Goal: Task Accomplishment & Management: Use online tool/utility

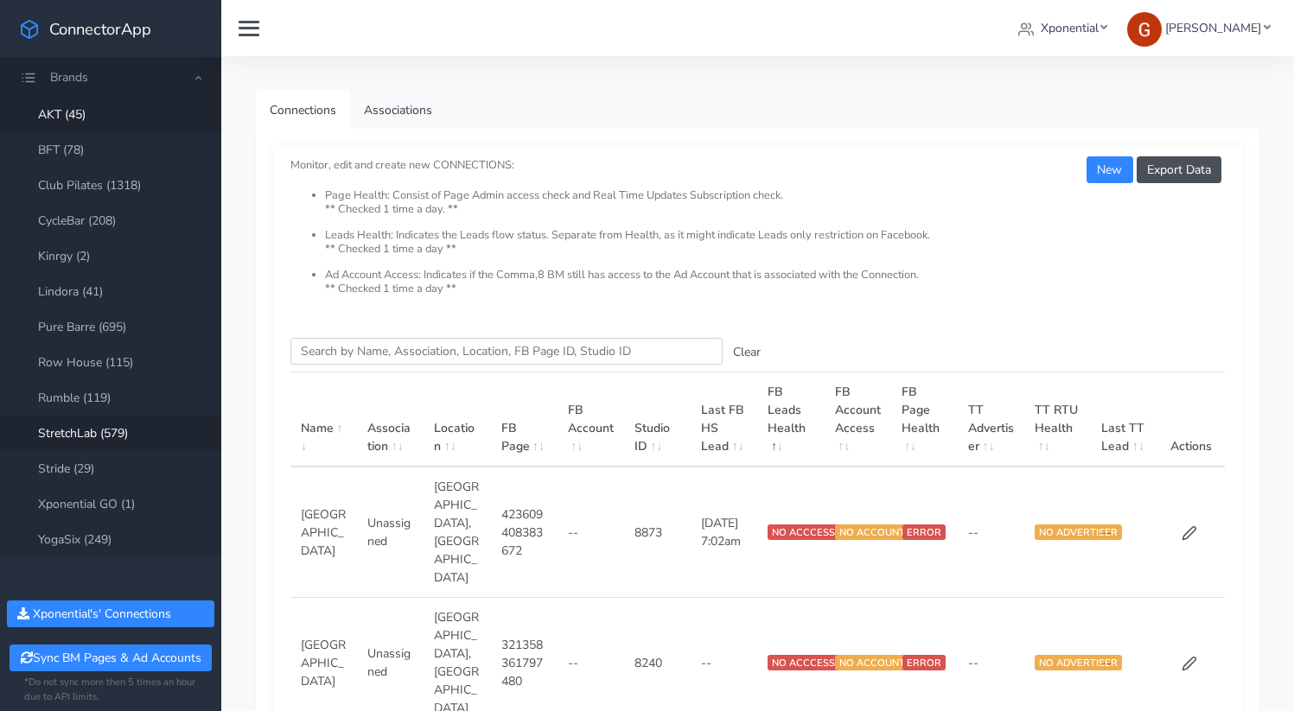
click at [86, 430] on link "StretchLab (579)" at bounding box center [110, 433] width 221 height 35
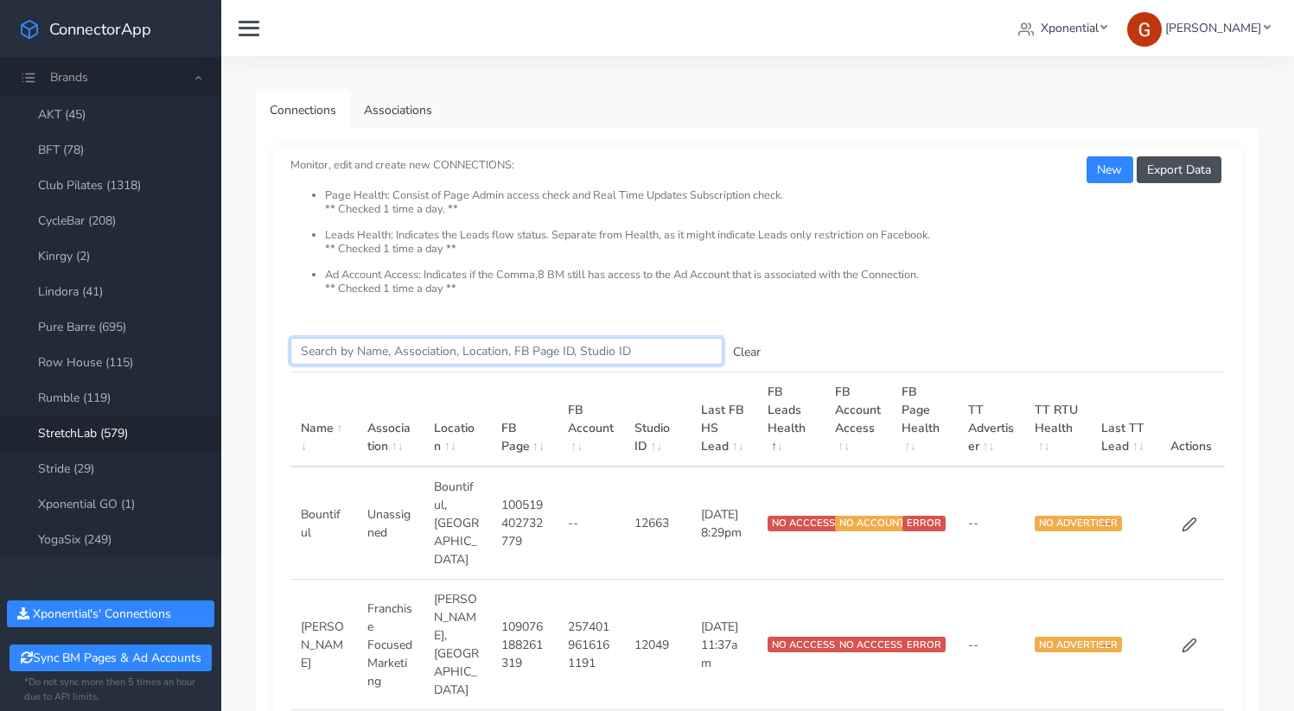
click at [358, 344] on input "Search this table" at bounding box center [506, 351] width 432 height 27
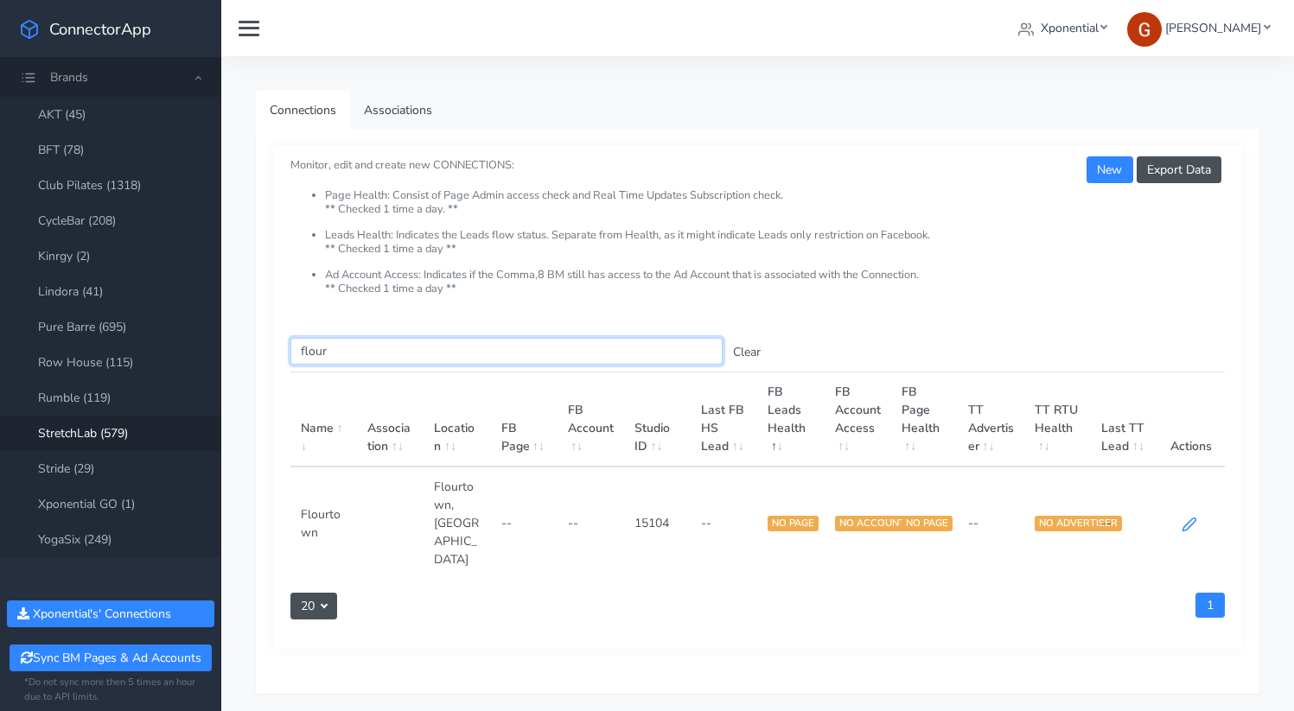
type input "flour"
click at [1187, 517] on icon at bounding box center [1189, 525] width 16 height 16
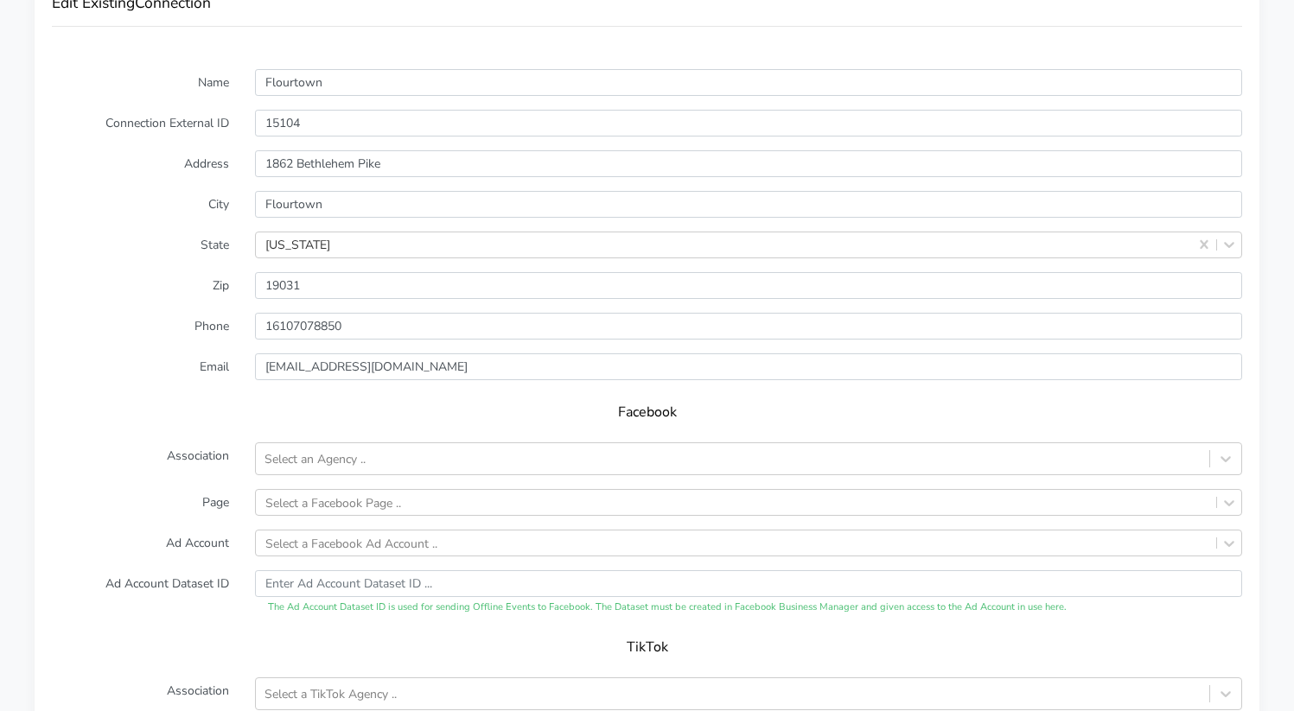
scroll to position [1589, 0]
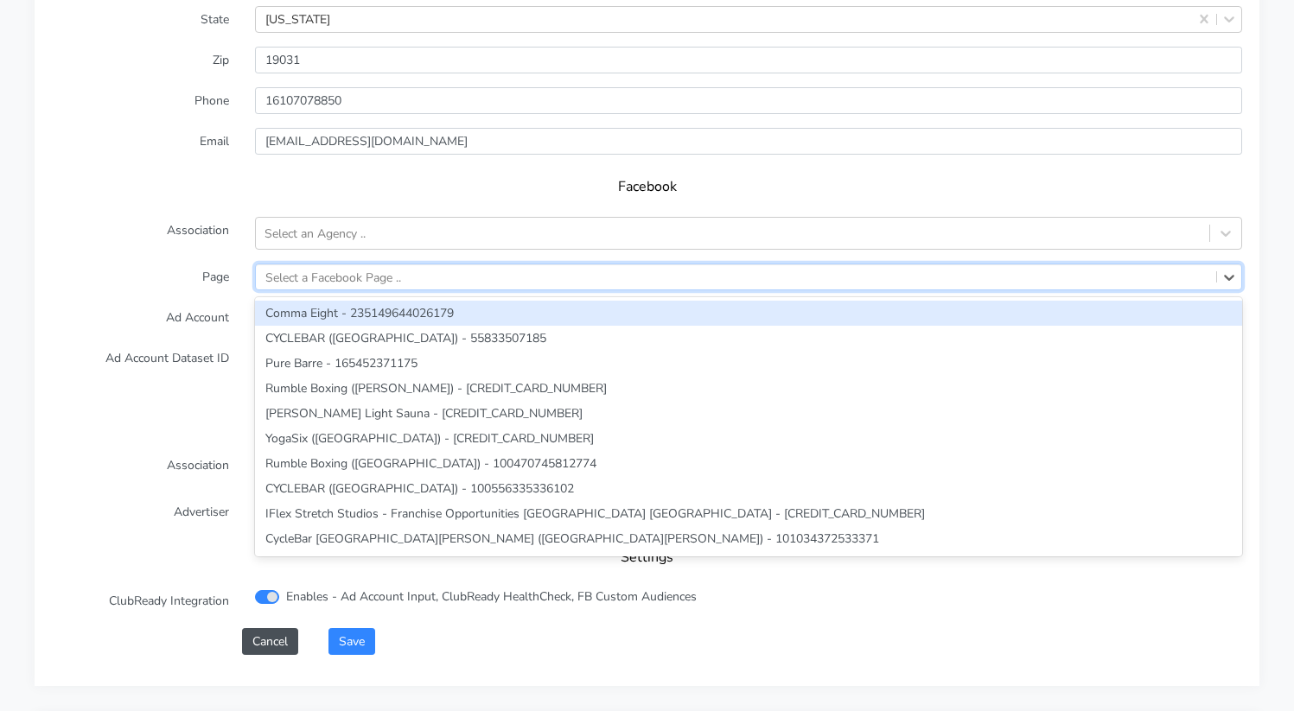
click at [296, 266] on div "Select a Facebook Page .." at bounding box center [736, 276] width 960 height 25
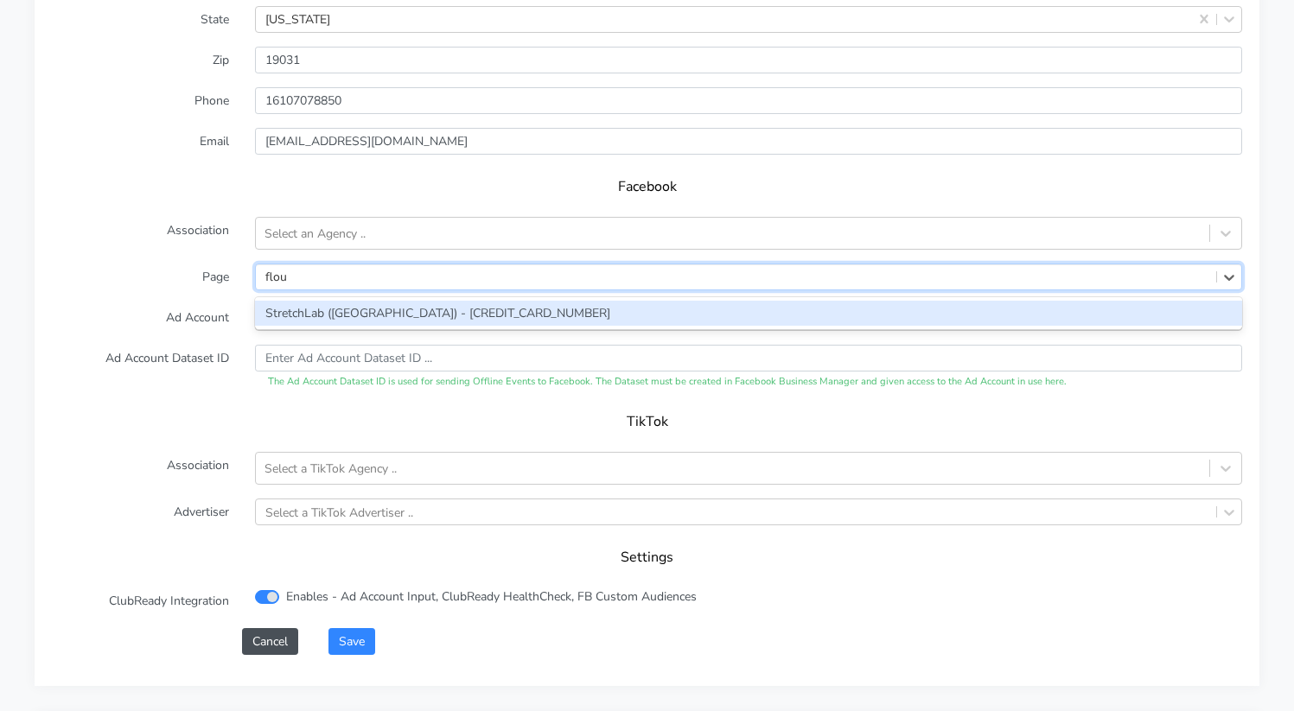
type input "flour"
click at [327, 301] on div "StretchLab ([GEOGRAPHIC_DATA]) - [CREDIT_CARD_NUMBER]" at bounding box center [748, 313] width 987 height 25
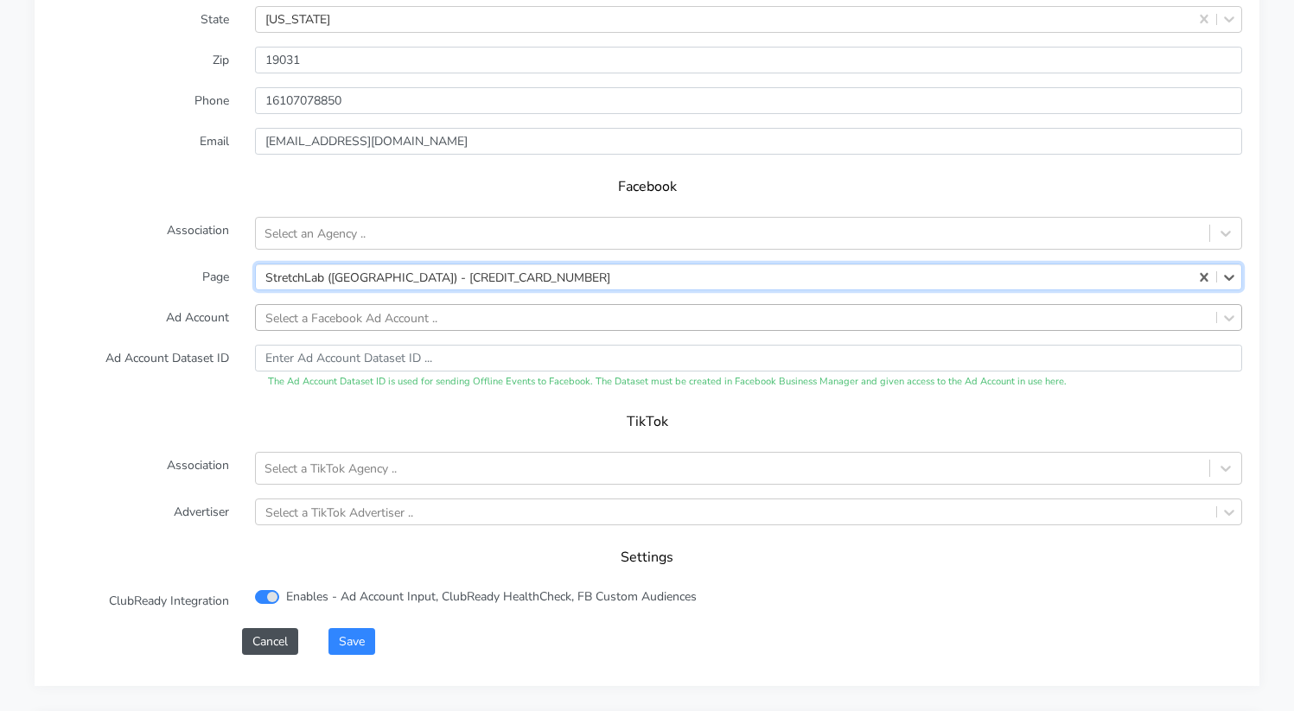
click at [332, 309] on div "Select a Facebook Ad Account .." at bounding box center [351, 318] width 172 height 18
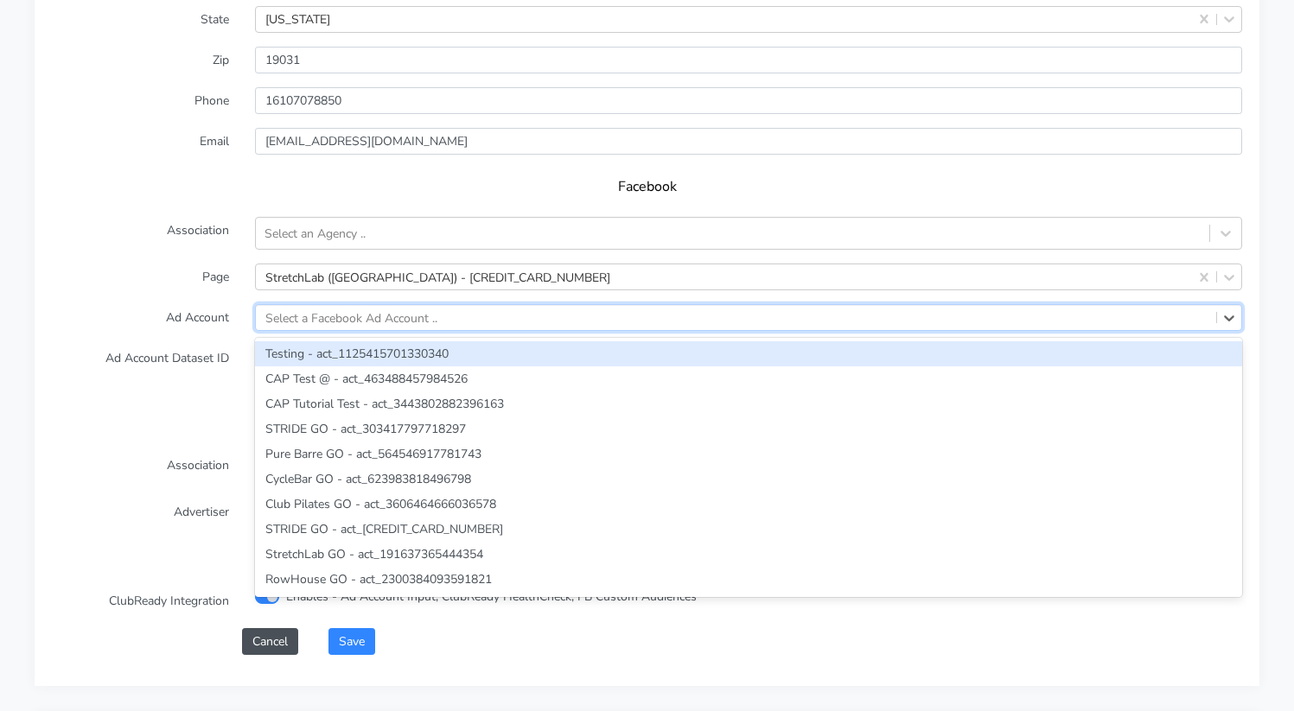
paste input "1769148827029375"
type input "1769148827029375"
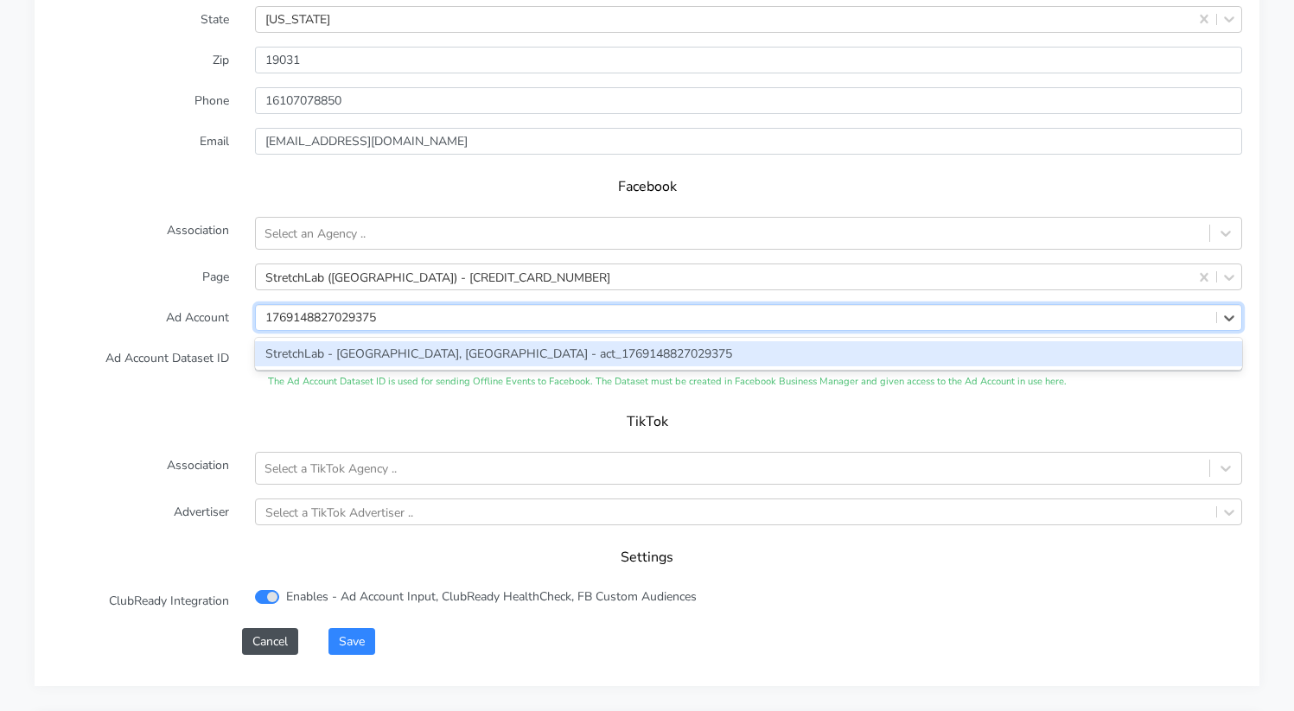
click at [301, 344] on div "StretchLab - [GEOGRAPHIC_DATA], [GEOGRAPHIC_DATA] - act_1769148827029375" at bounding box center [748, 353] width 987 height 25
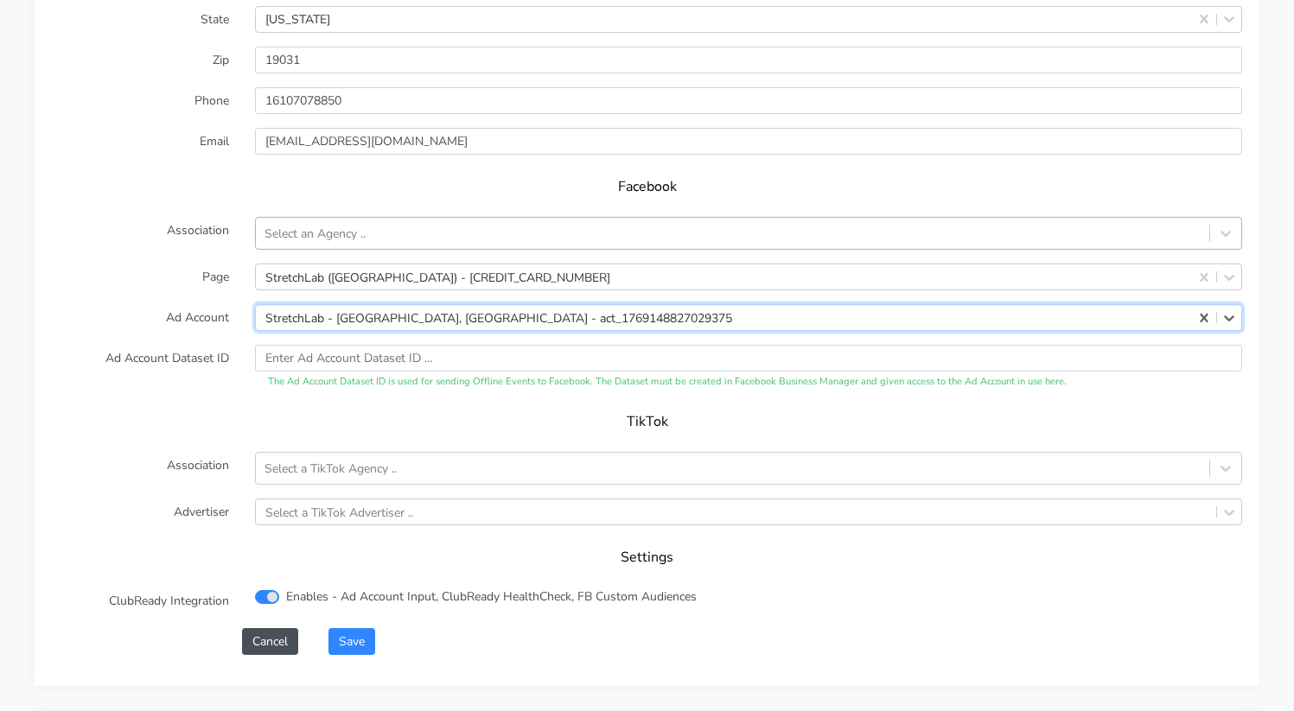
click at [306, 225] on div "Select an Agency .." at bounding box center [314, 234] width 101 height 18
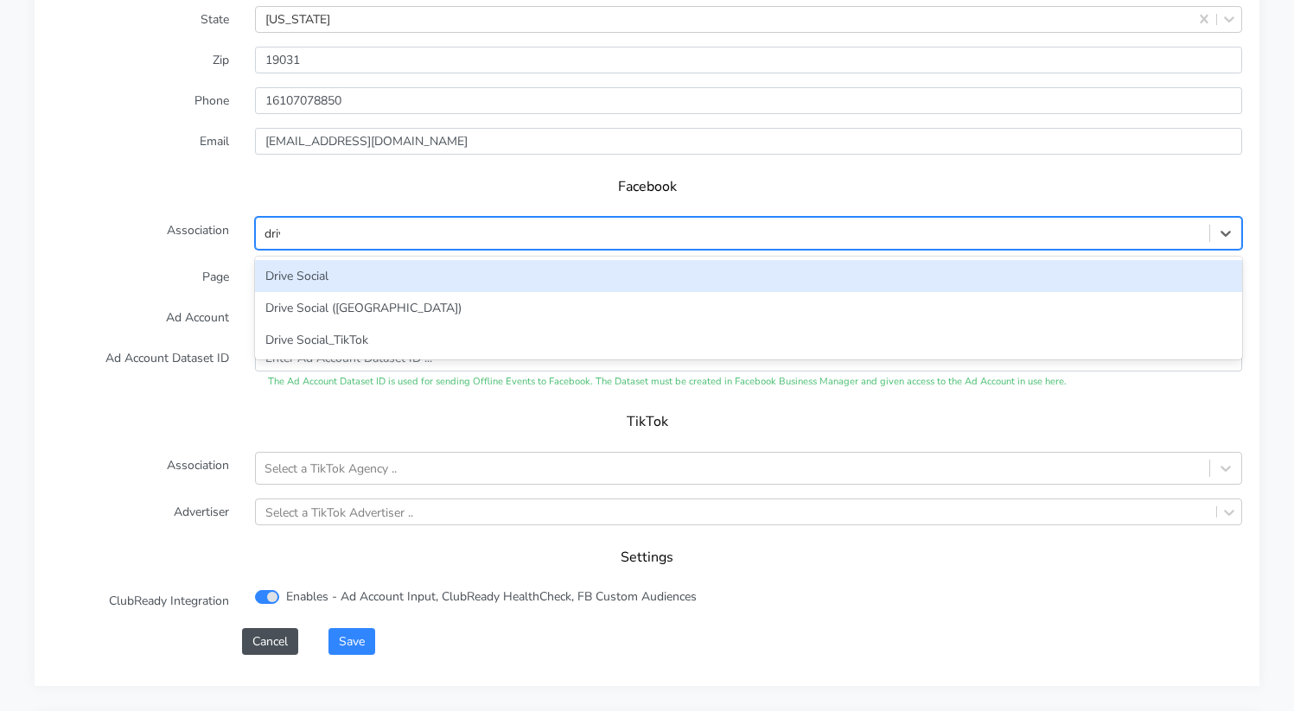
type input "drive"
click at [313, 260] on div "Drive Social" at bounding box center [748, 276] width 987 height 32
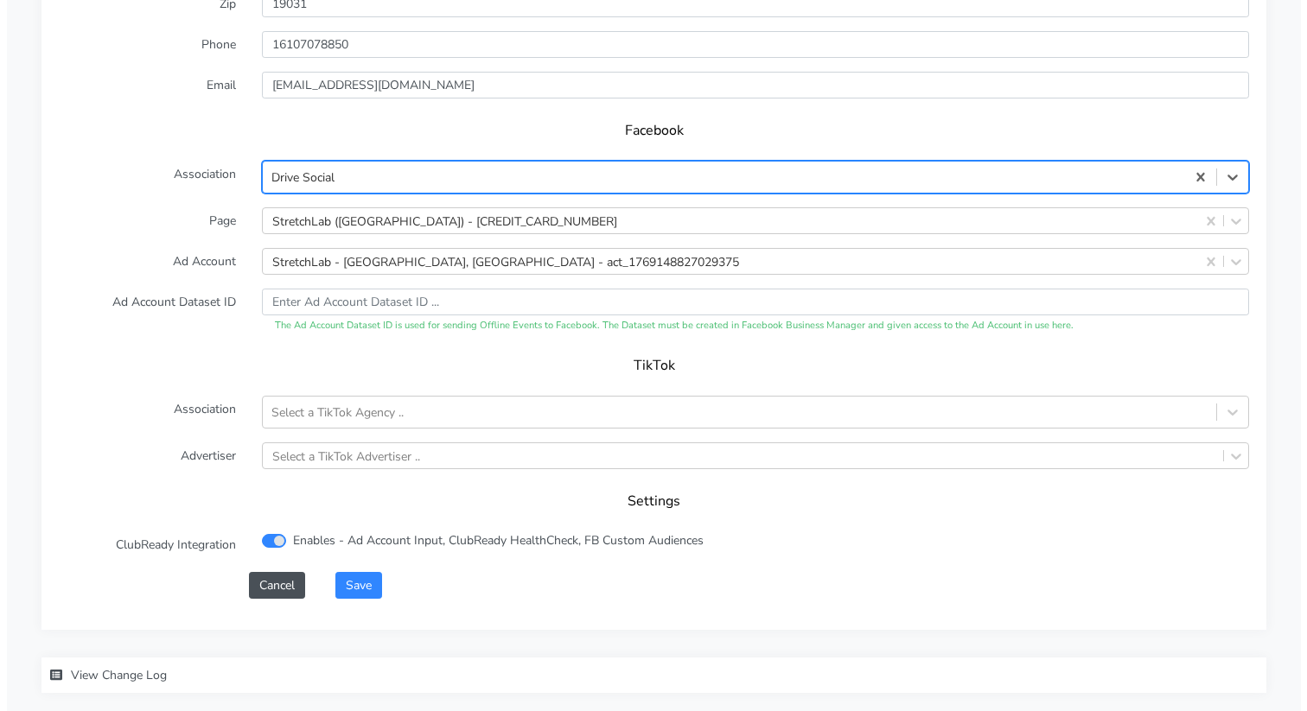
scroll to position [1755, 0]
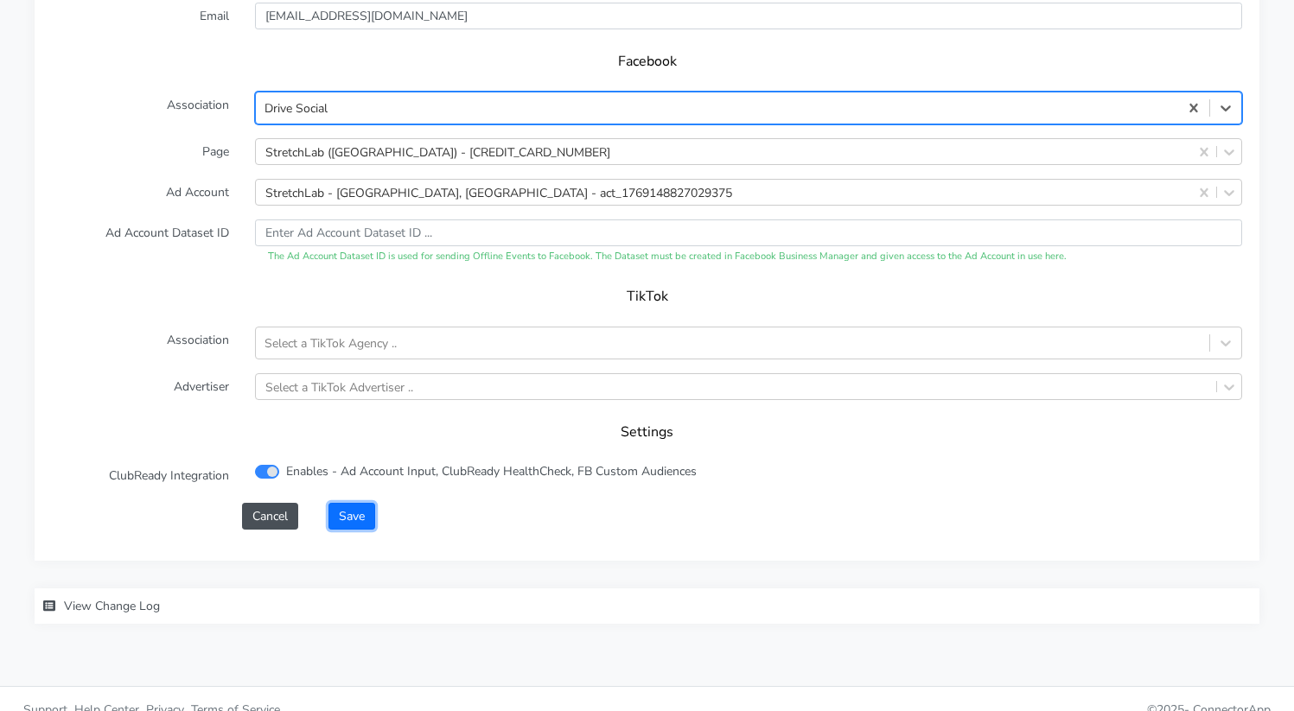
click at [347, 503] on button "Save" at bounding box center [351, 516] width 47 height 27
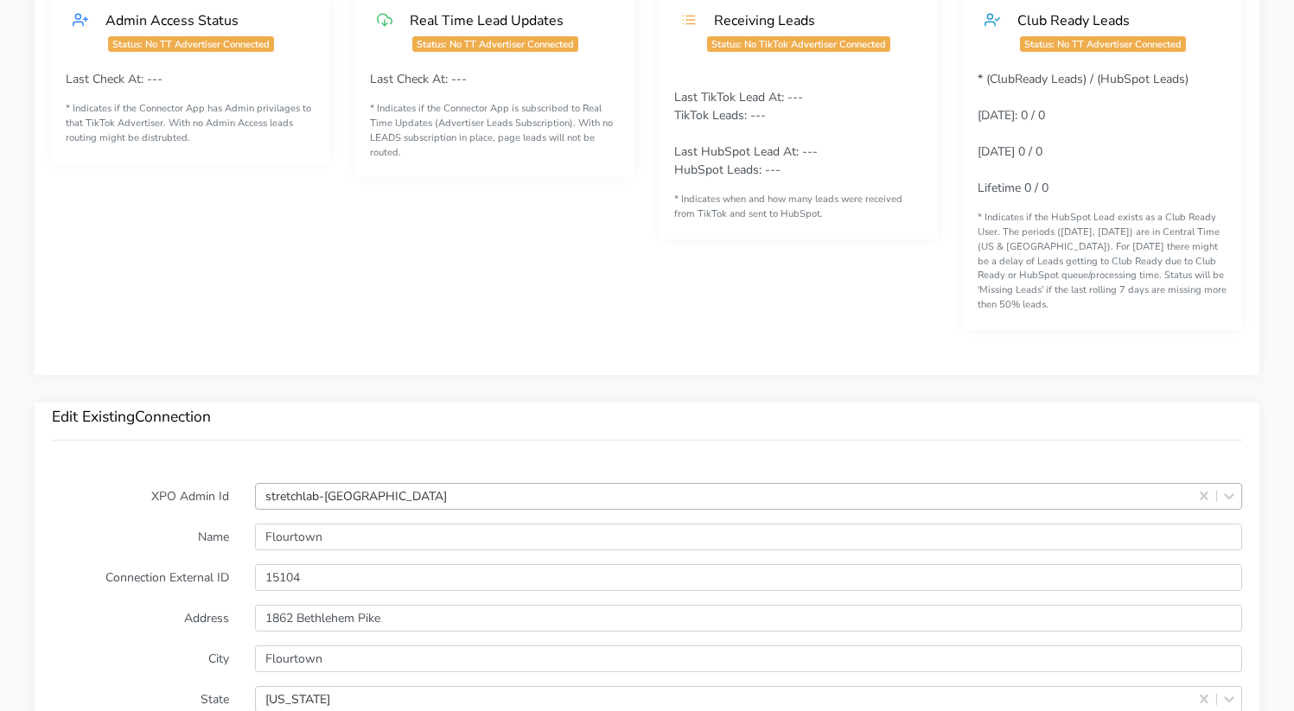
scroll to position [1785, 0]
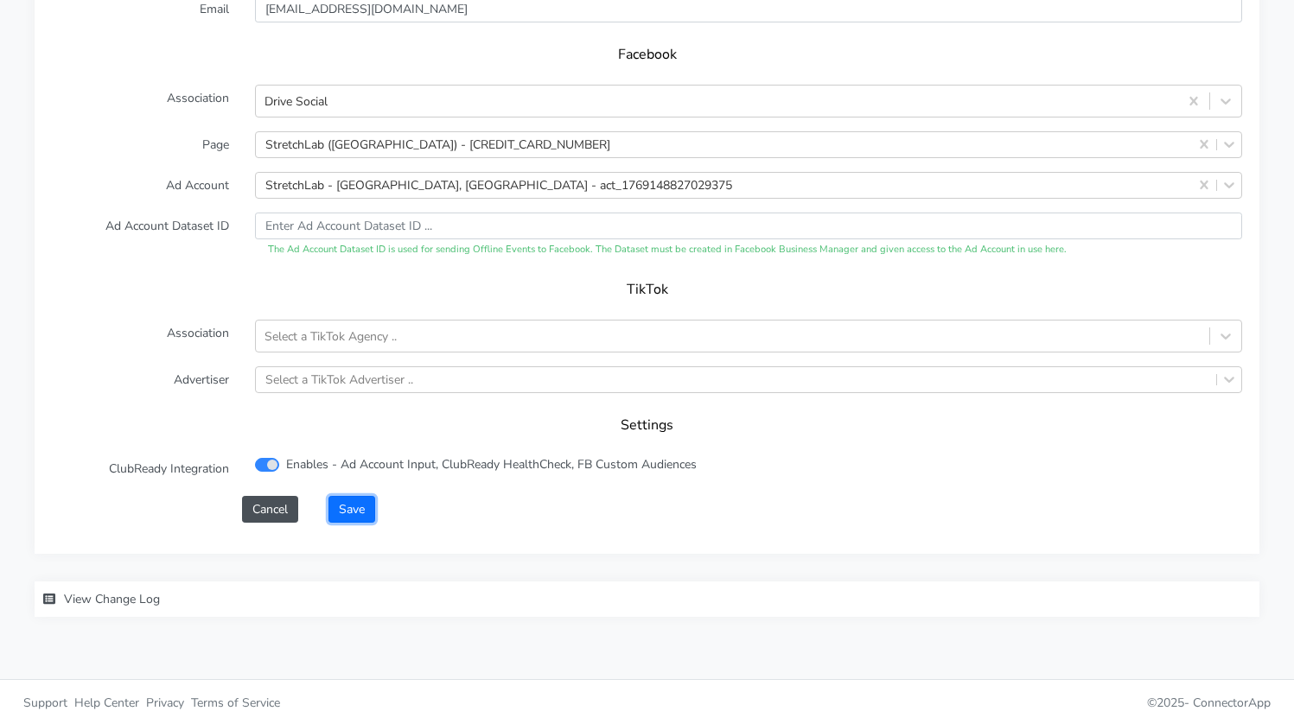
click at [341, 496] on button "Save" at bounding box center [351, 509] width 47 height 27
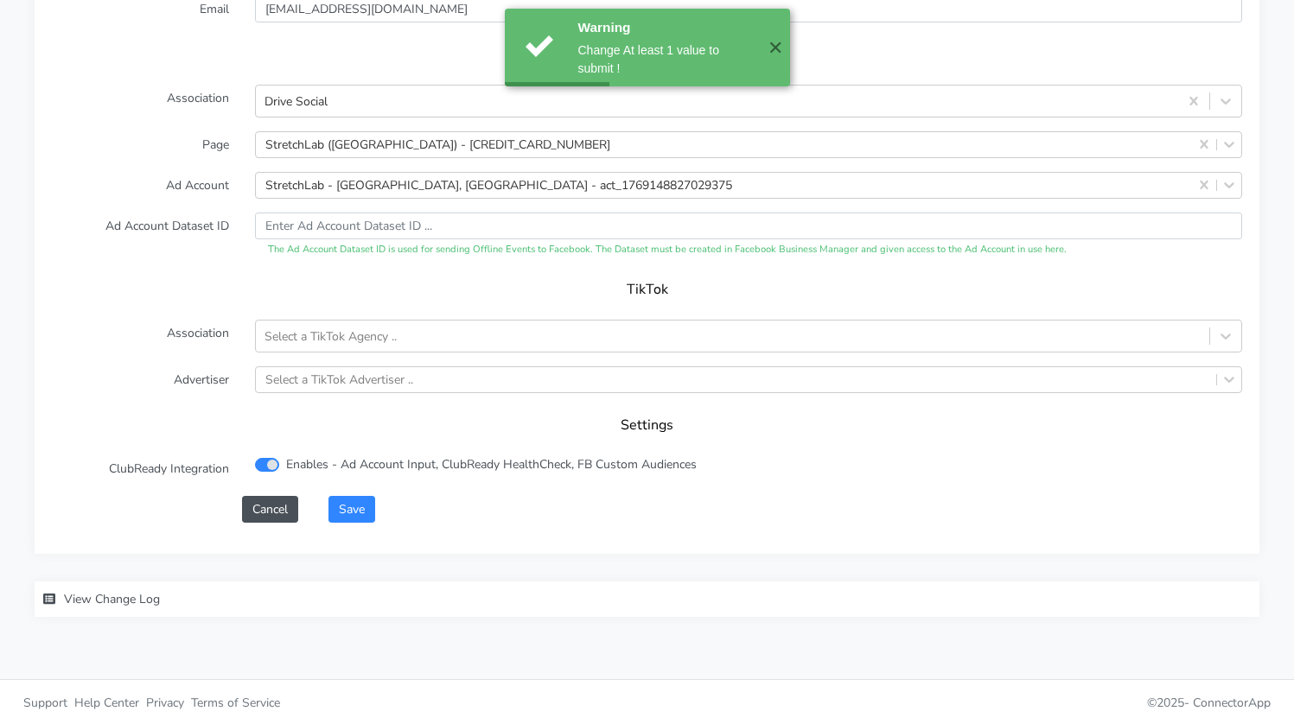
scroll to position [0, 0]
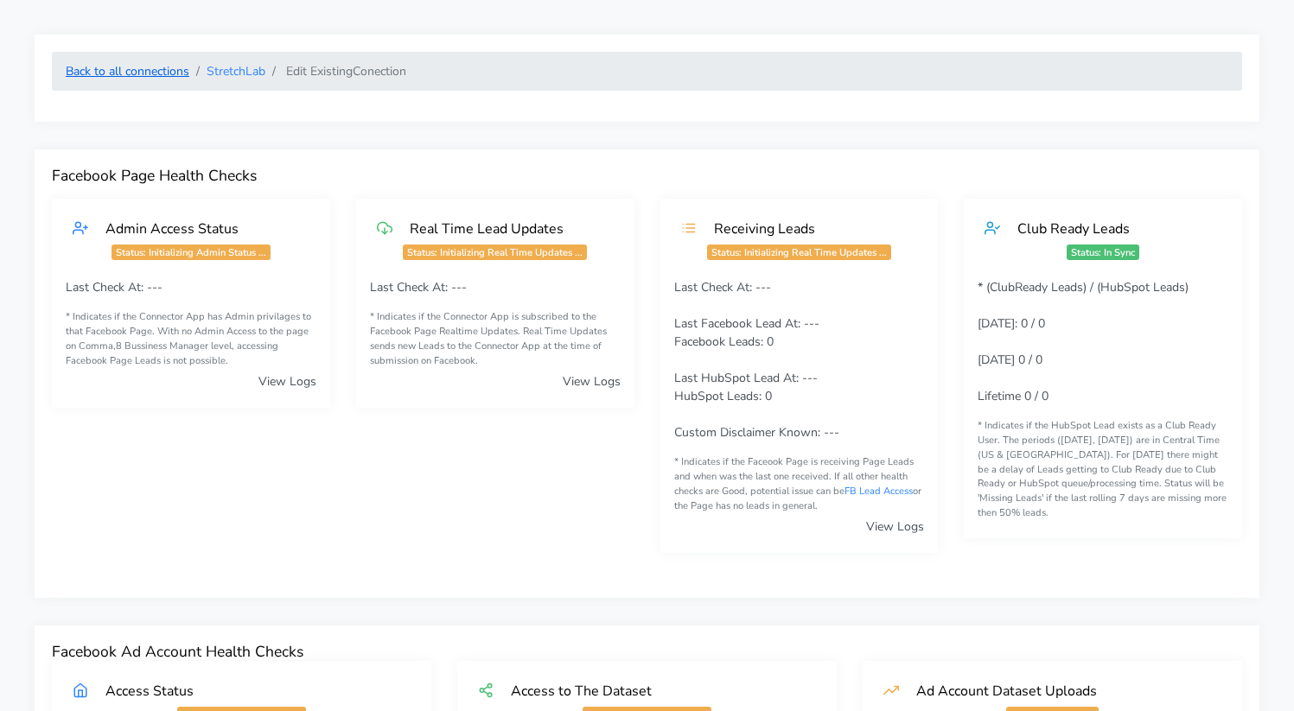
click at [132, 69] on link "Back to all connections" at bounding box center [128, 71] width 124 height 16
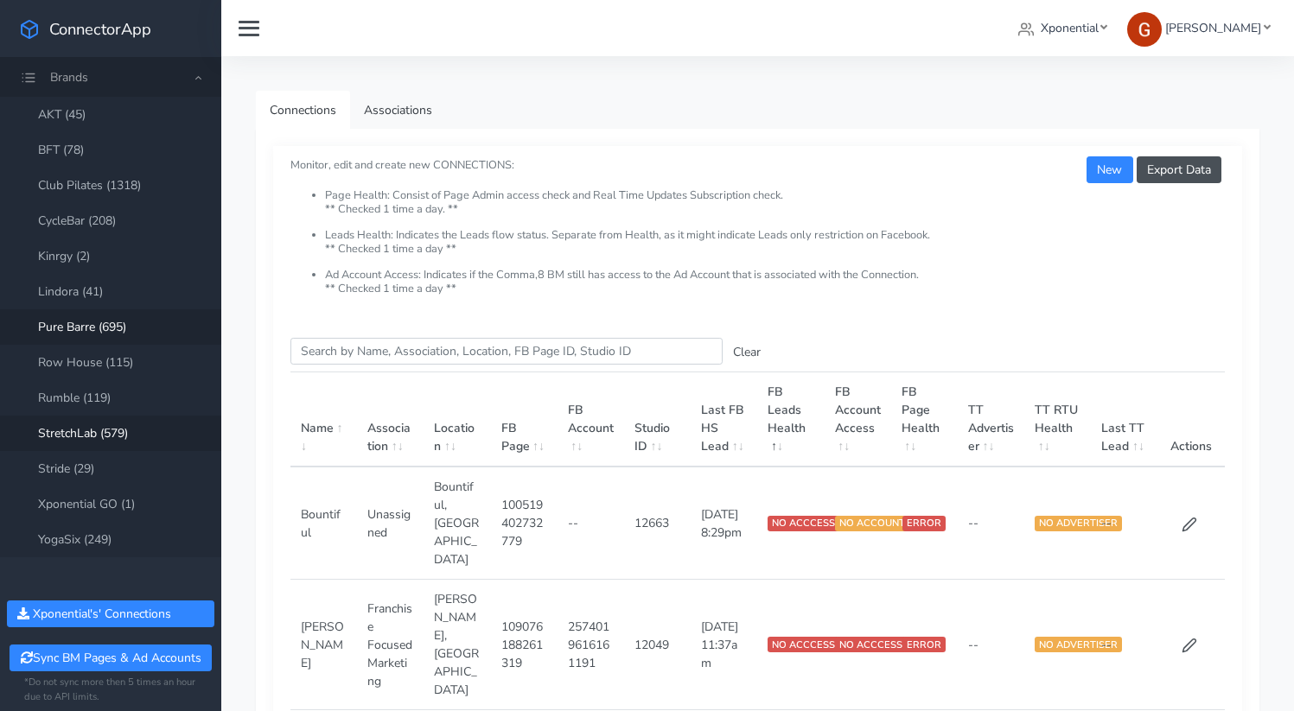
click at [92, 326] on link "Pure Barre (695)" at bounding box center [110, 326] width 221 height 35
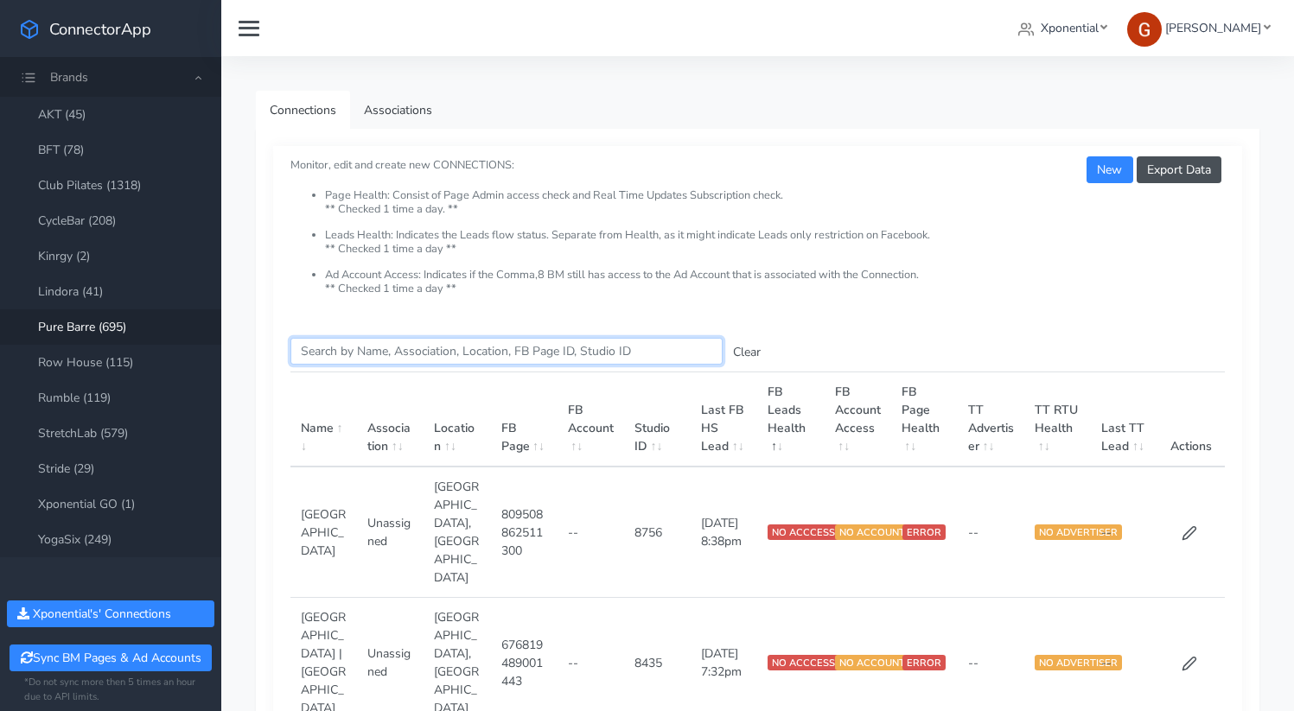
click at [396, 363] on input "Search this table" at bounding box center [506, 351] width 432 height 27
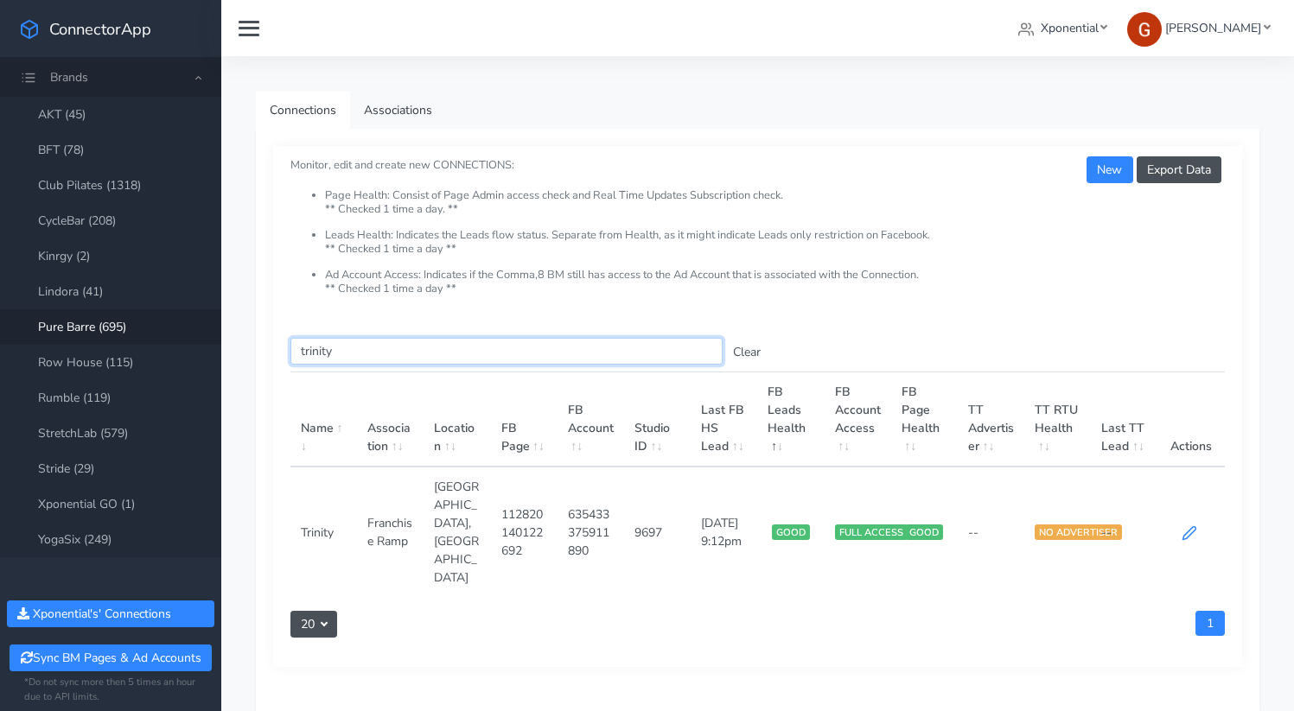
type input "trinity"
click at [1191, 525] on icon at bounding box center [1189, 533] width 16 height 16
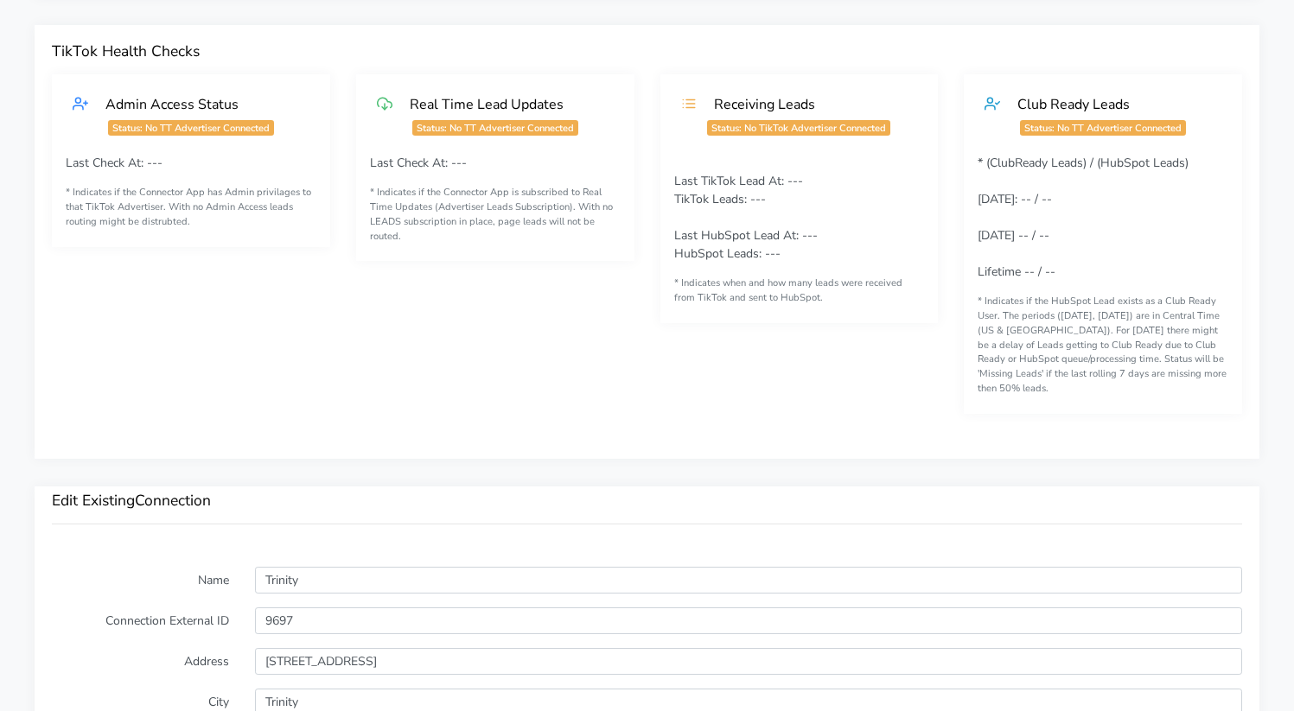
scroll to position [1745, 0]
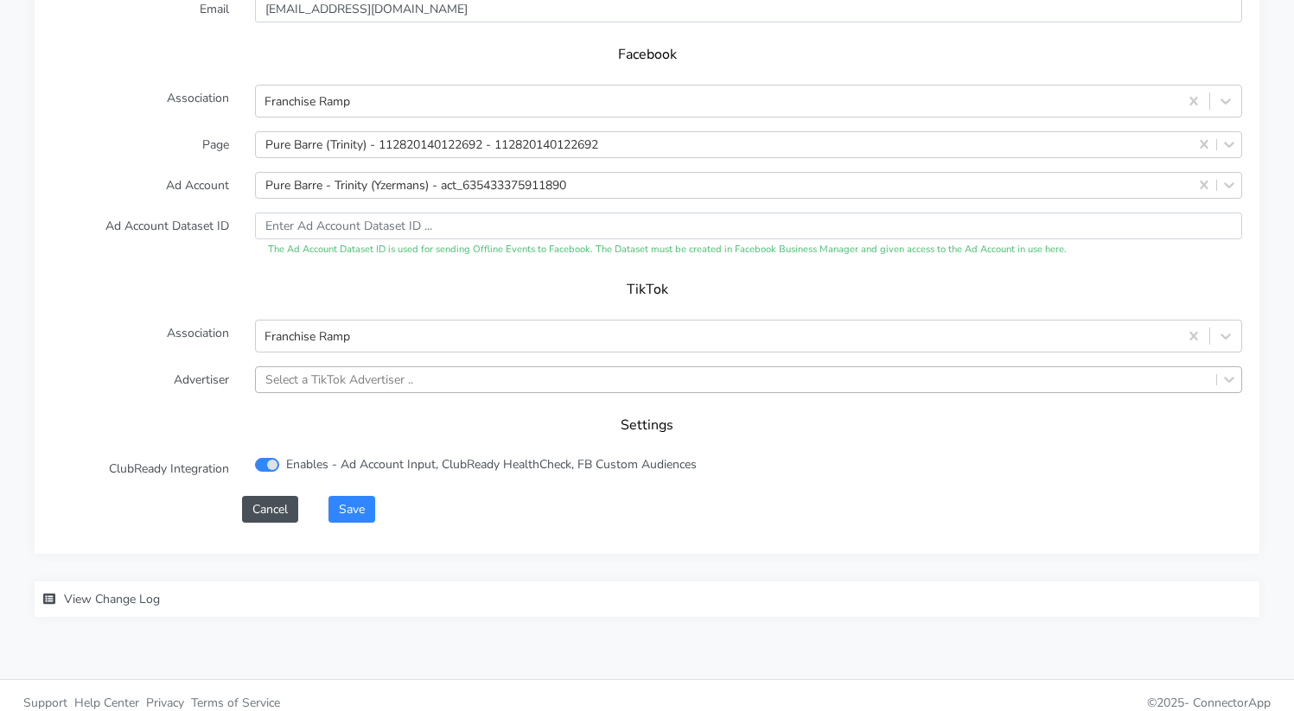
click at [312, 371] on div "Select a TikTok Advertiser .." at bounding box center [339, 380] width 148 height 18
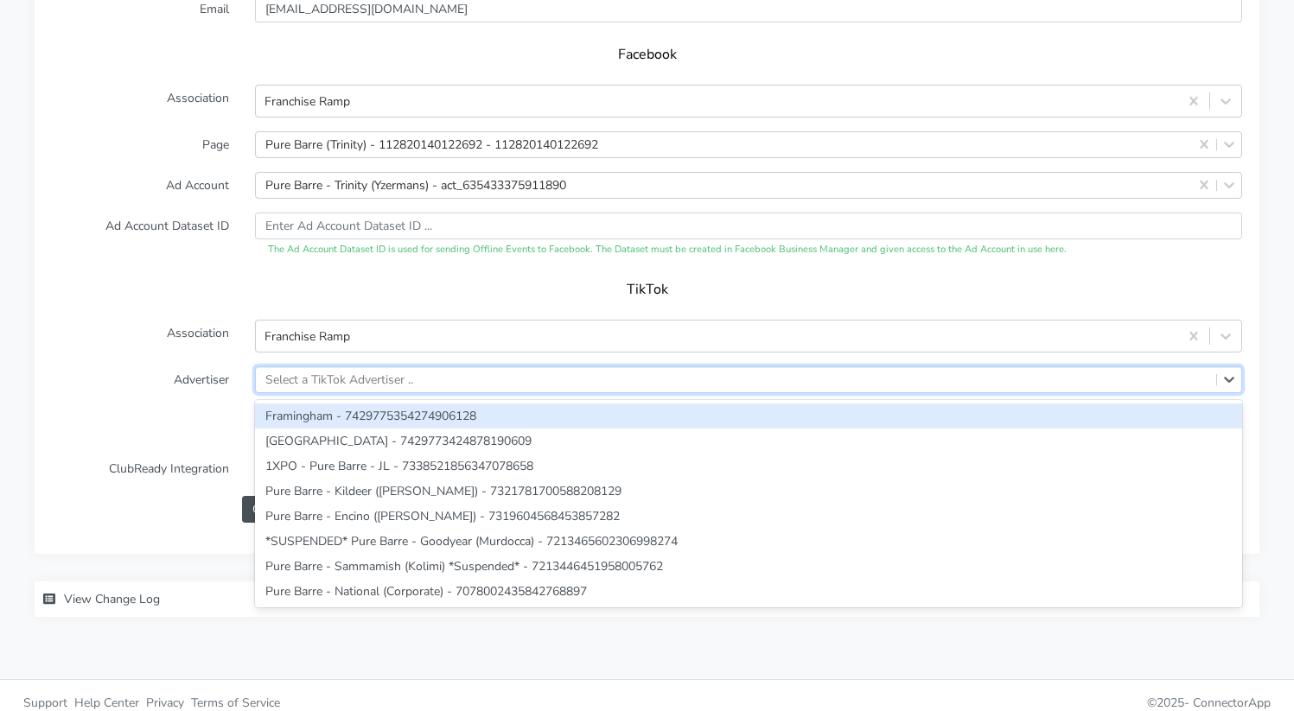
paste input "7541048475477852161"
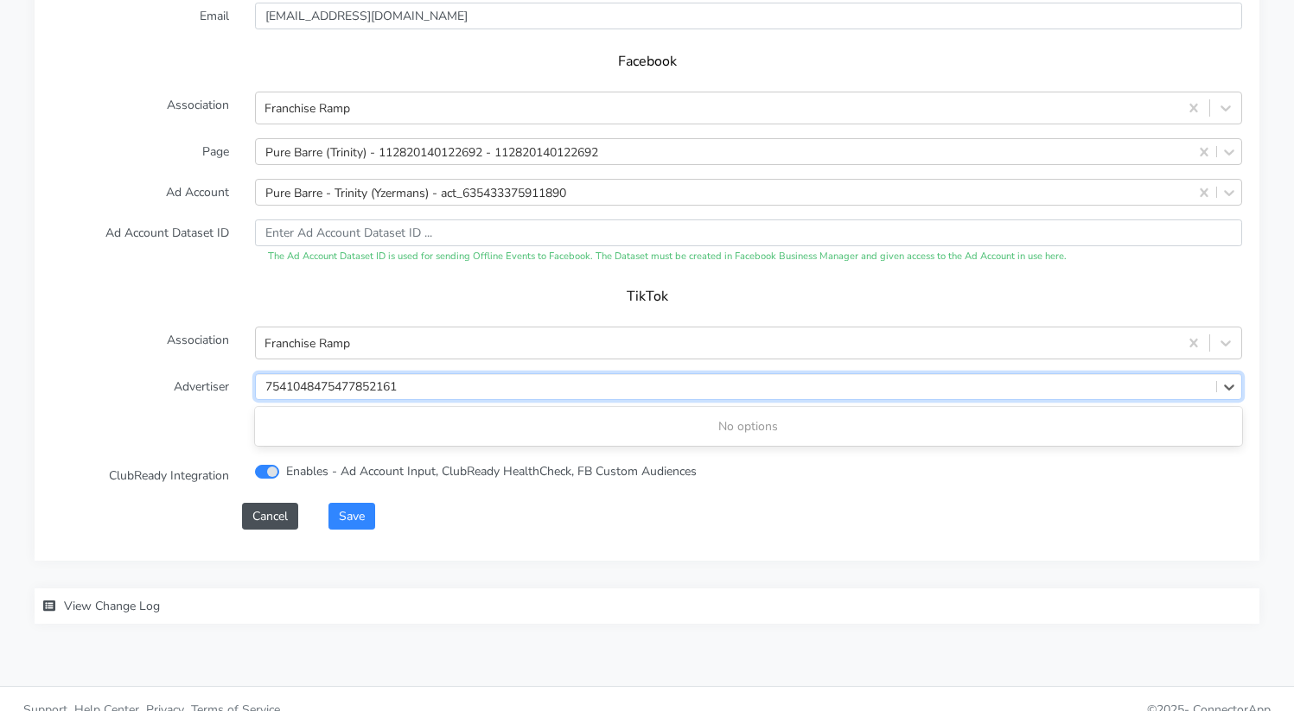
type input "7541048475477852161"
click at [156, 378] on label "Advertiser" at bounding box center [140, 386] width 203 height 27
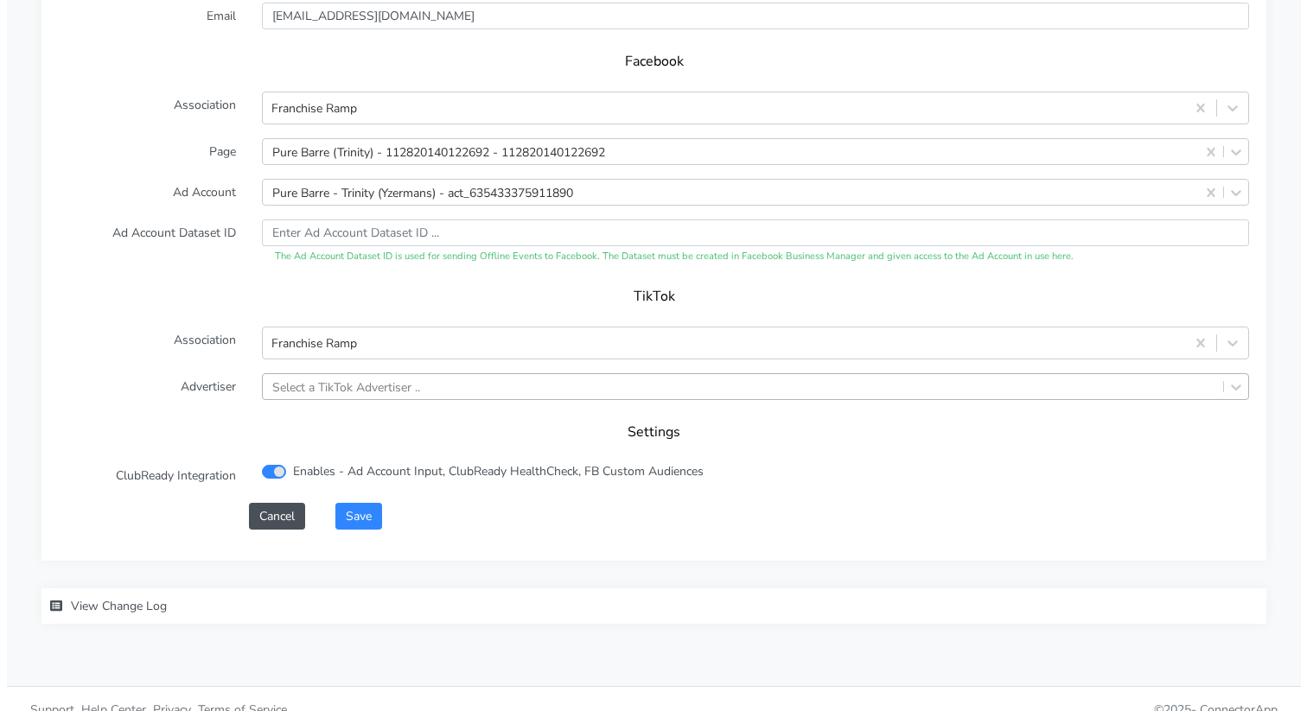
scroll to position [1785, 0]
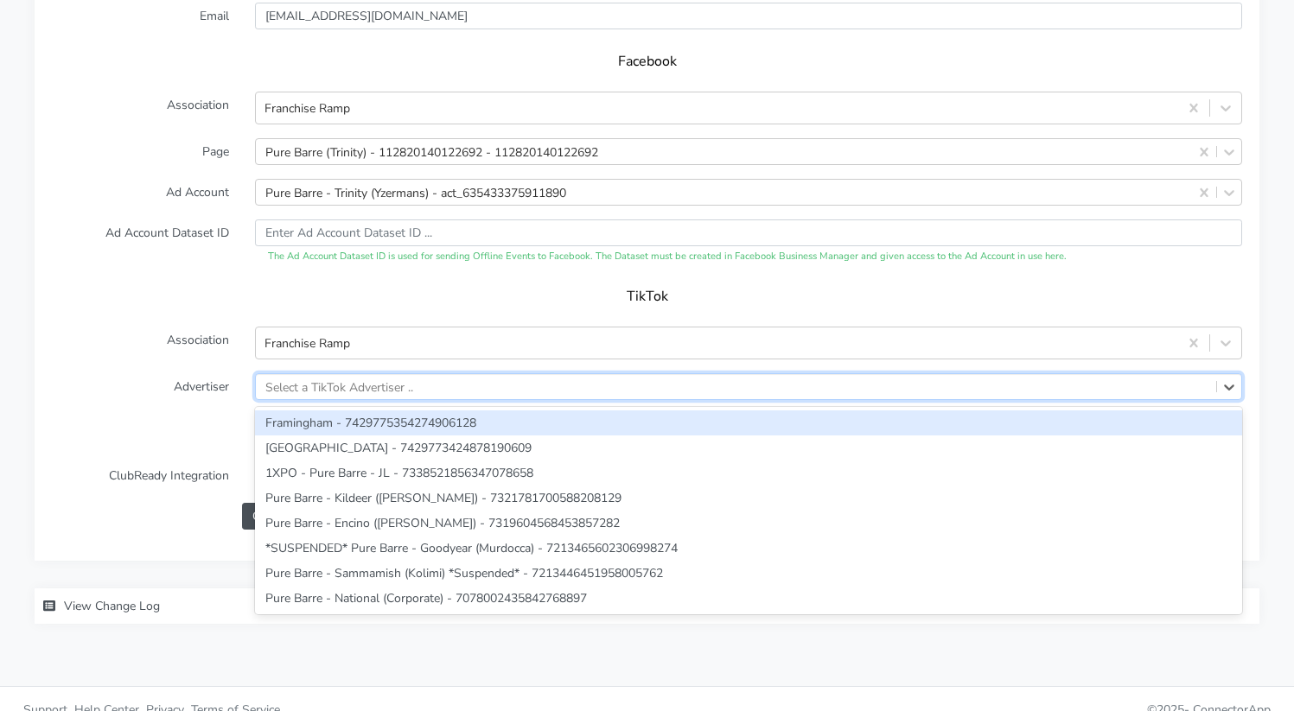
click at [311, 378] on div "Select a TikTok Advertiser .." at bounding box center [339, 387] width 148 height 18
paste input "7541048475477852161"
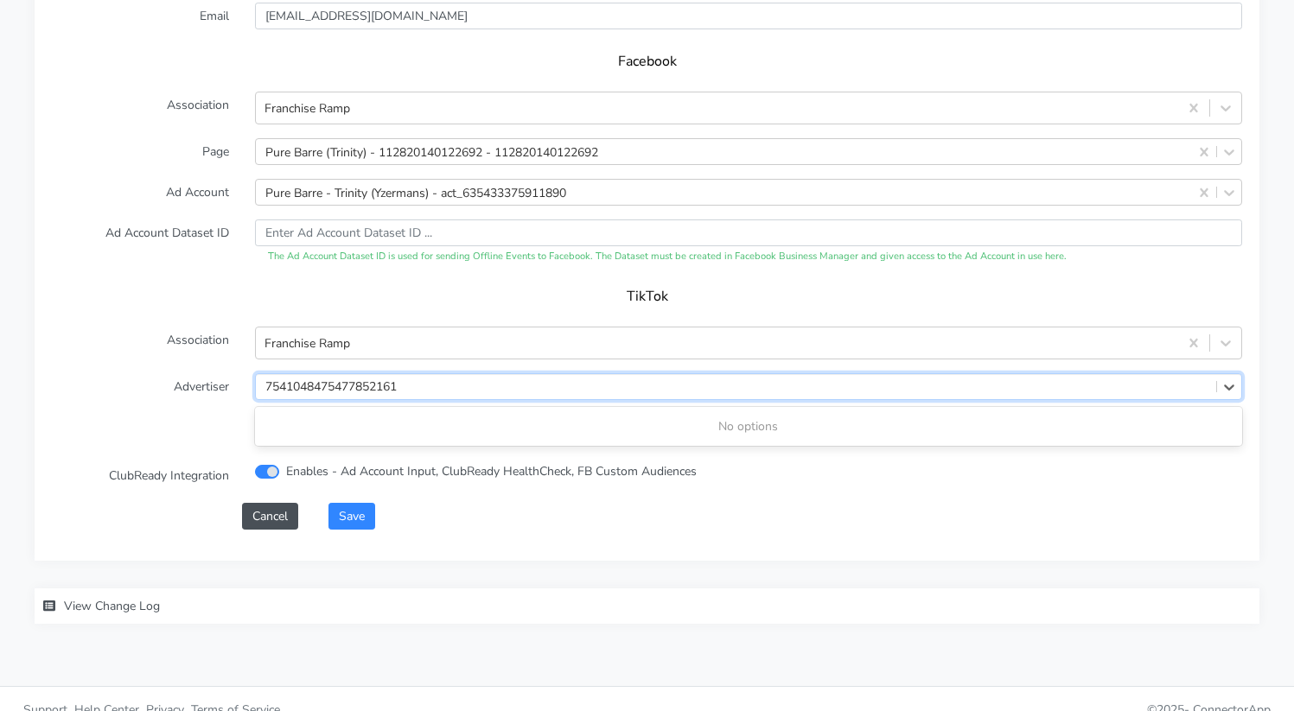
type input "7541048475477852161"
click at [1220, 342] on form "XPO Admin Id purebarre-trinity-fl Name Trinity Connection External ID 9697 Addr…" at bounding box center [647, 104] width 1190 height 852
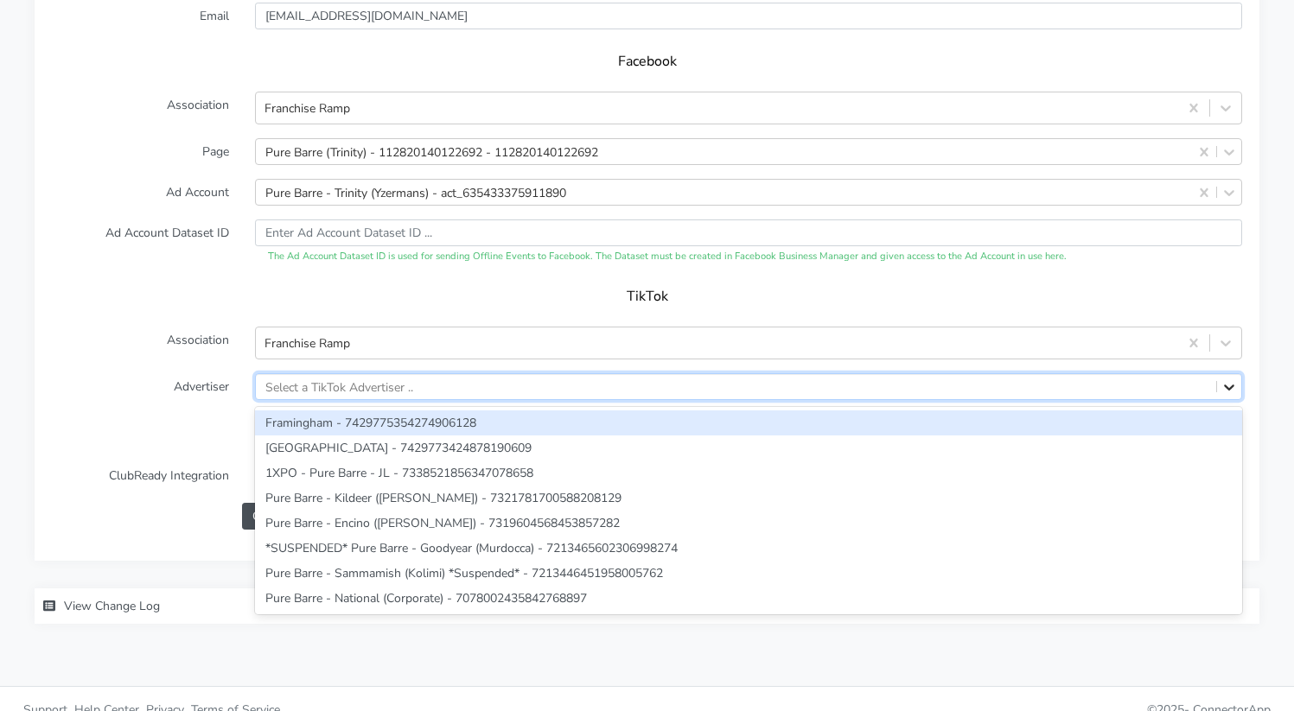
click at [1227, 379] on icon at bounding box center [1228, 387] width 17 height 17
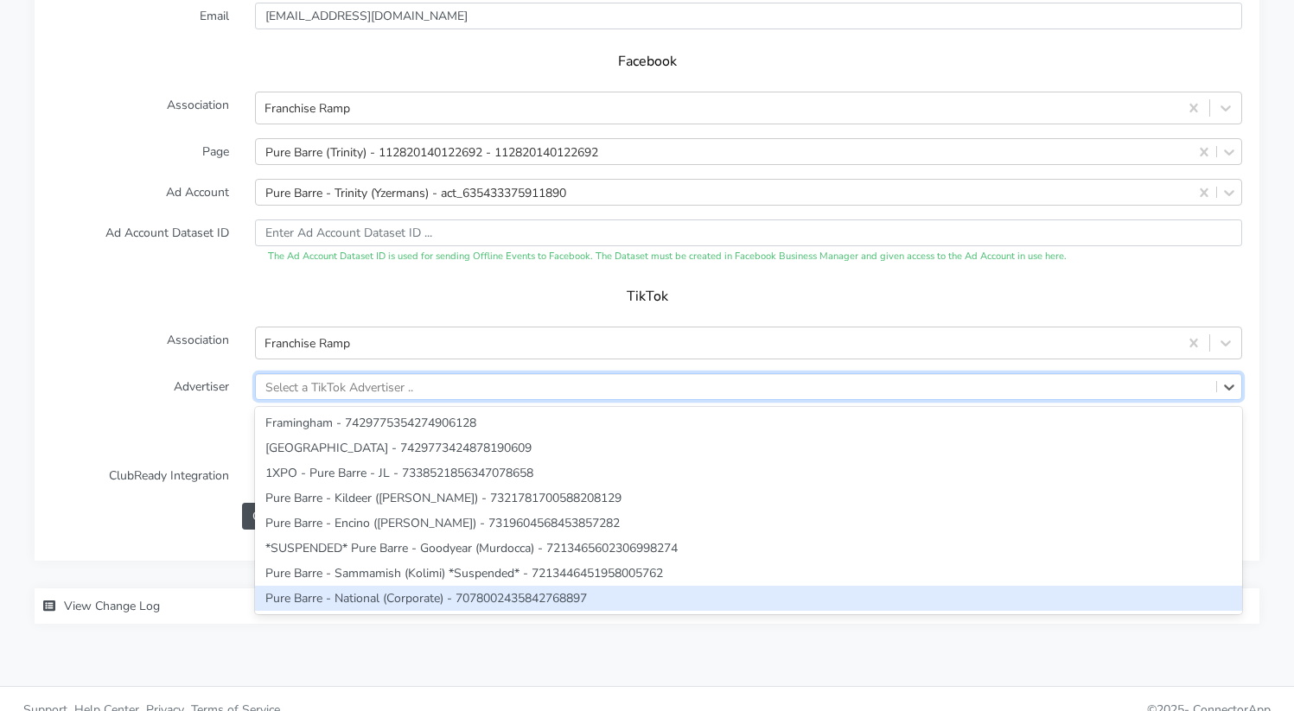
click at [60, 391] on form "XPO Admin Id purebarre-trinity-fl Name Trinity Connection External ID 9697 Addr…" at bounding box center [647, 104] width 1190 height 852
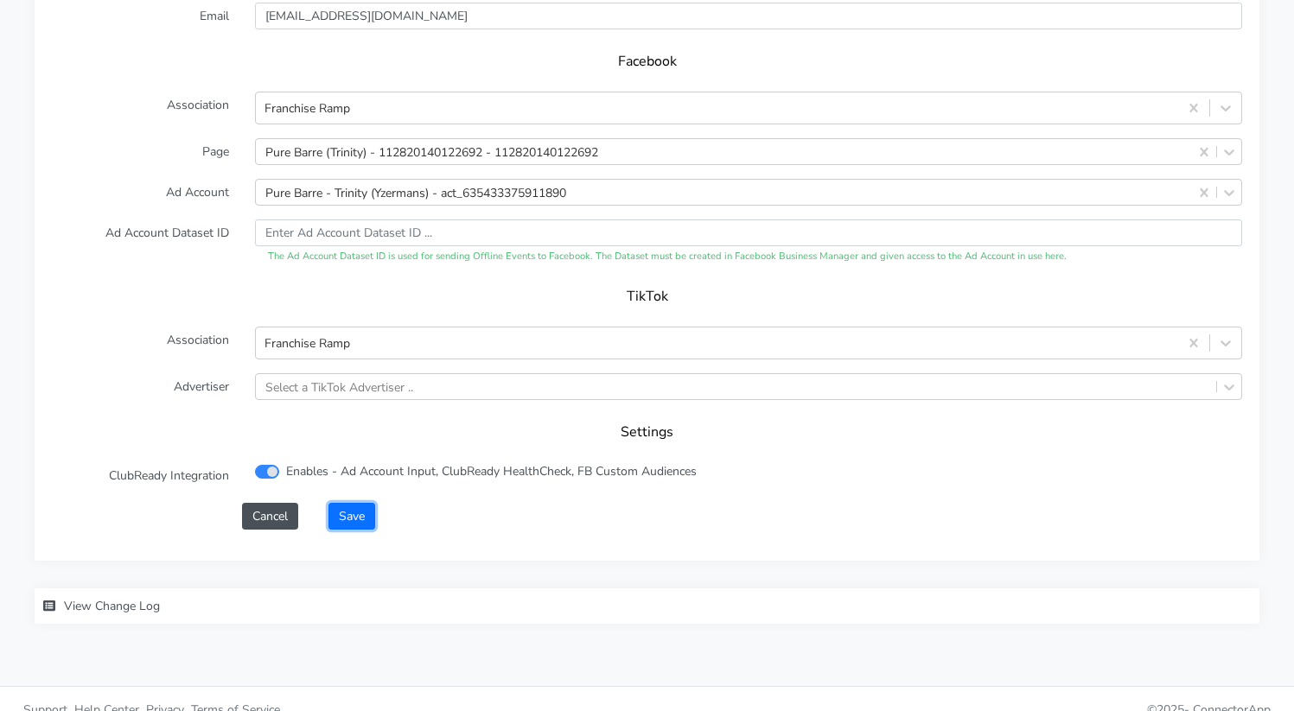
click at [348, 503] on button "Save" at bounding box center [351, 516] width 47 height 27
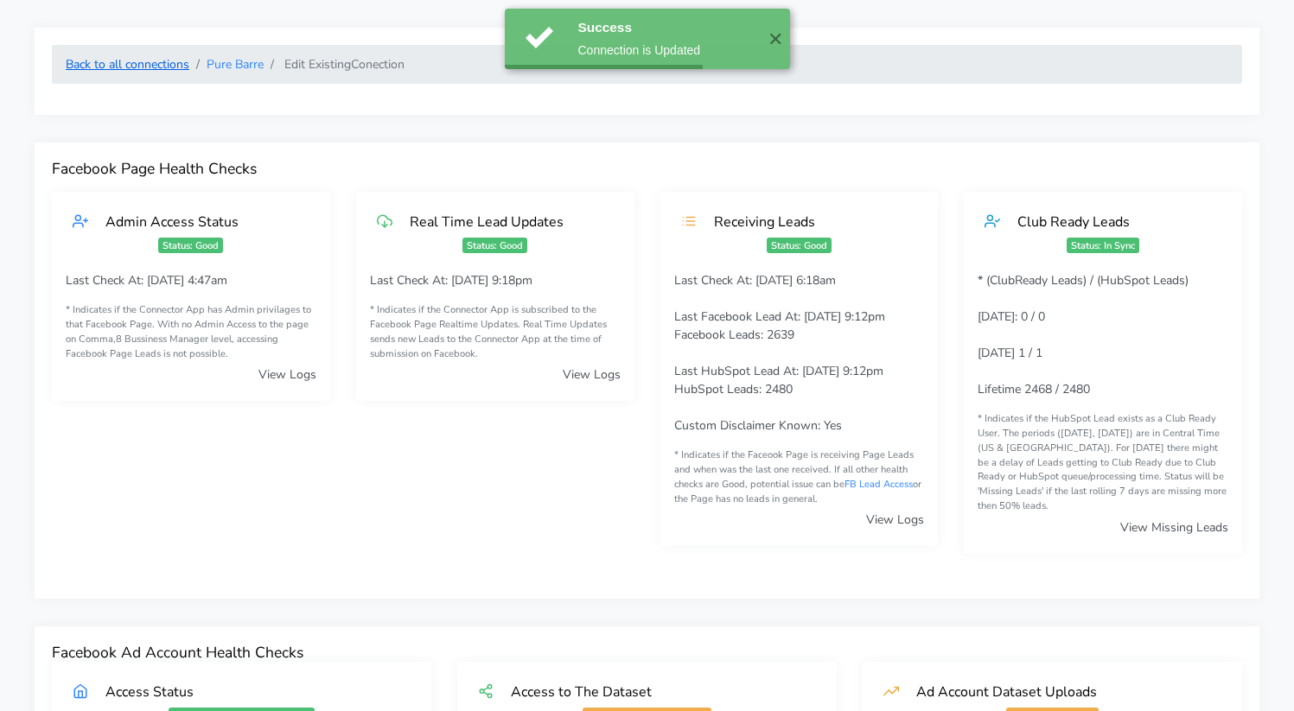
scroll to position [0, 0]
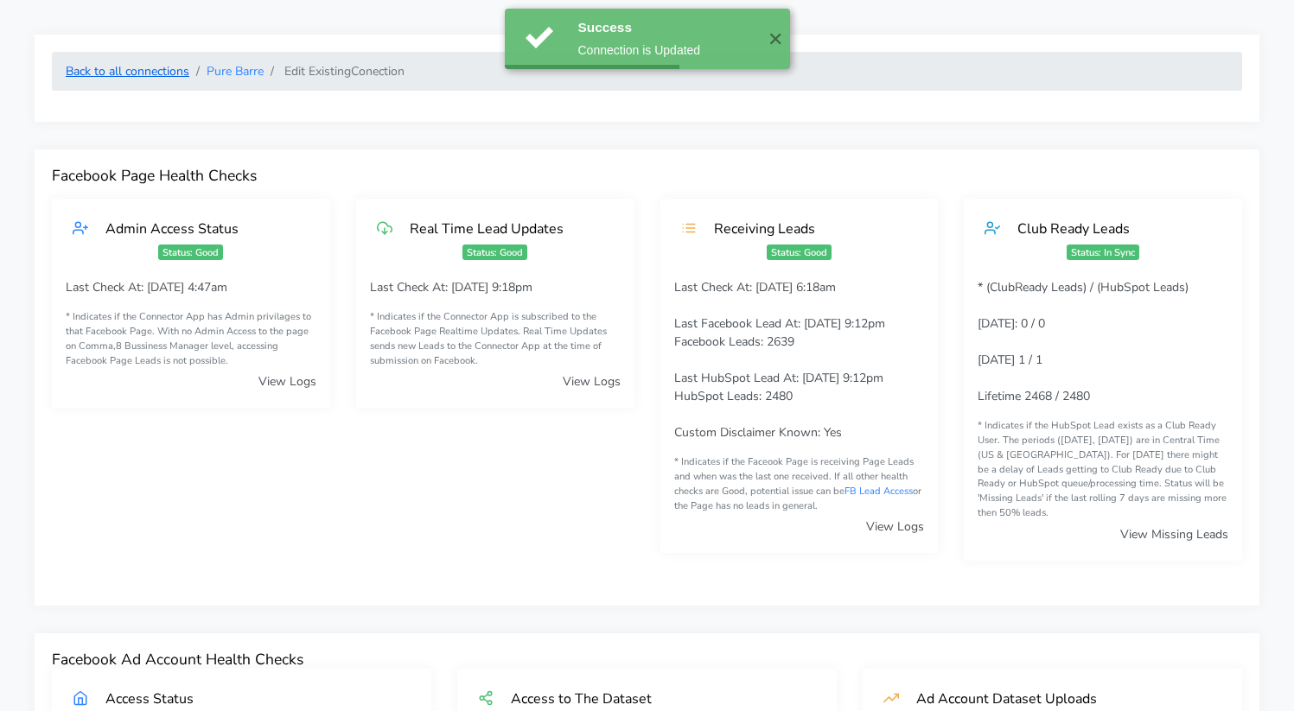
click at [146, 68] on link "Back to all connections" at bounding box center [128, 71] width 124 height 16
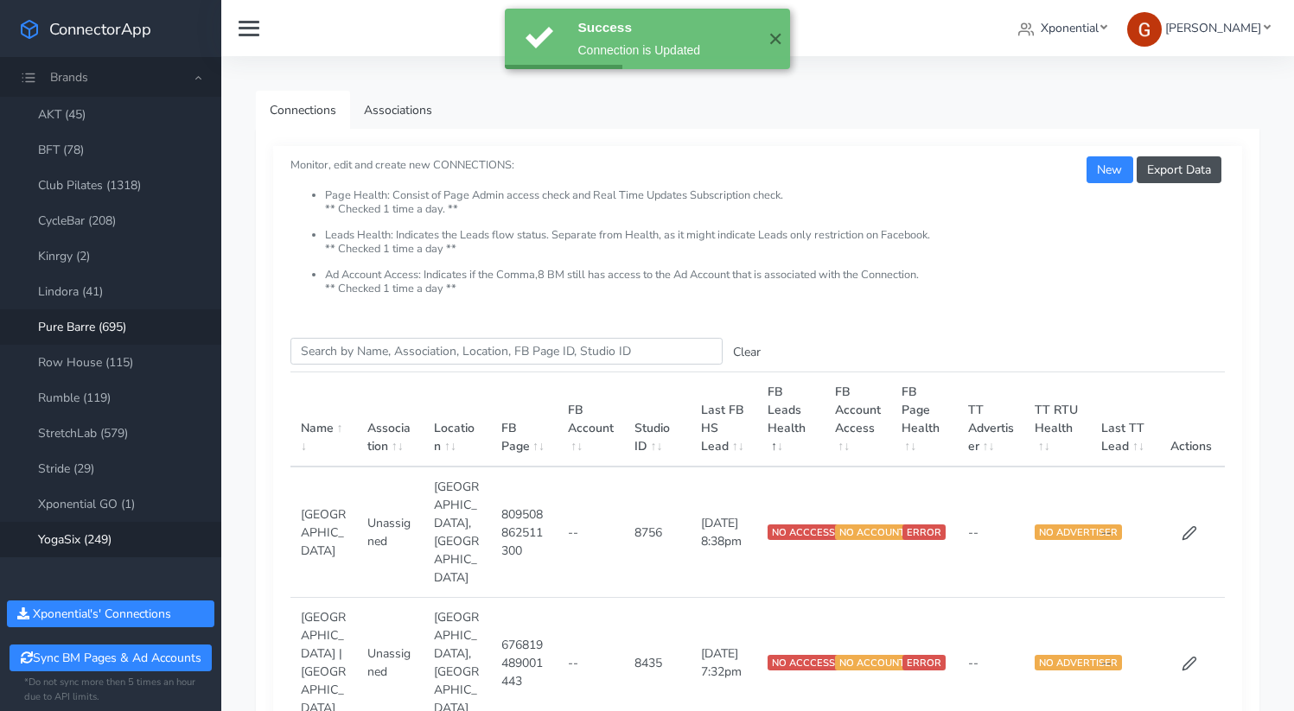
click at [88, 540] on link "YogaSix (249)" at bounding box center [110, 539] width 221 height 35
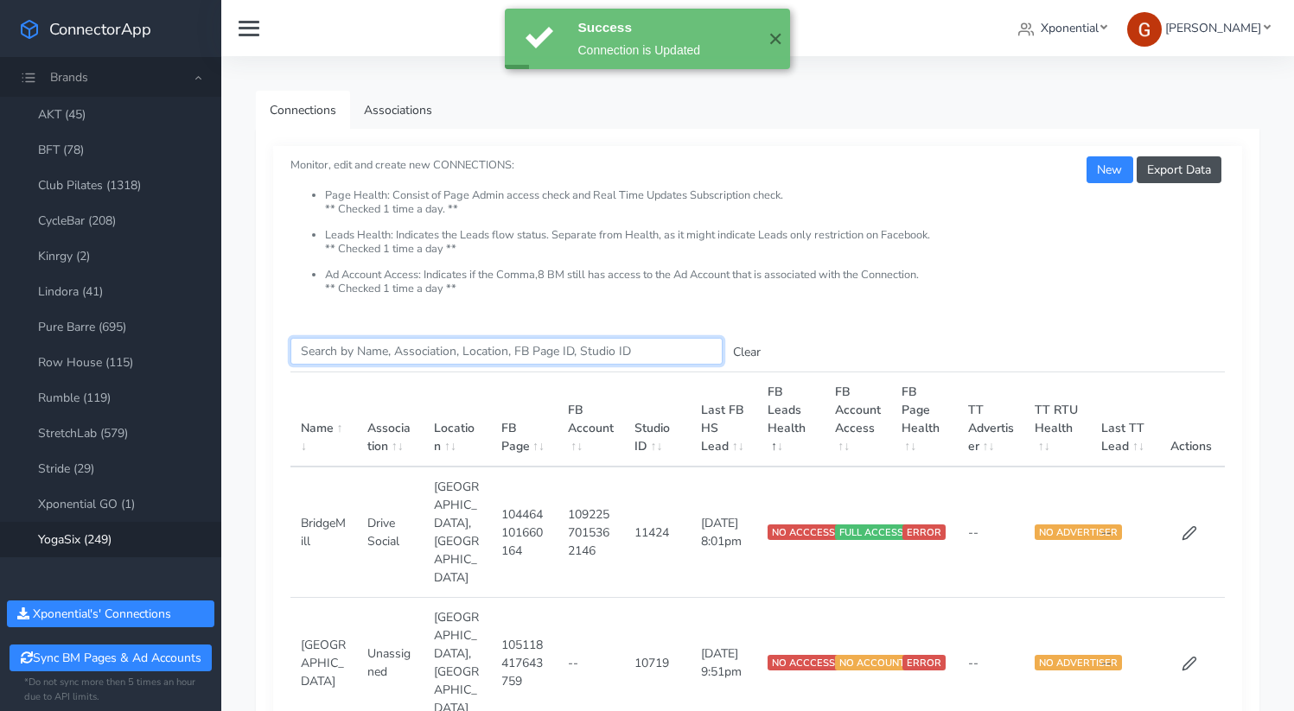
click at [352, 359] on input "Search this table" at bounding box center [506, 351] width 432 height 27
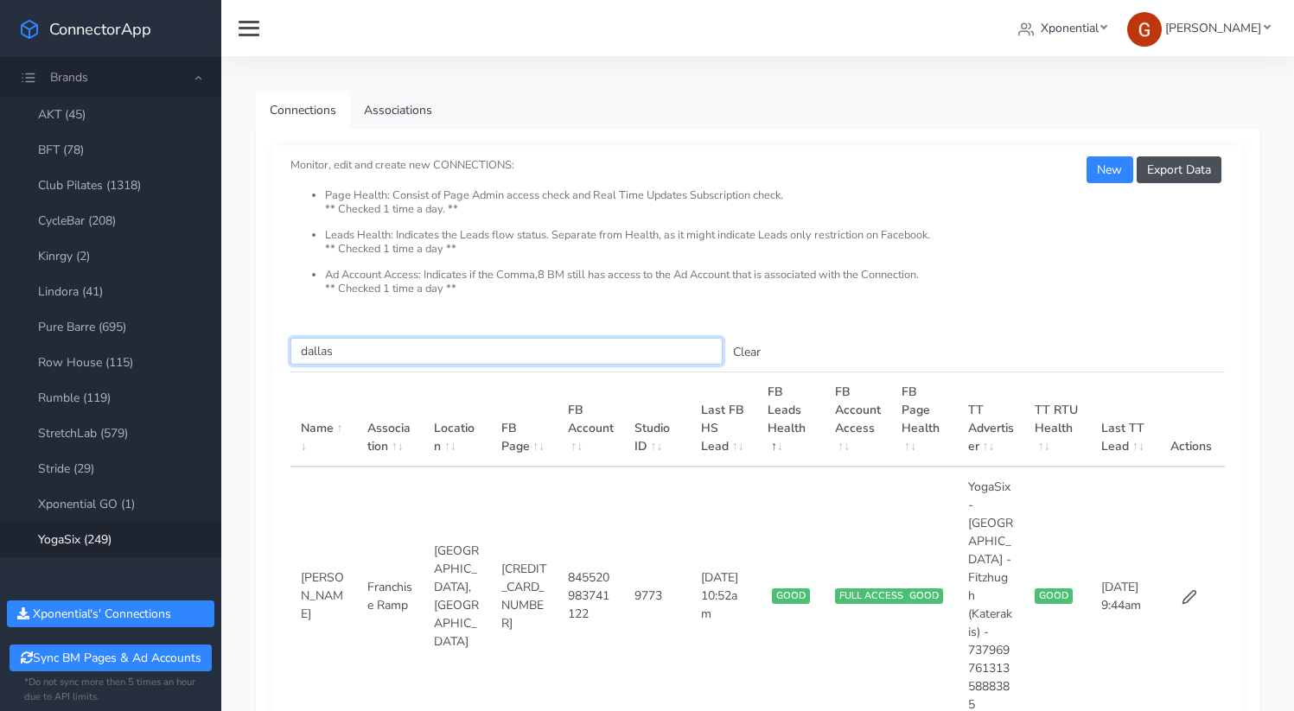
type input "dallas"
click at [1200, 580] on td at bounding box center [1191, 596] width 67 height 258
click at [1194, 589] on icon at bounding box center [1189, 597] width 16 height 16
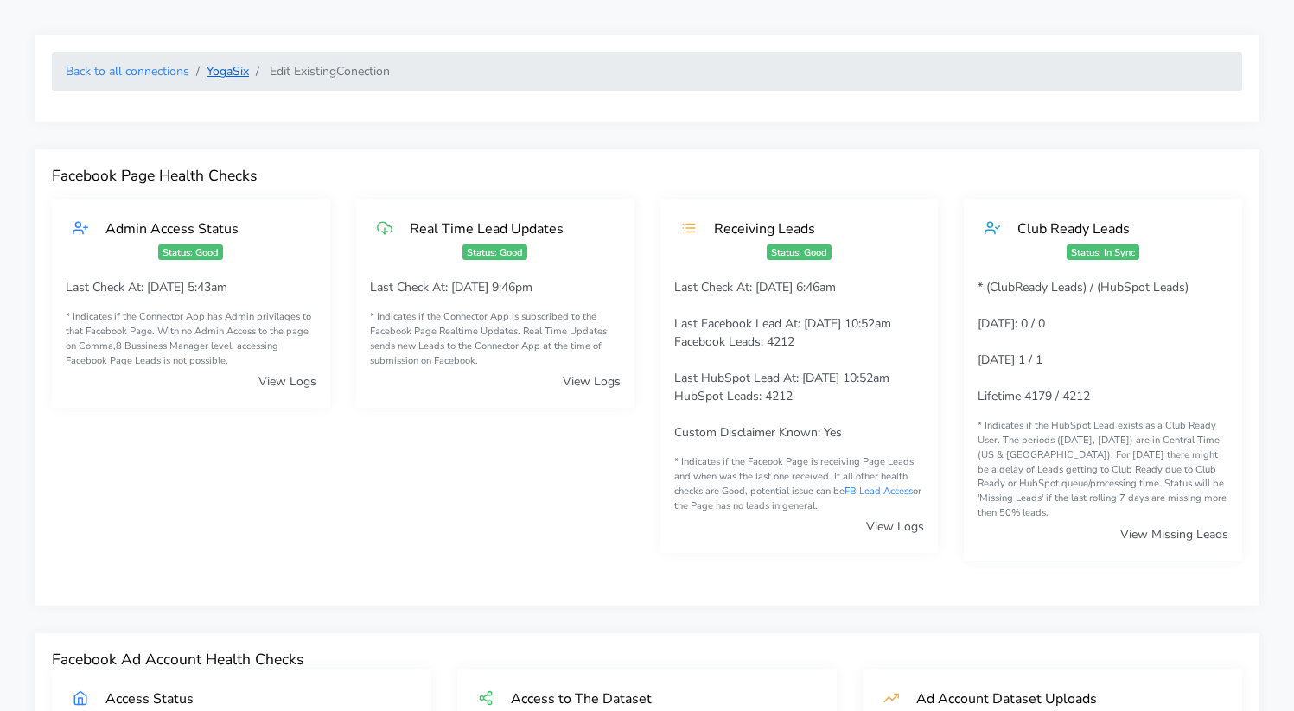
click at [233, 70] on link "YogaSix" at bounding box center [228, 71] width 42 height 16
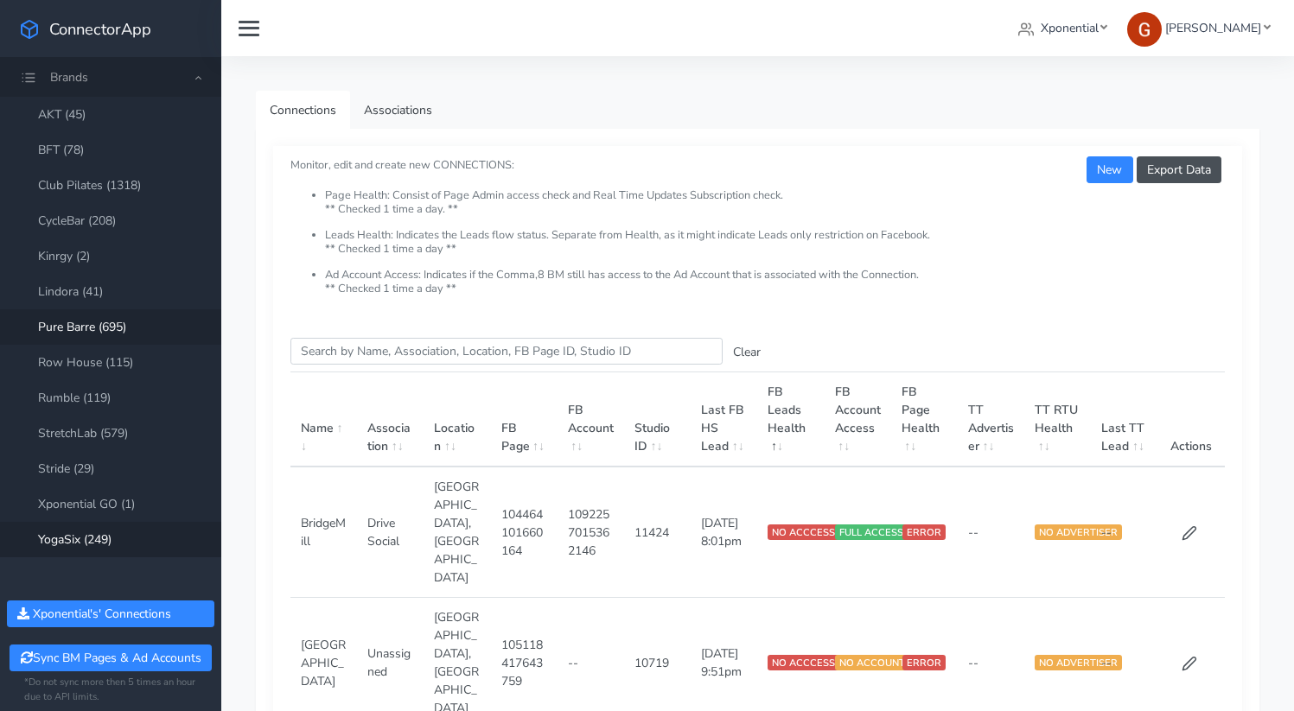
click at [81, 334] on link "Pure Barre (695)" at bounding box center [110, 326] width 221 height 35
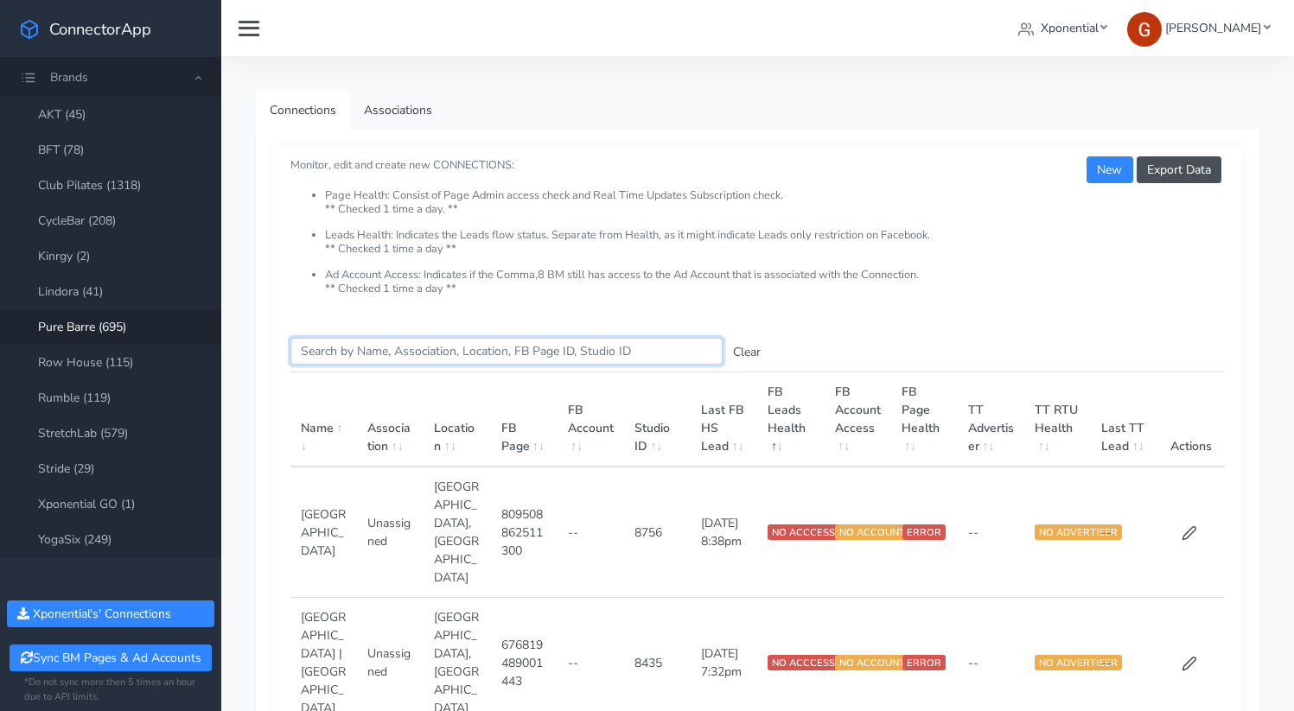
click at [391, 350] on input "Search this table" at bounding box center [506, 351] width 432 height 27
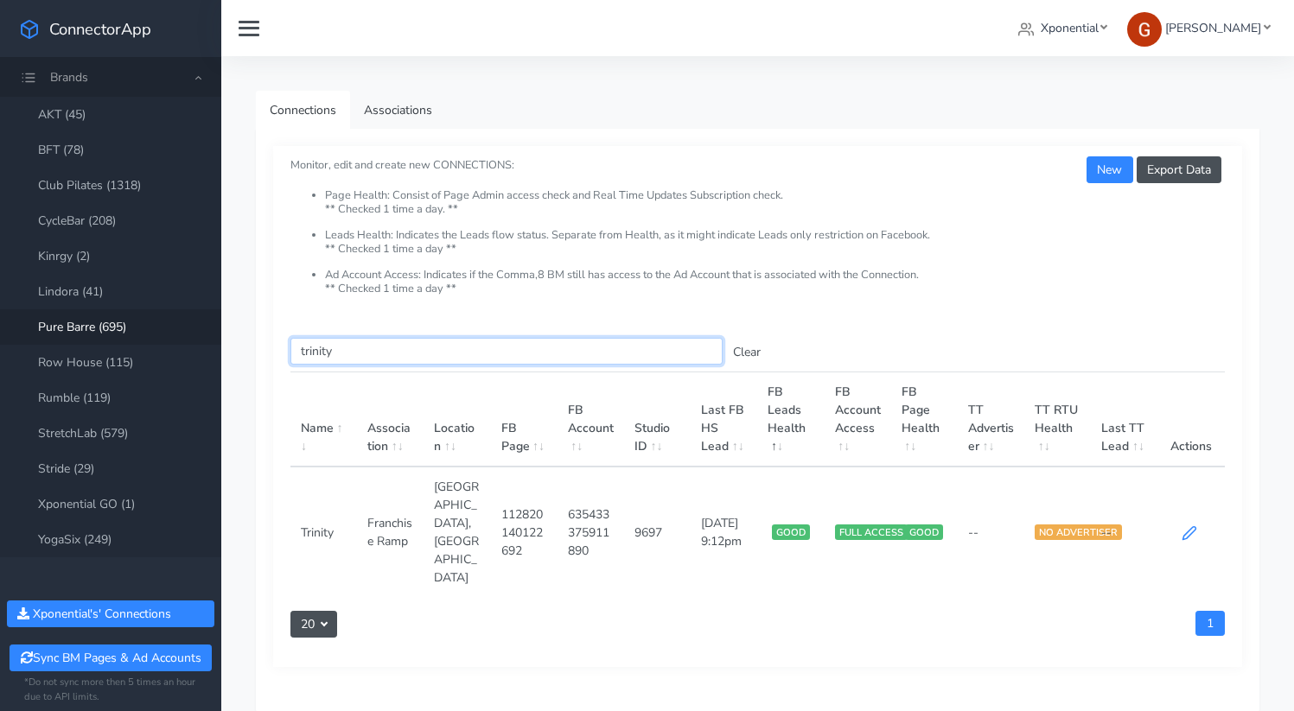
type input "trinity"
click at [1194, 525] on icon at bounding box center [1189, 533] width 16 height 16
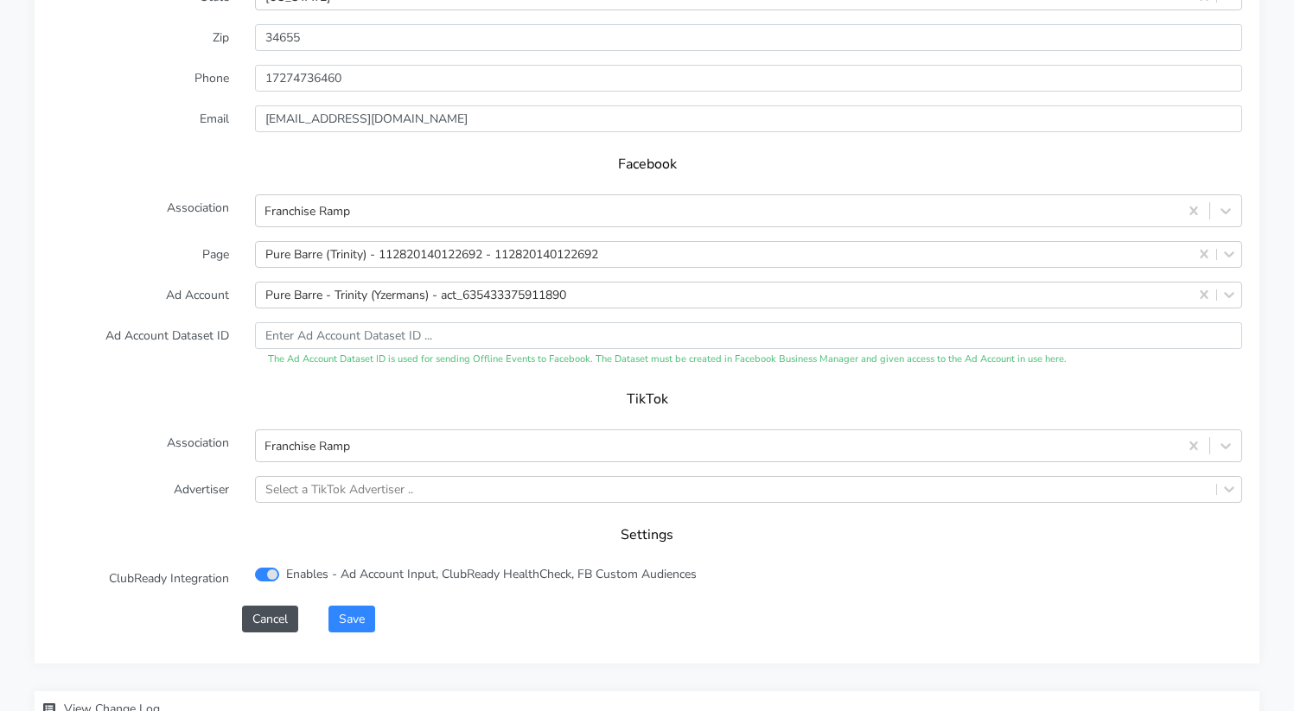
scroll to position [1785, 0]
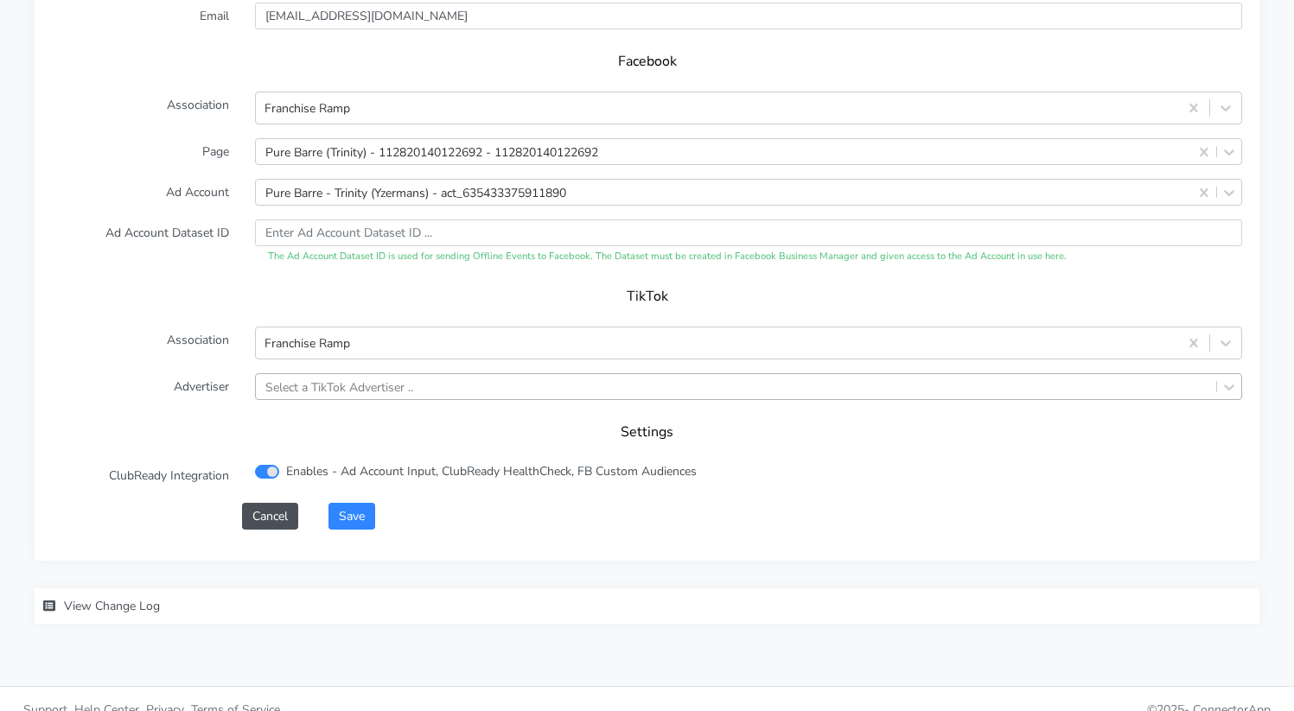
click at [315, 378] on div "Select a TikTok Advertiser .." at bounding box center [339, 387] width 148 height 18
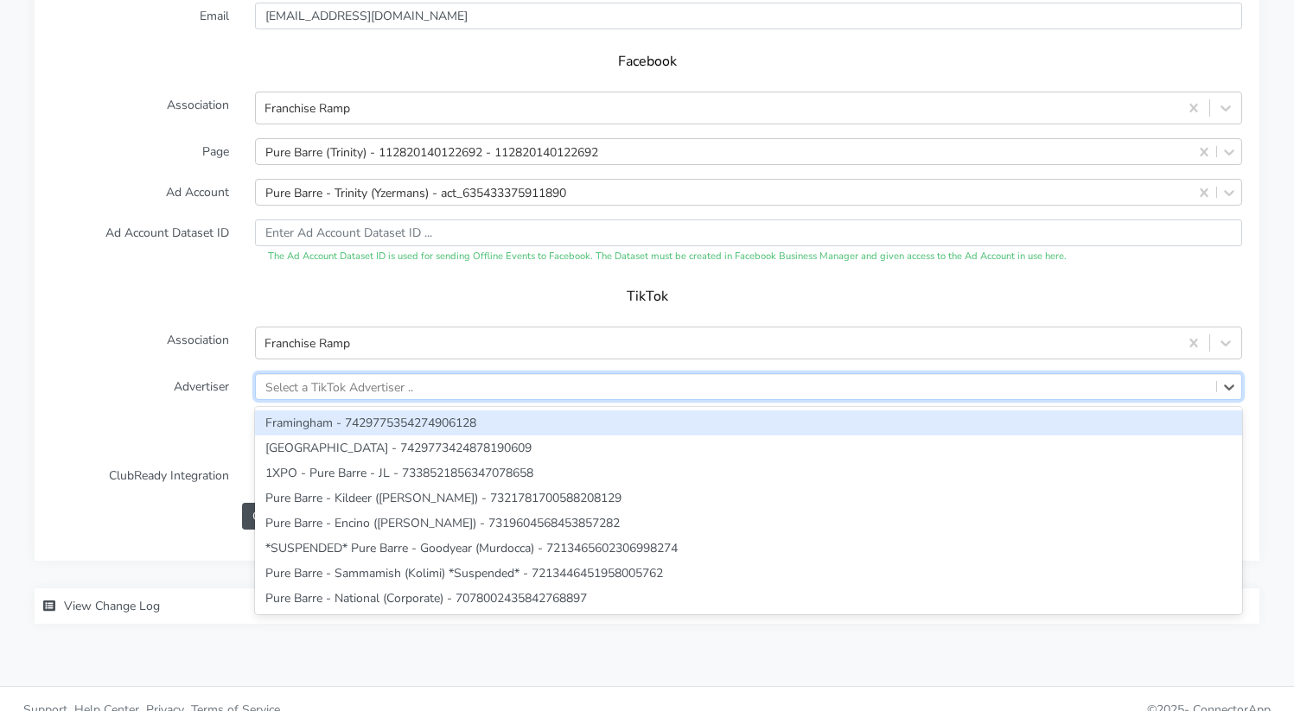
paste input "7541048475477852161"
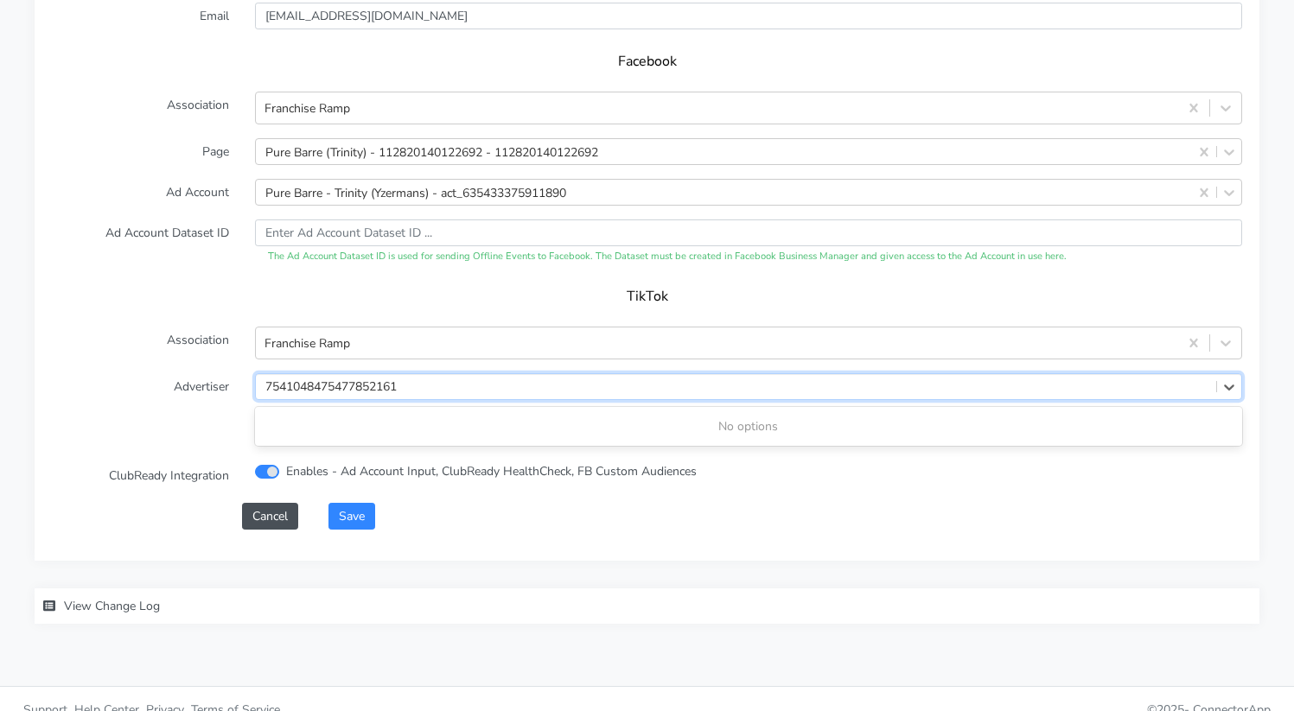
type input "7541048475477852161"
click at [186, 373] on label "Advertiser" at bounding box center [140, 386] width 203 height 27
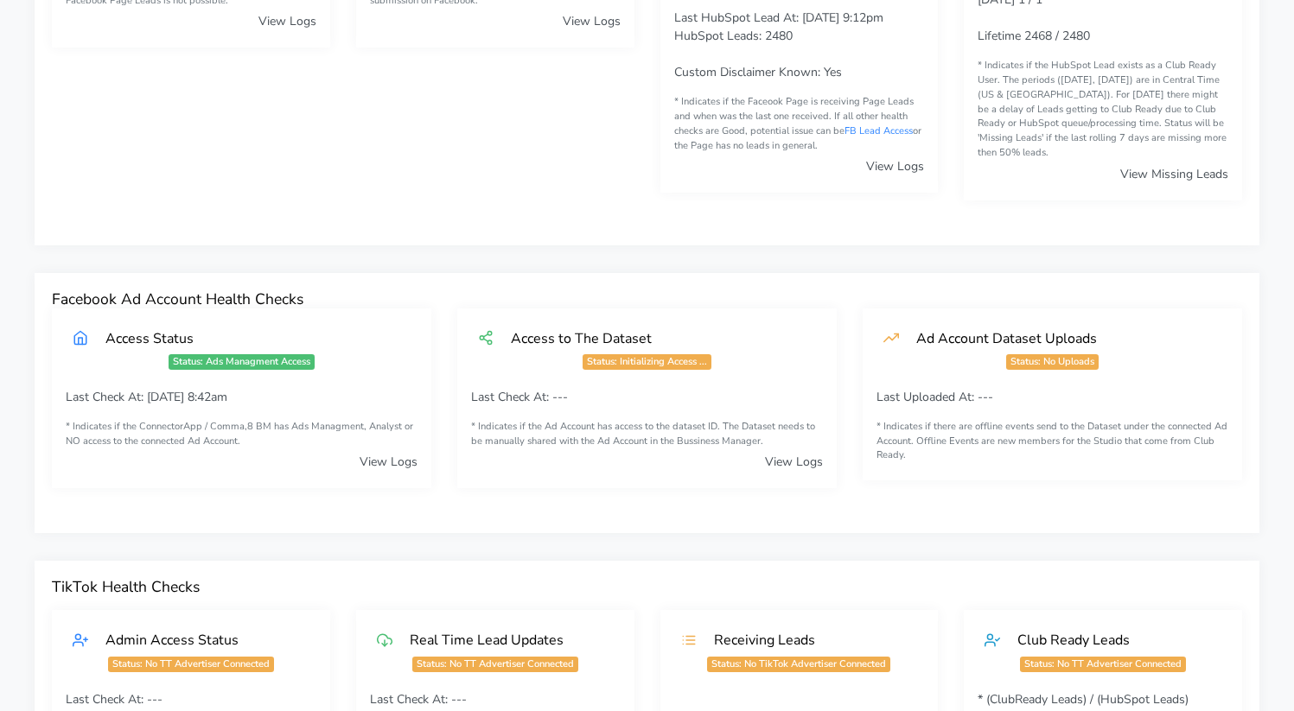
scroll to position [0, 0]
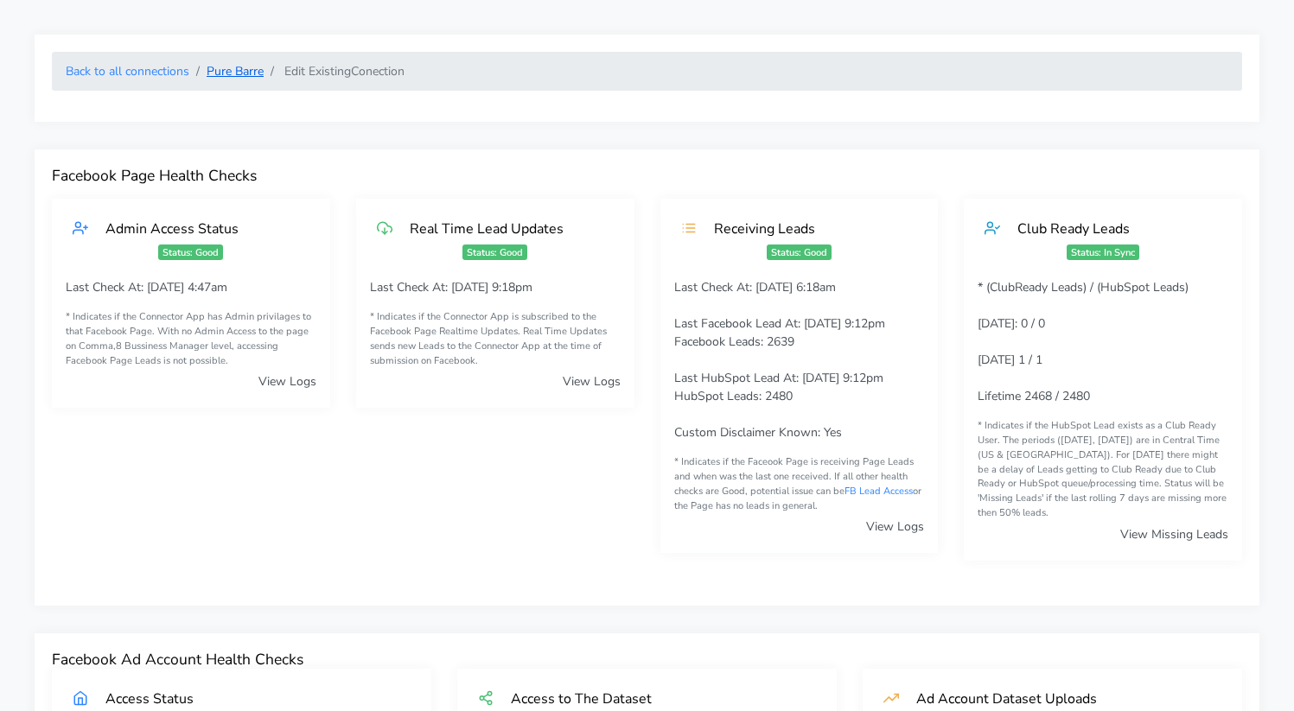
click at [227, 68] on link "Pure Barre" at bounding box center [235, 71] width 57 height 16
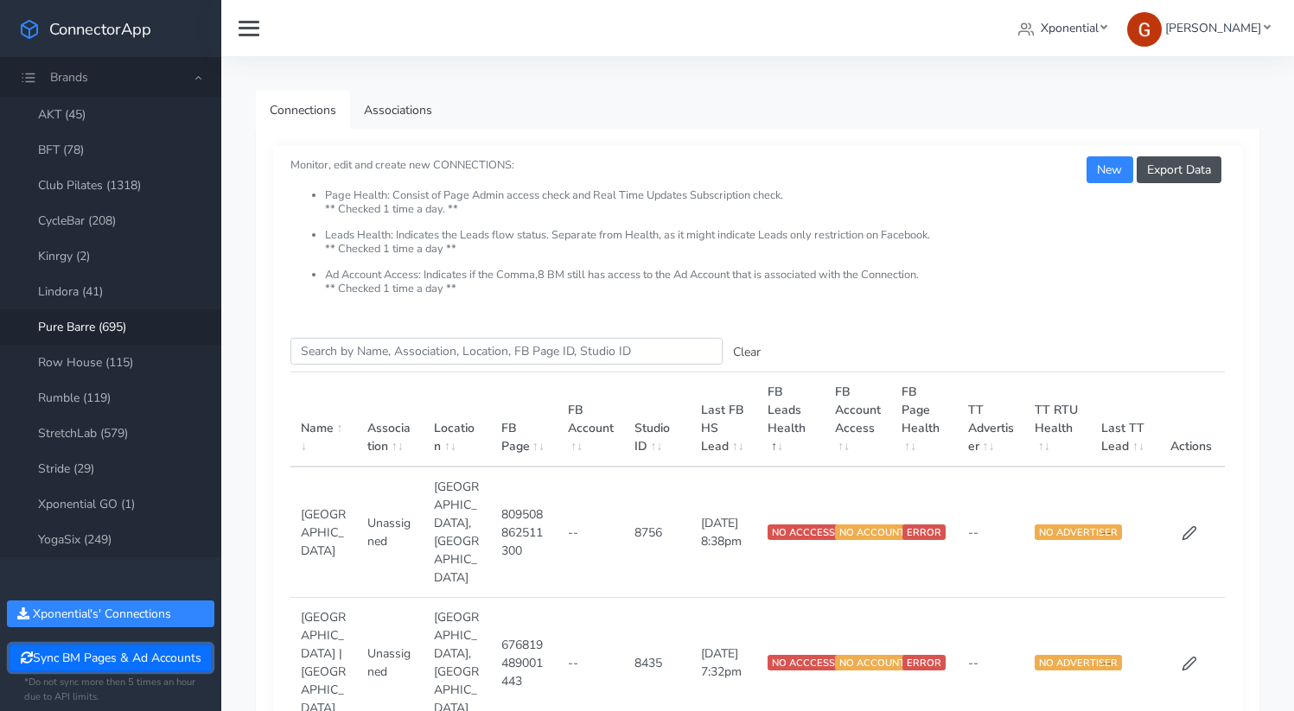
click at [110, 658] on button "Sync BM Pages & Ad Accounts" at bounding box center [110, 658] width 201 height 27
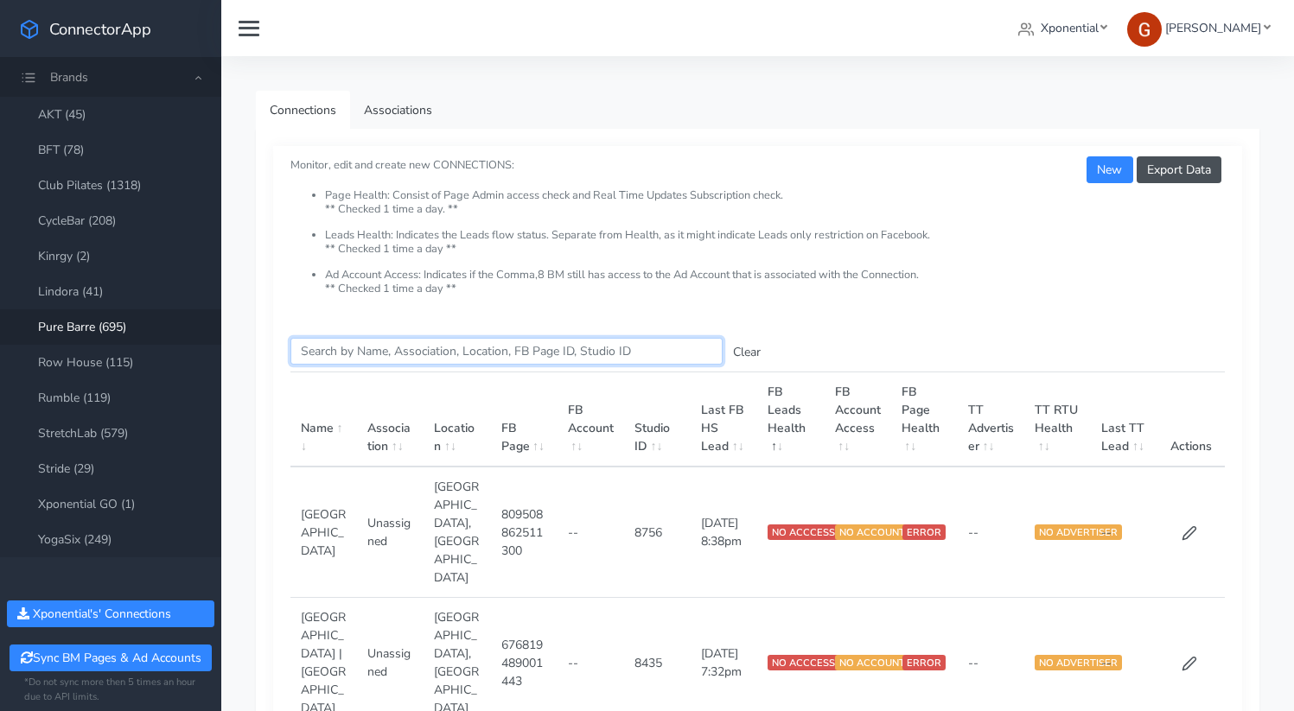
click at [516, 353] on input "Search this table" at bounding box center [506, 351] width 432 height 27
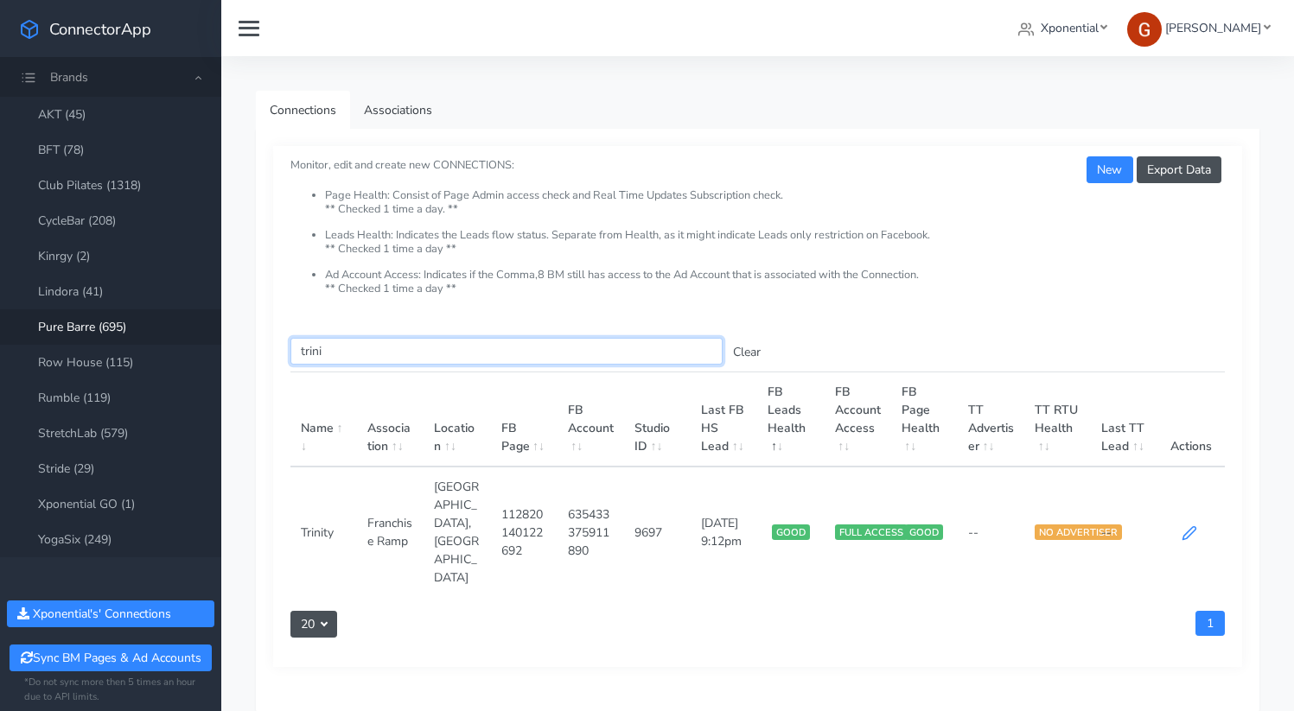
type input "trini"
click at [1182, 525] on icon at bounding box center [1189, 533] width 16 height 16
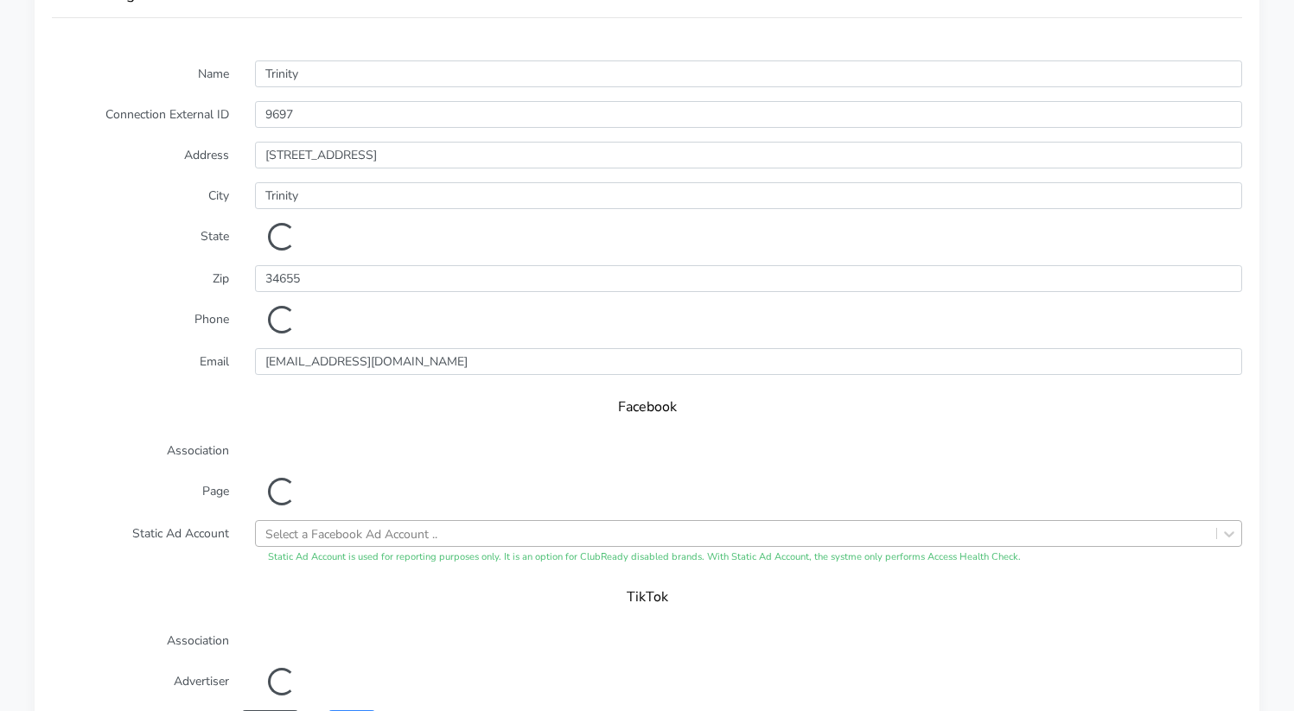
scroll to position [1381, 0]
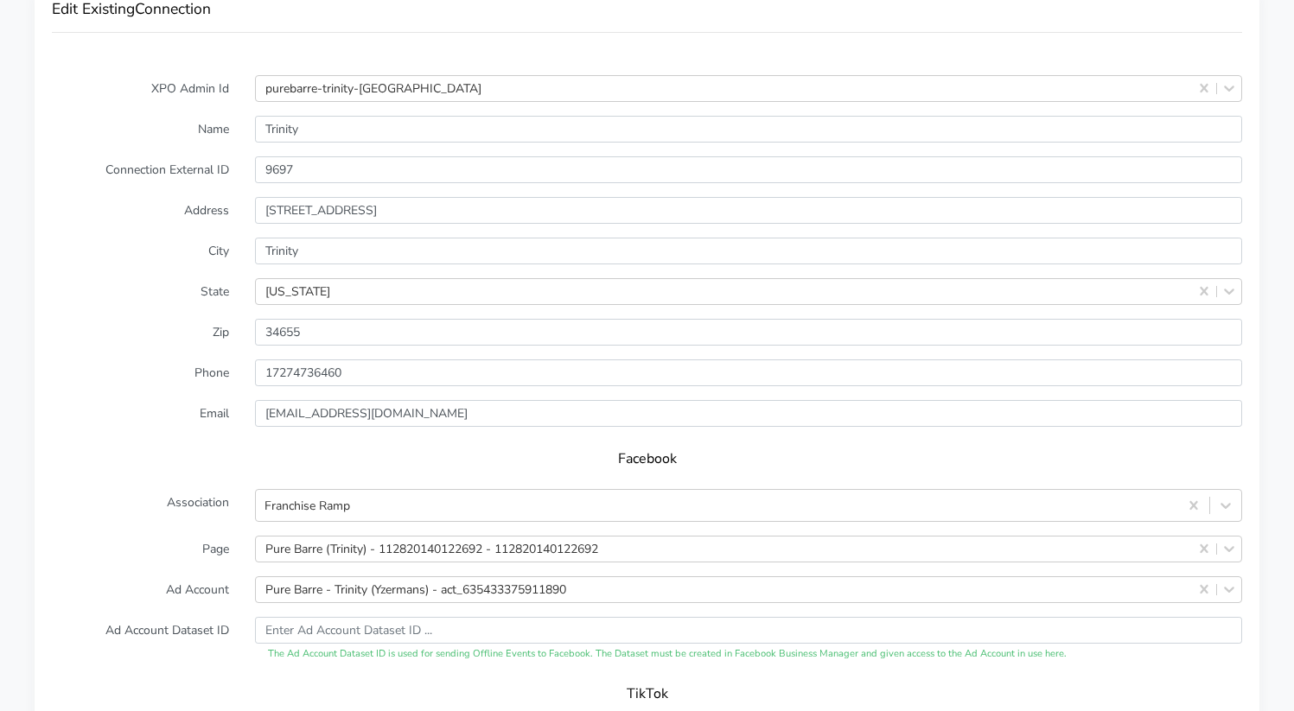
click at [340, 629] on div "The Ad Account Dataset ID is used for sending Offline Events to Facebook. The D…" at bounding box center [748, 639] width 1013 height 45
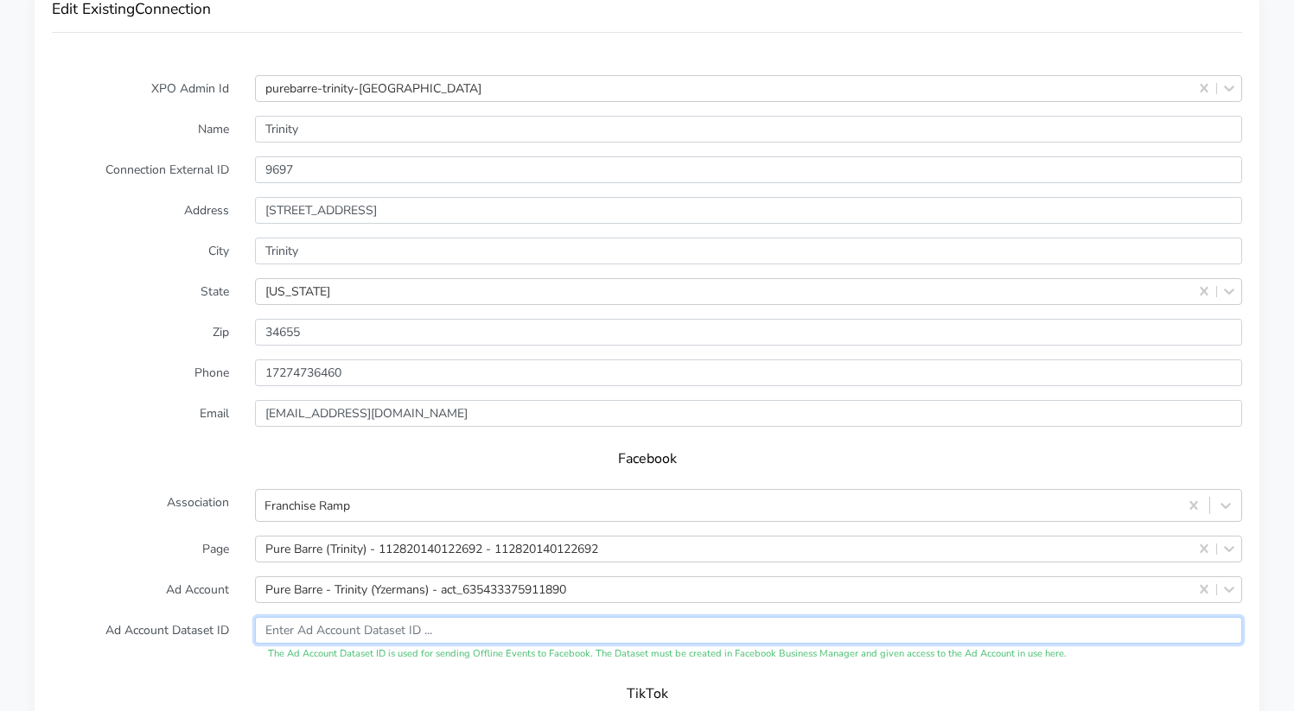
click at [341, 624] on input "text" at bounding box center [748, 630] width 987 height 27
paste input "7541048475477852161"
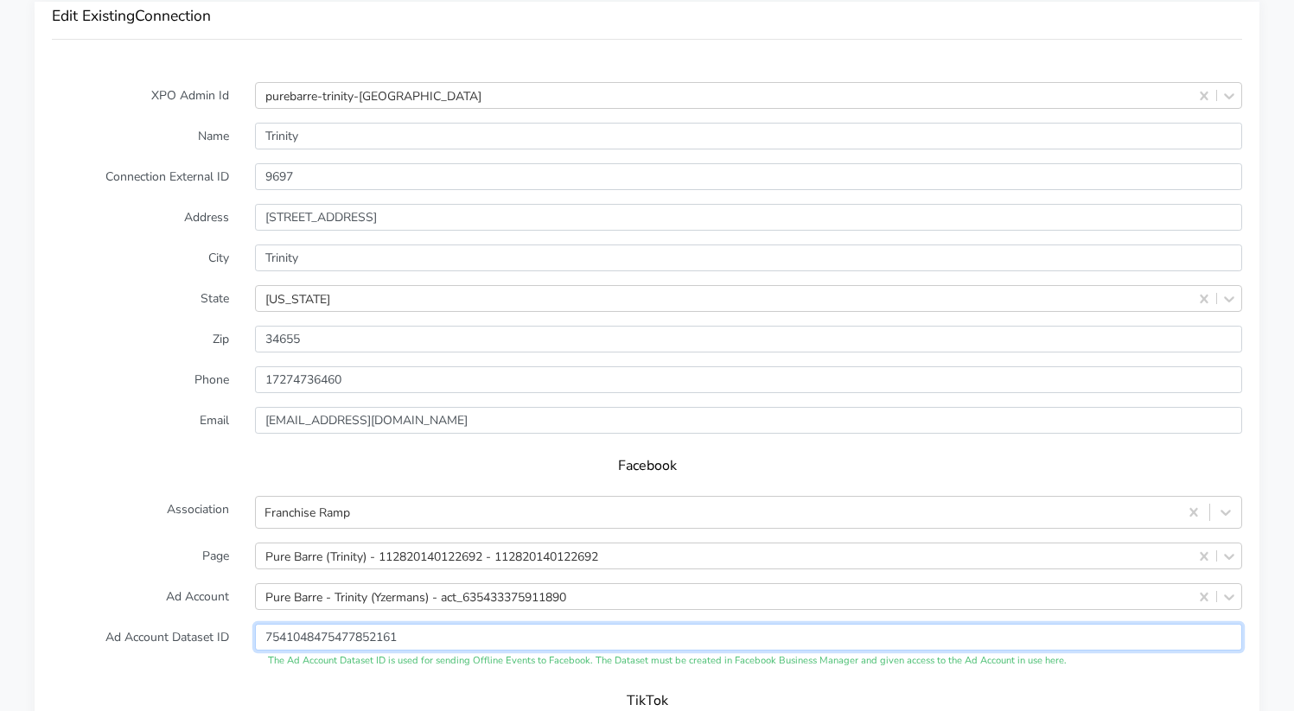
type input "7541048475477852161"
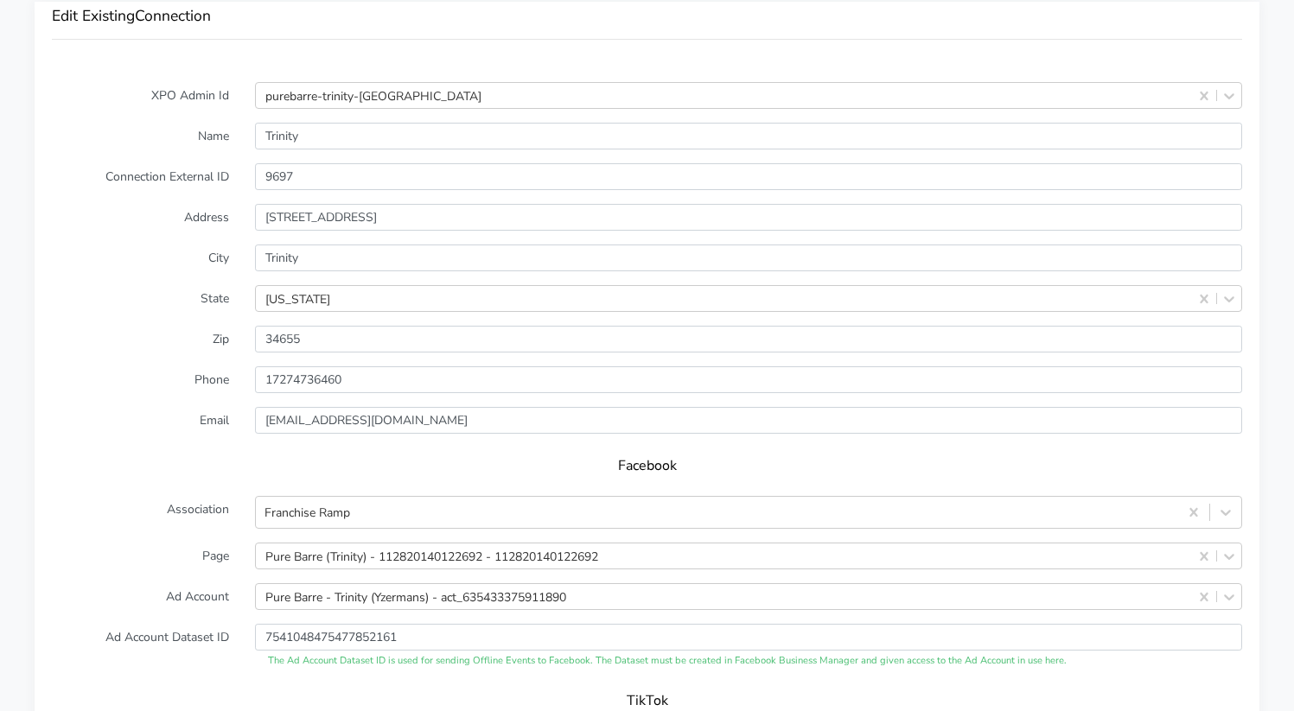
click at [174, 583] on label "Ad Account" at bounding box center [140, 596] width 203 height 27
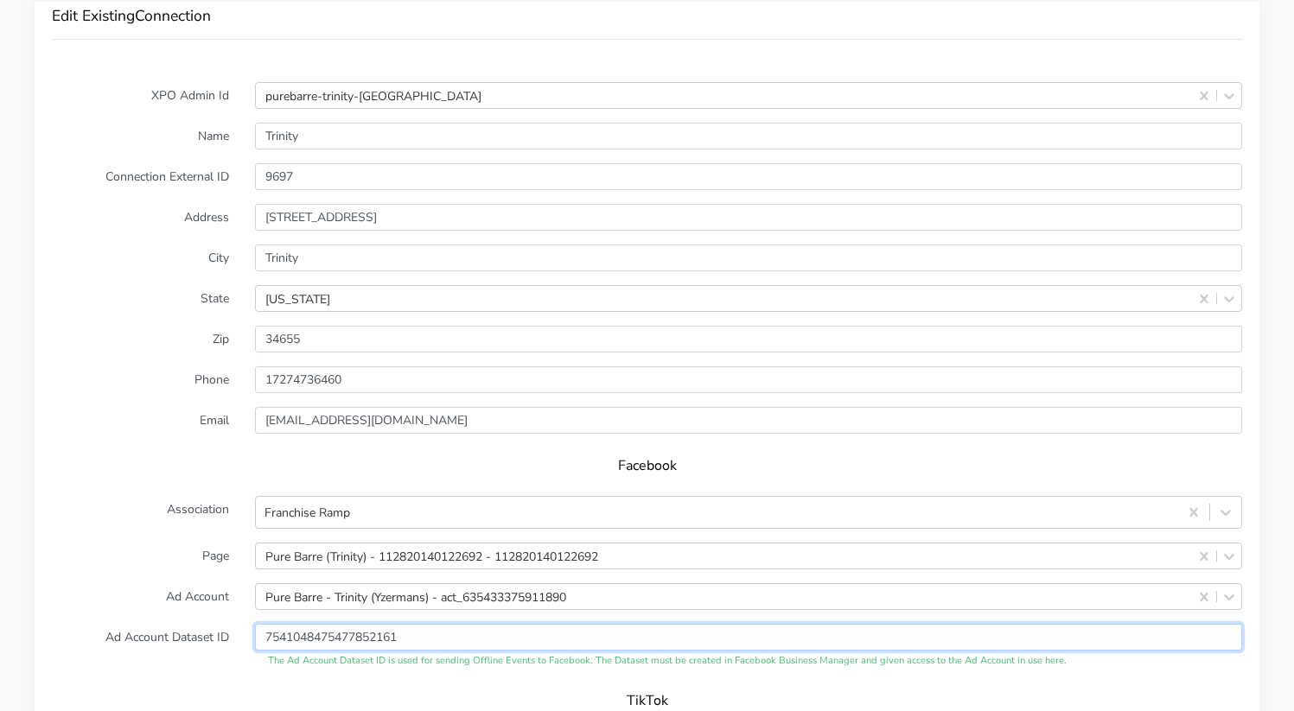
drag, startPoint x: 426, startPoint y: 614, endPoint x: 129, endPoint y: 594, distance: 297.9
click at [129, 594] on form "XPO Admin Id purebarre-trinity-fl Name Trinity Connection External ID 9697 Addr…" at bounding box center [647, 508] width 1190 height 852
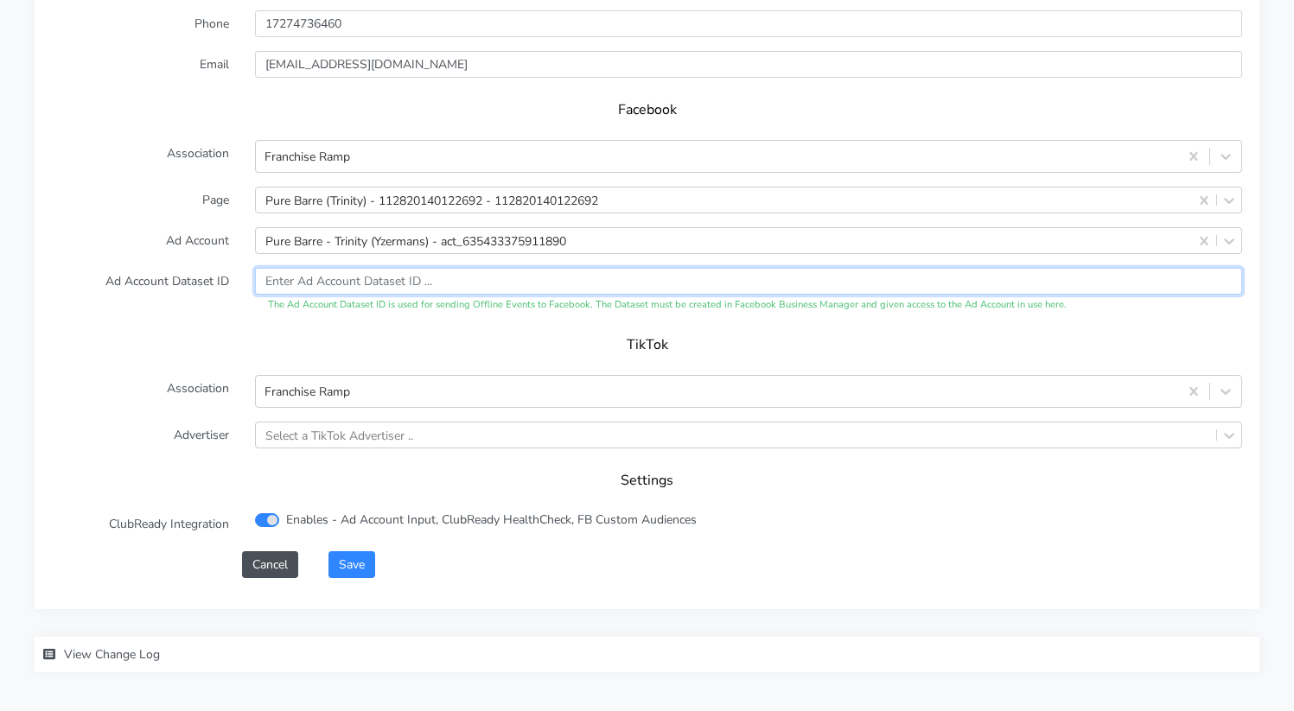
scroll to position [1785, 0]
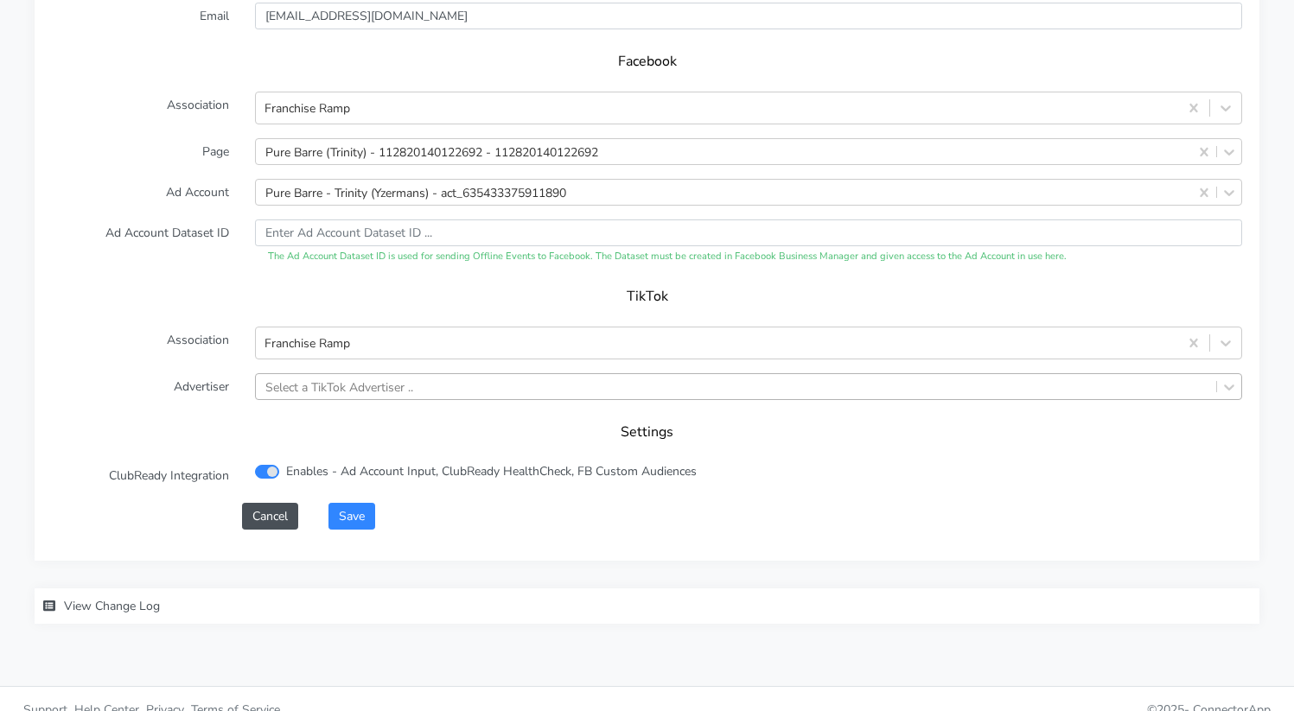
drag, startPoint x: 355, startPoint y: 347, endPoint x: 356, endPoint y: 368, distance: 21.6
click at [356, 359] on form "XPO Admin Id purebarre-trinity-fl Name Trinity Connection External ID 9697 Addr…" at bounding box center [647, 104] width 1190 height 852
click at [356, 378] on div "Select a TikTok Advertiser .." at bounding box center [339, 387] width 148 height 18
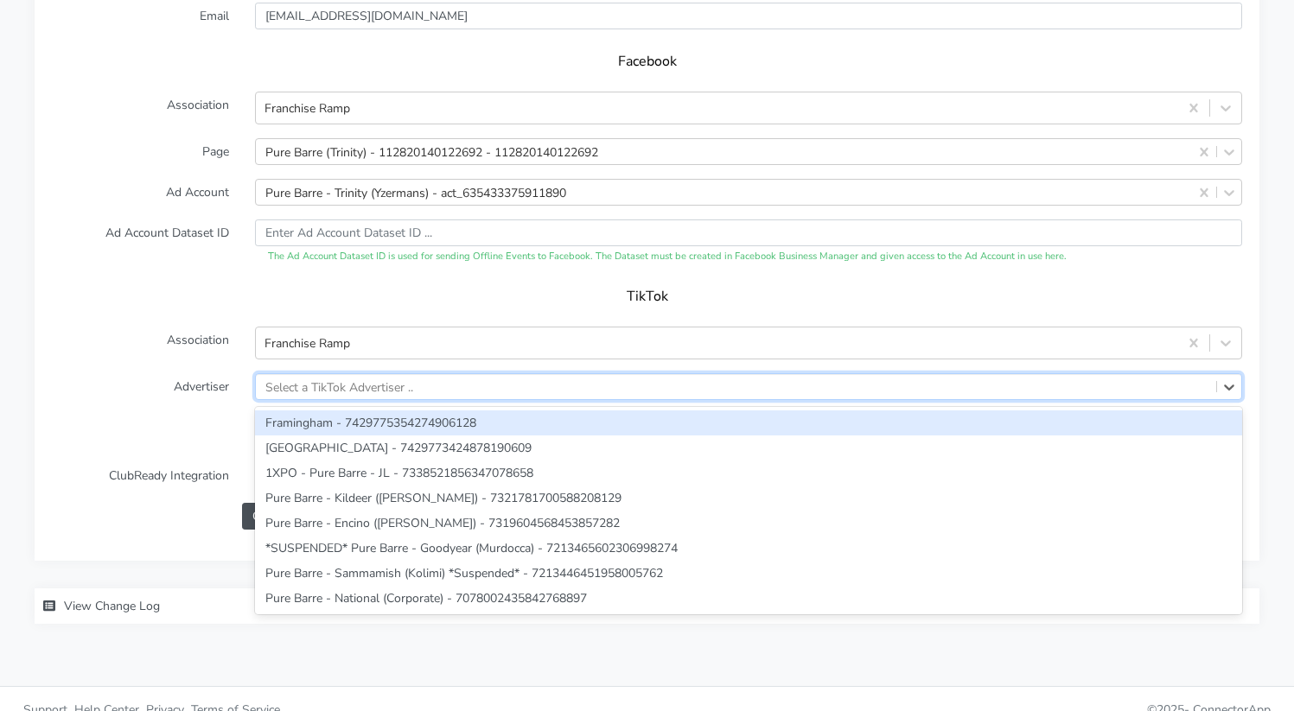
paste input "7541048475477852161"
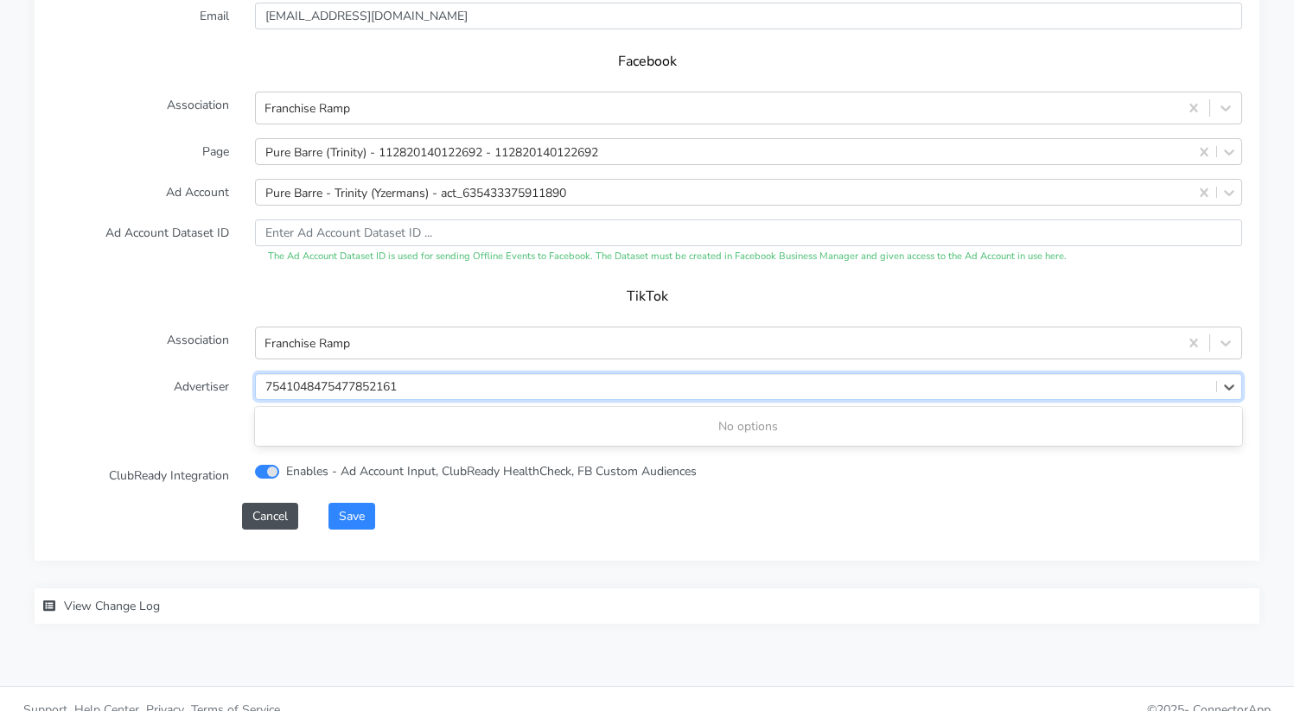
type input "7541048475477852161"
click at [188, 373] on label "Advertiser" at bounding box center [140, 386] width 203 height 27
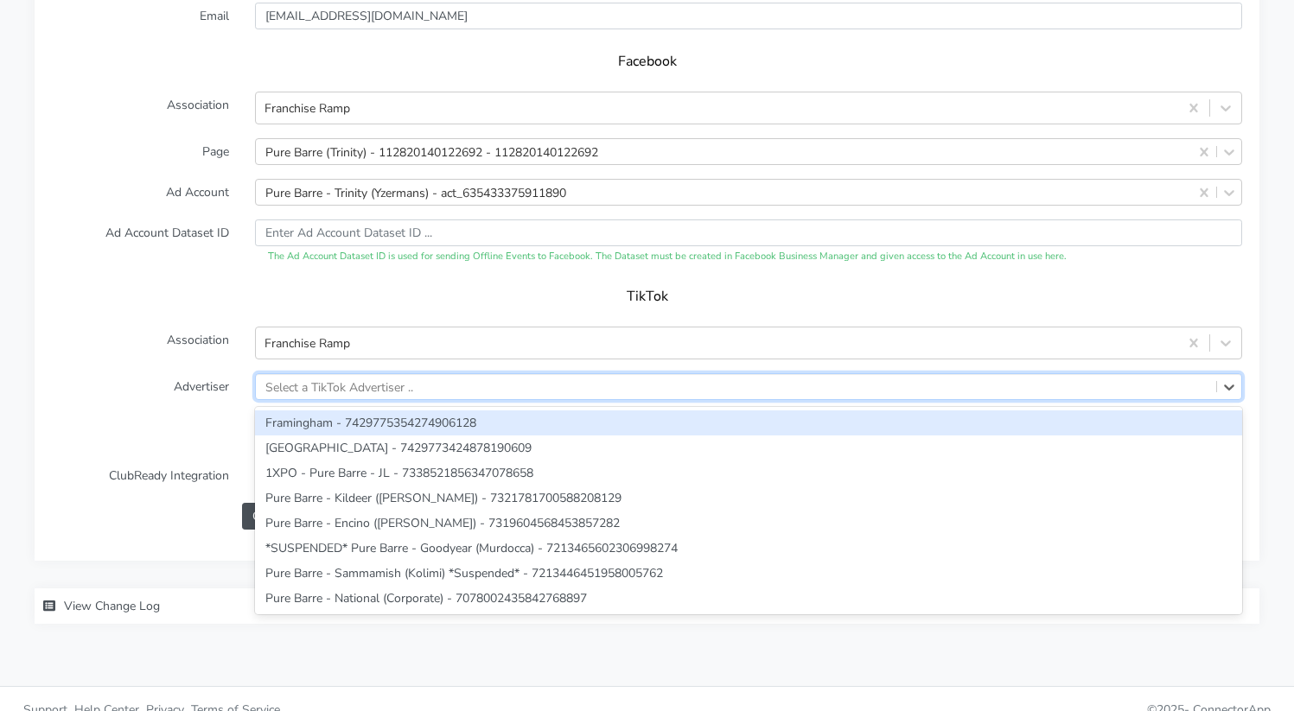
click at [333, 378] on div "Select a TikTok Advertiser .." at bounding box center [339, 387] width 148 height 18
paste input "7539998400192806928"
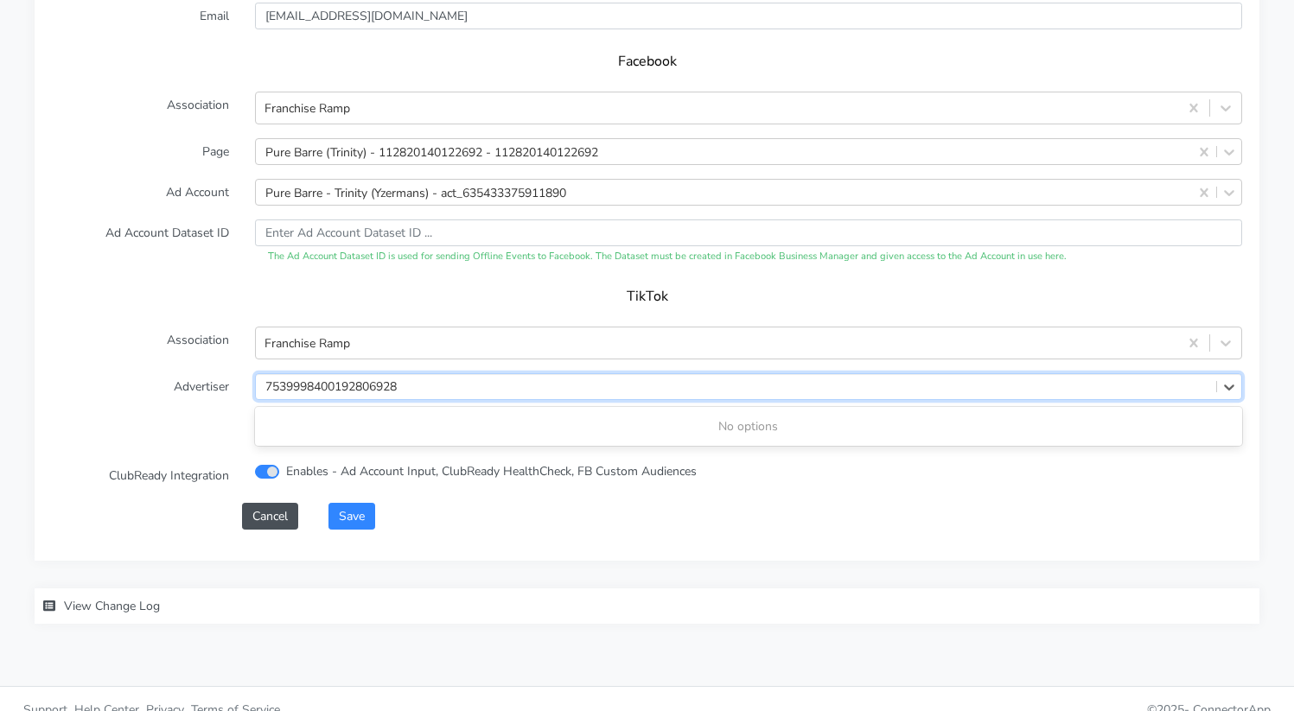
type input "7539998400192806928"
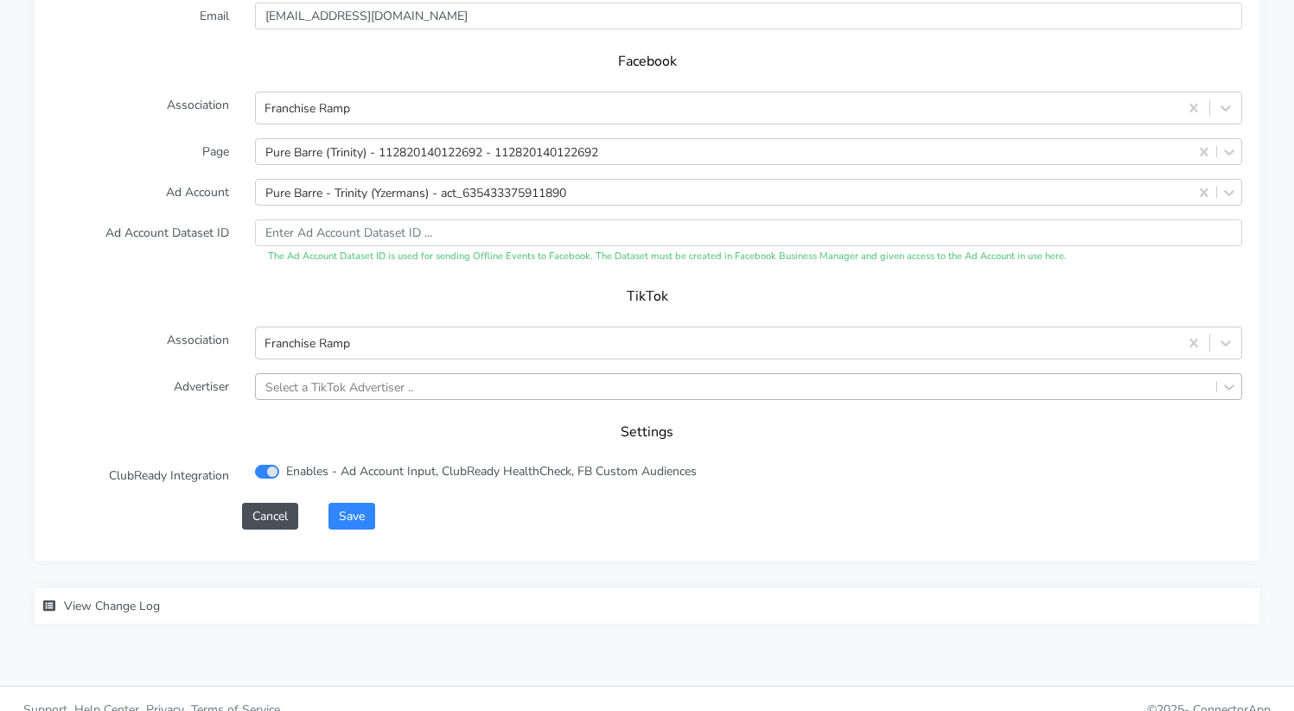
click at [175, 414] on div "Settings" at bounding box center [647, 438] width 1190 height 48
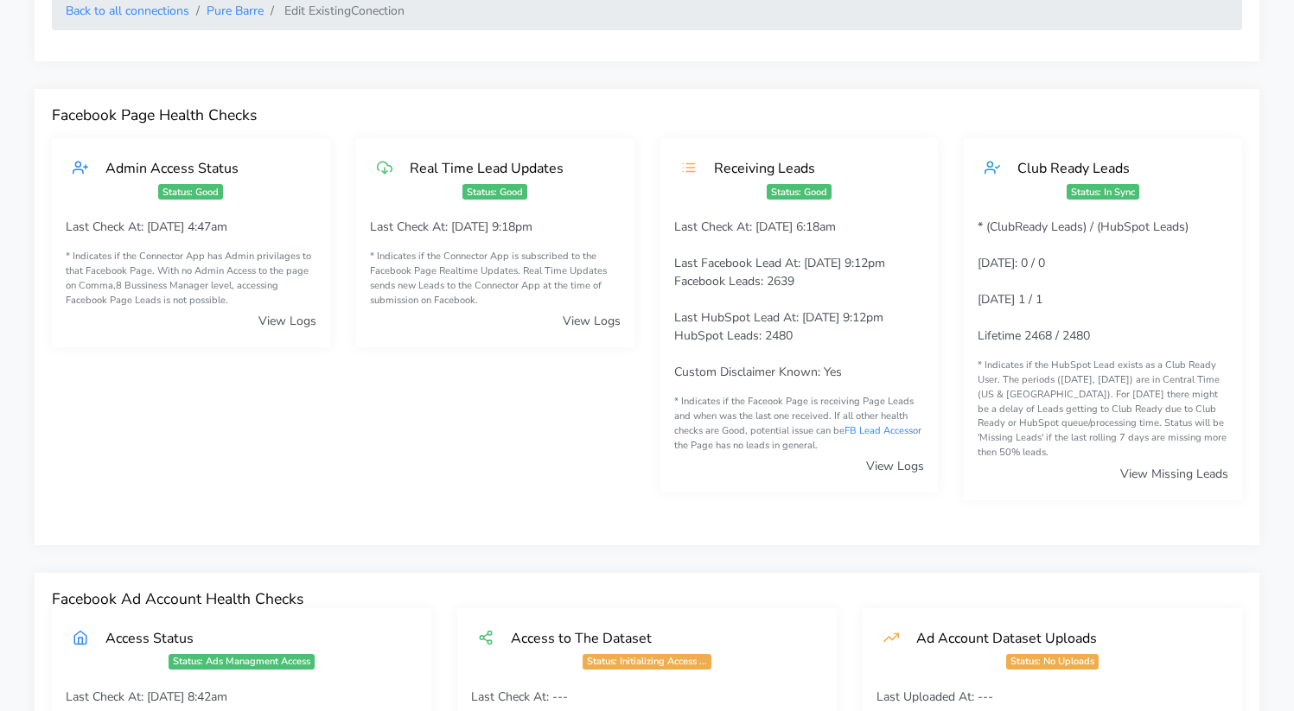
scroll to position [0, 0]
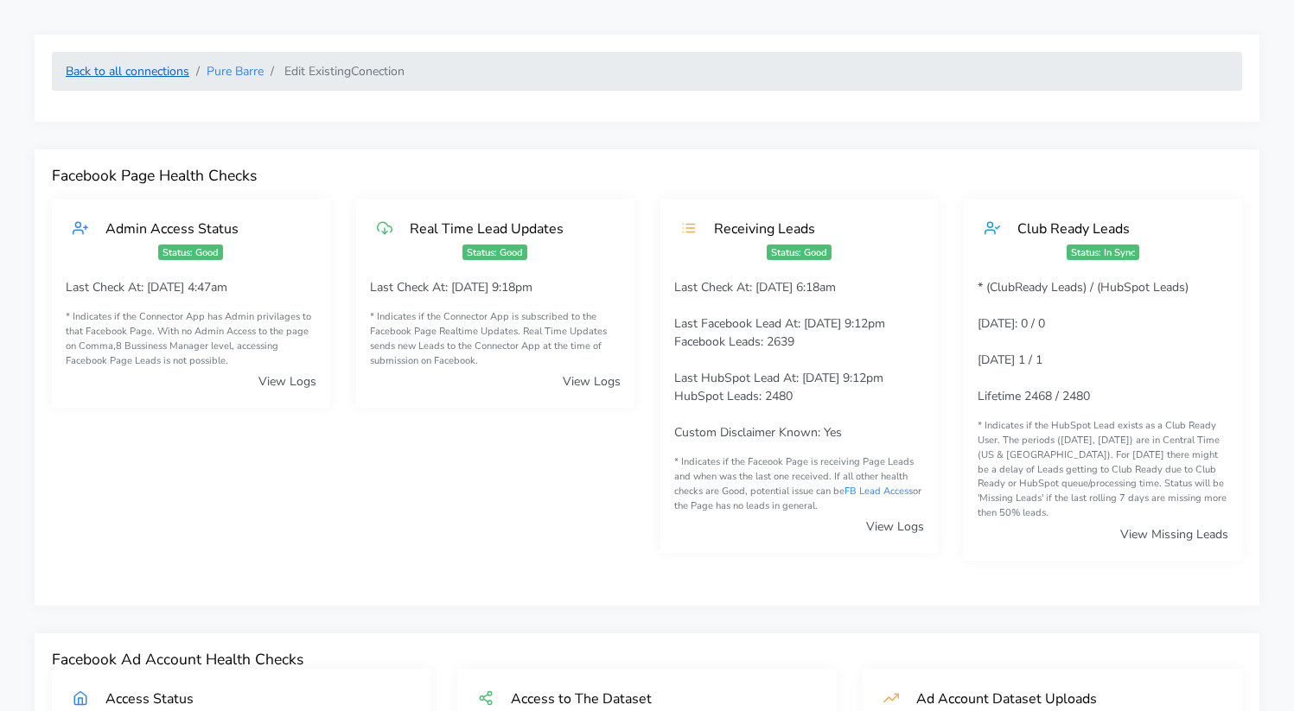
click at [120, 72] on link "Back to all connections" at bounding box center [128, 71] width 124 height 16
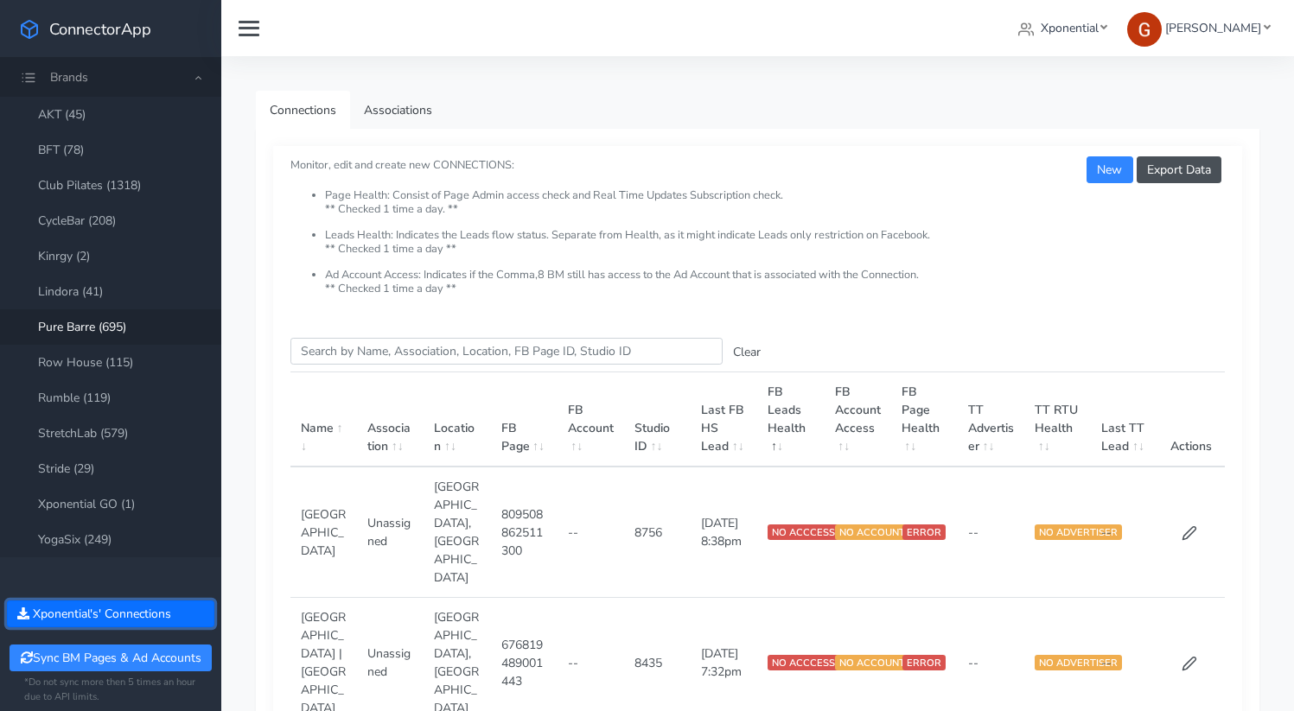
click at [105, 622] on button "Xponential 's' Connections" at bounding box center [110, 614] width 207 height 27
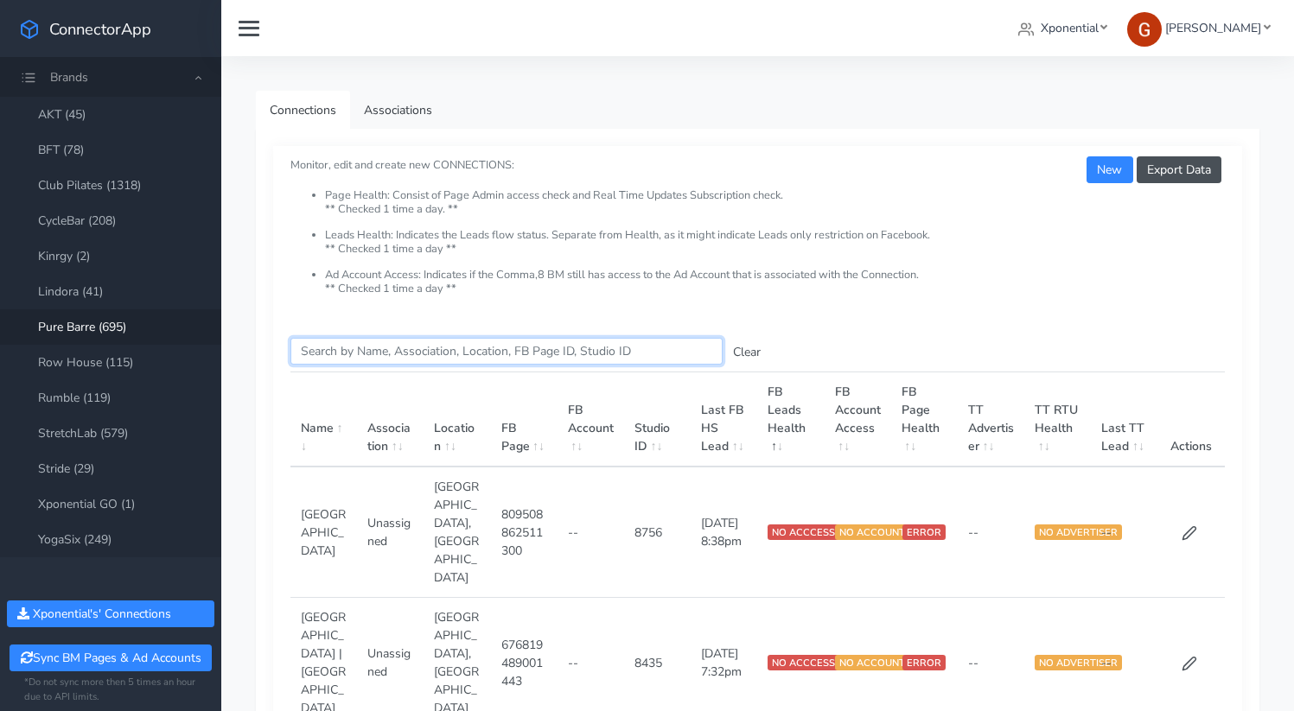
click at [352, 352] on input "Search this table" at bounding box center [506, 351] width 432 height 27
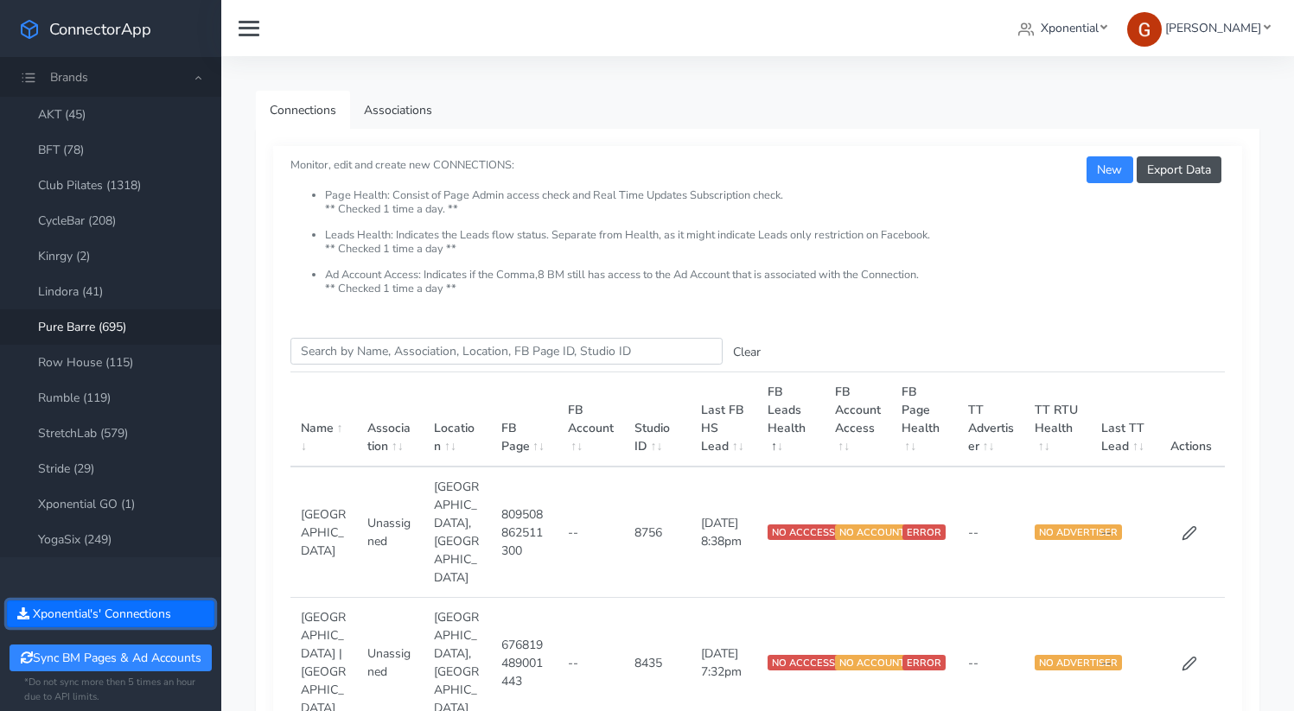
click at [142, 608] on button "Xponential 's' Connections" at bounding box center [110, 614] width 207 height 27
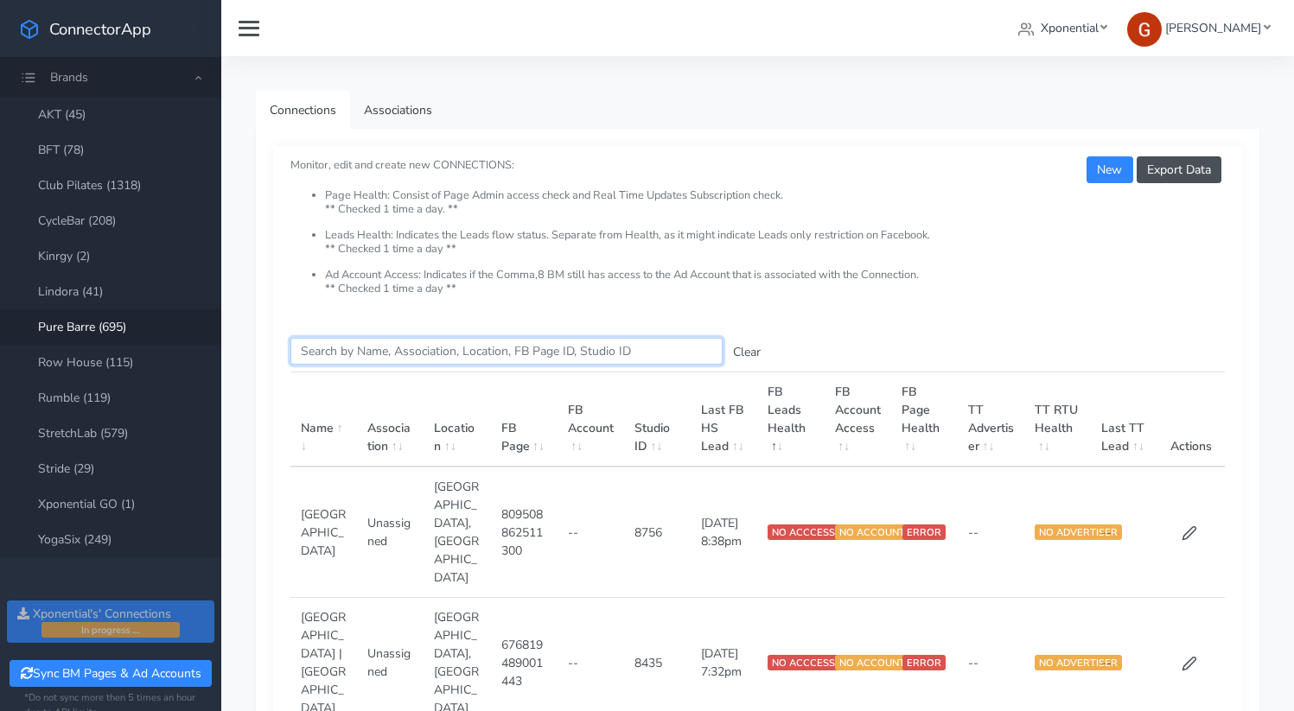
click at [361, 345] on input "Search this table" at bounding box center [506, 351] width 432 height 27
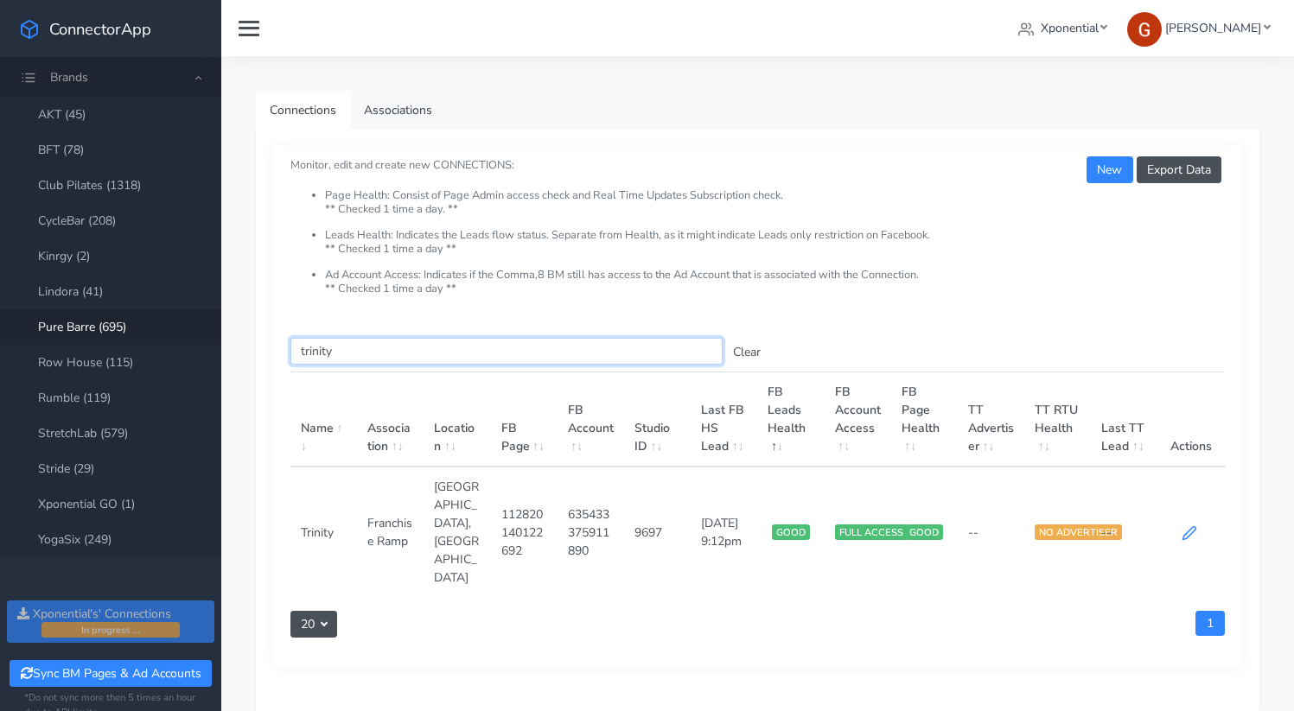
type input "trinity"
click at [1190, 525] on icon at bounding box center [1189, 533] width 16 height 16
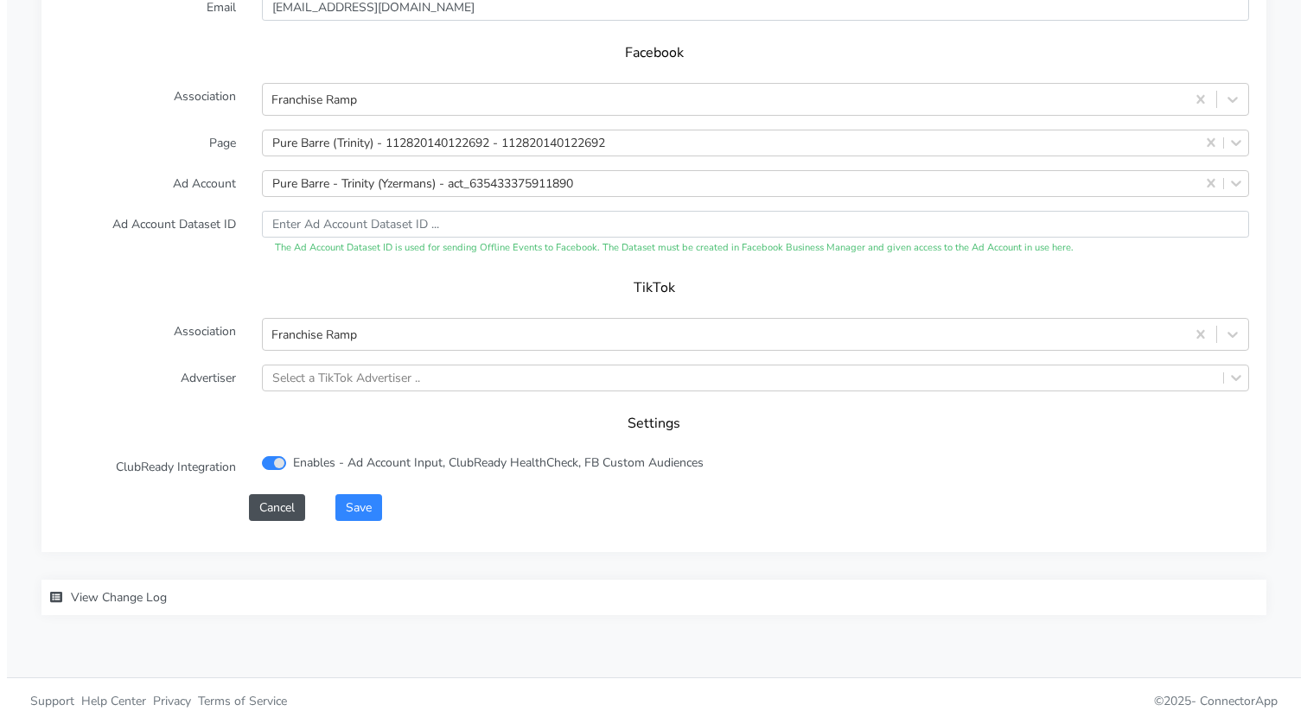
scroll to position [1745, 0]
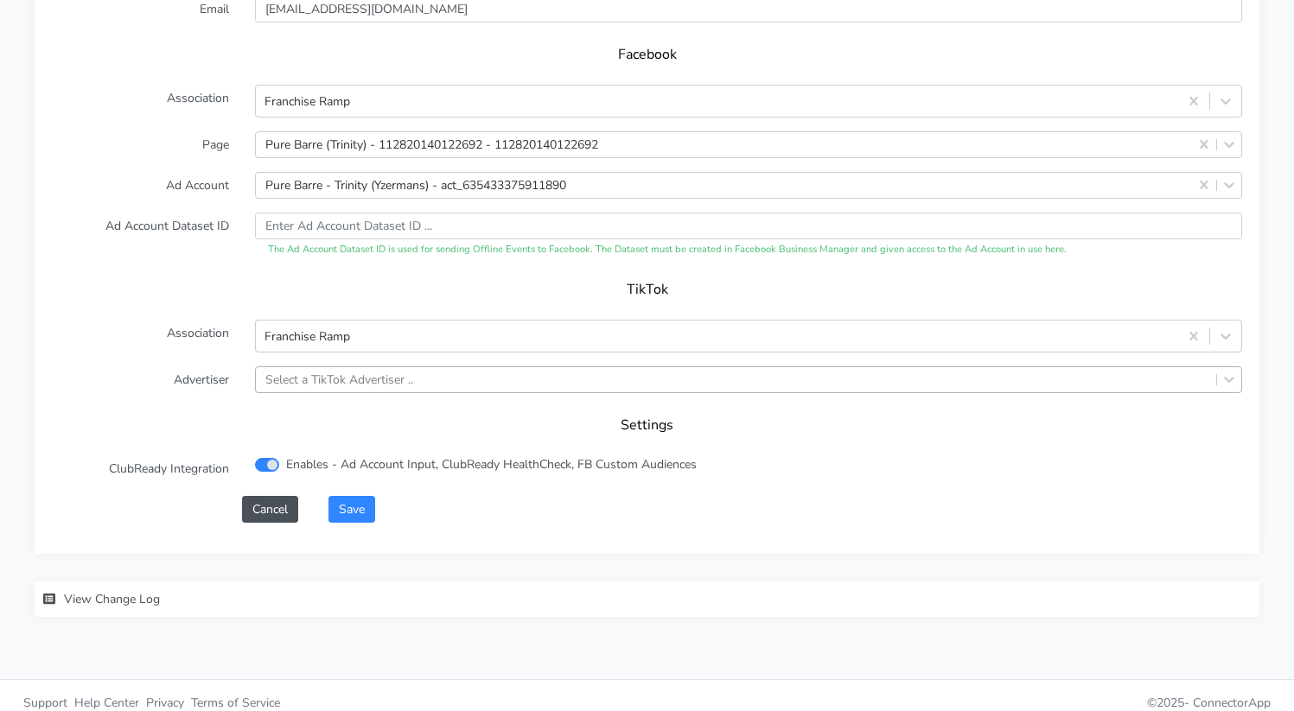
click at [333, 371] on div "Select a TikTok Advertiser .." at bounding box center [339, 380] width 148 height 18
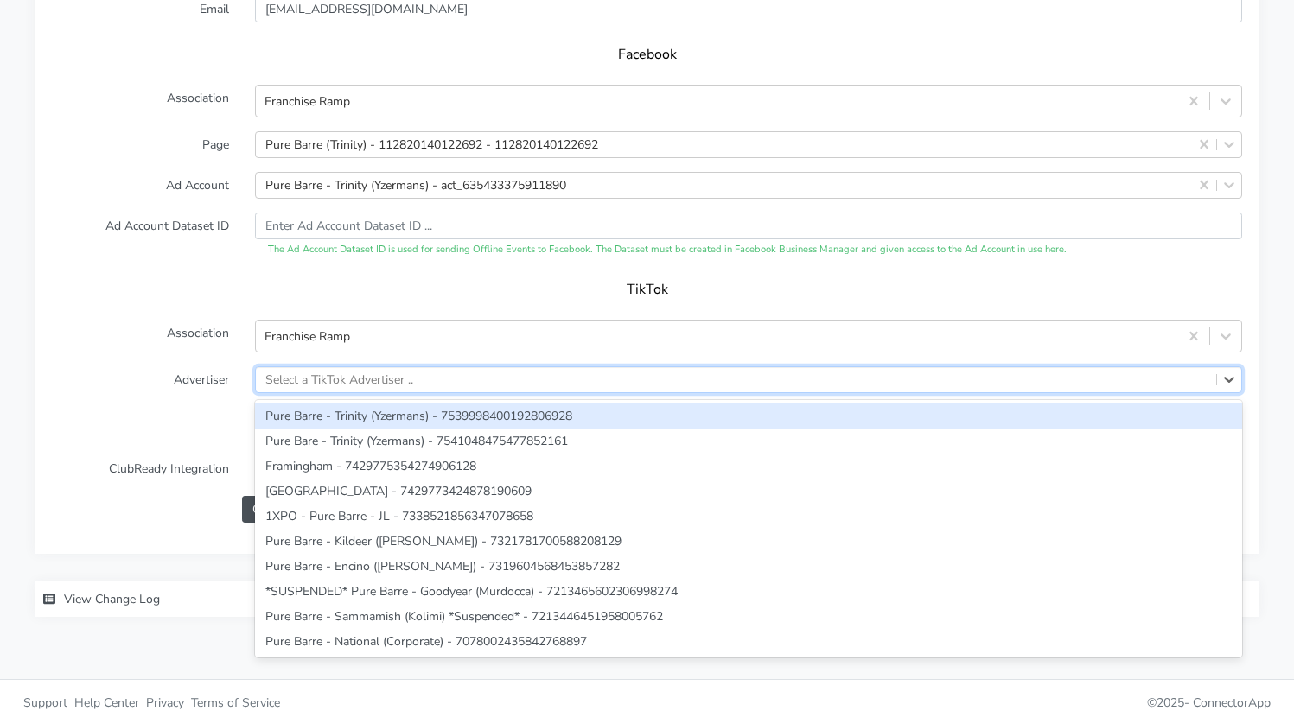
paste input "7539998400192806928"
type input "7539998400192806928"
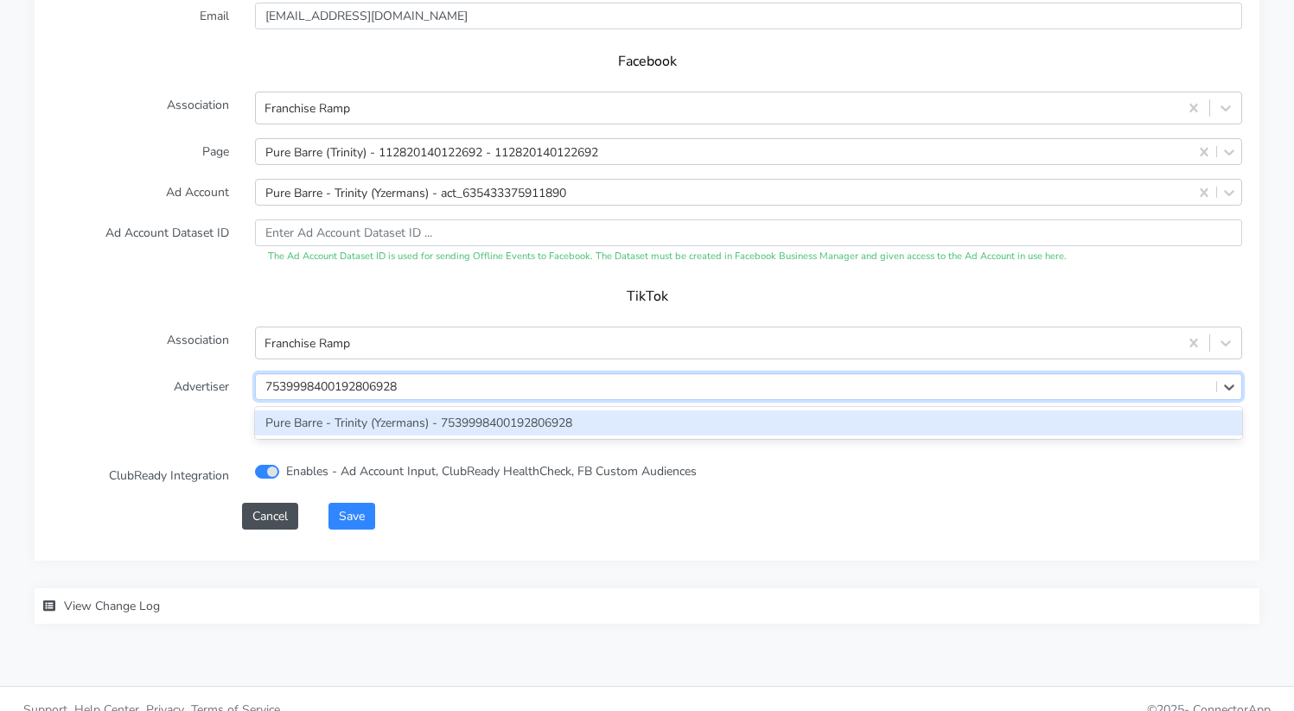
click at [328, 410] on div "Pure Barre - Trinity (Yzermans) - 7539998400192806928" at bounding box center [748, 422] width 987 height 25
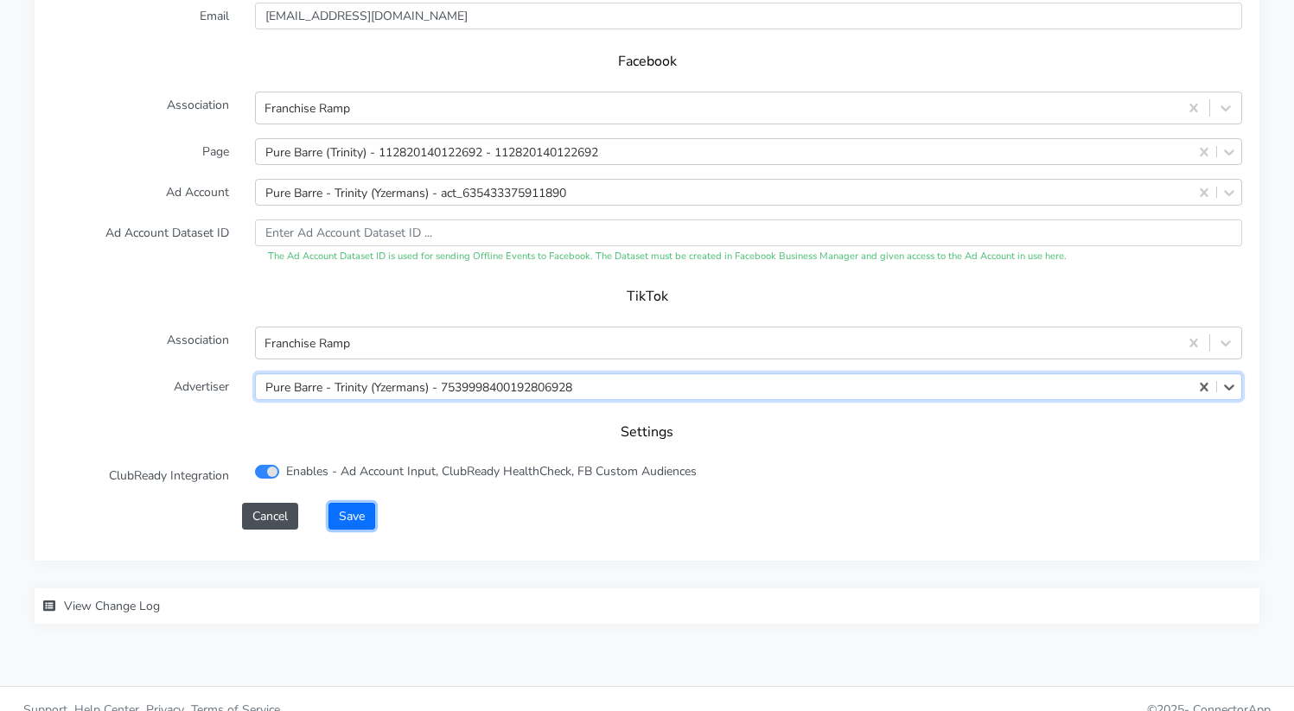
click at [353, 503] on button "Save" at bounding box center [351, 516] width 47 height 27
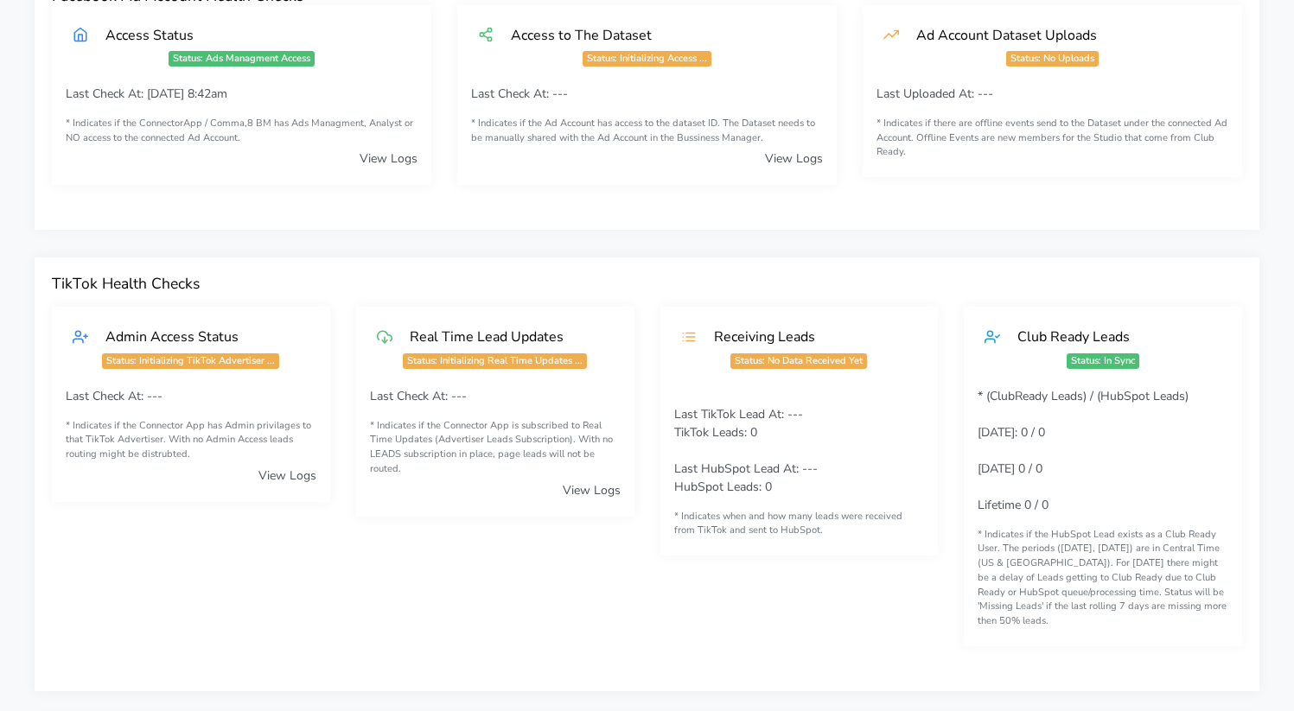
scroll to position [1176, 0]
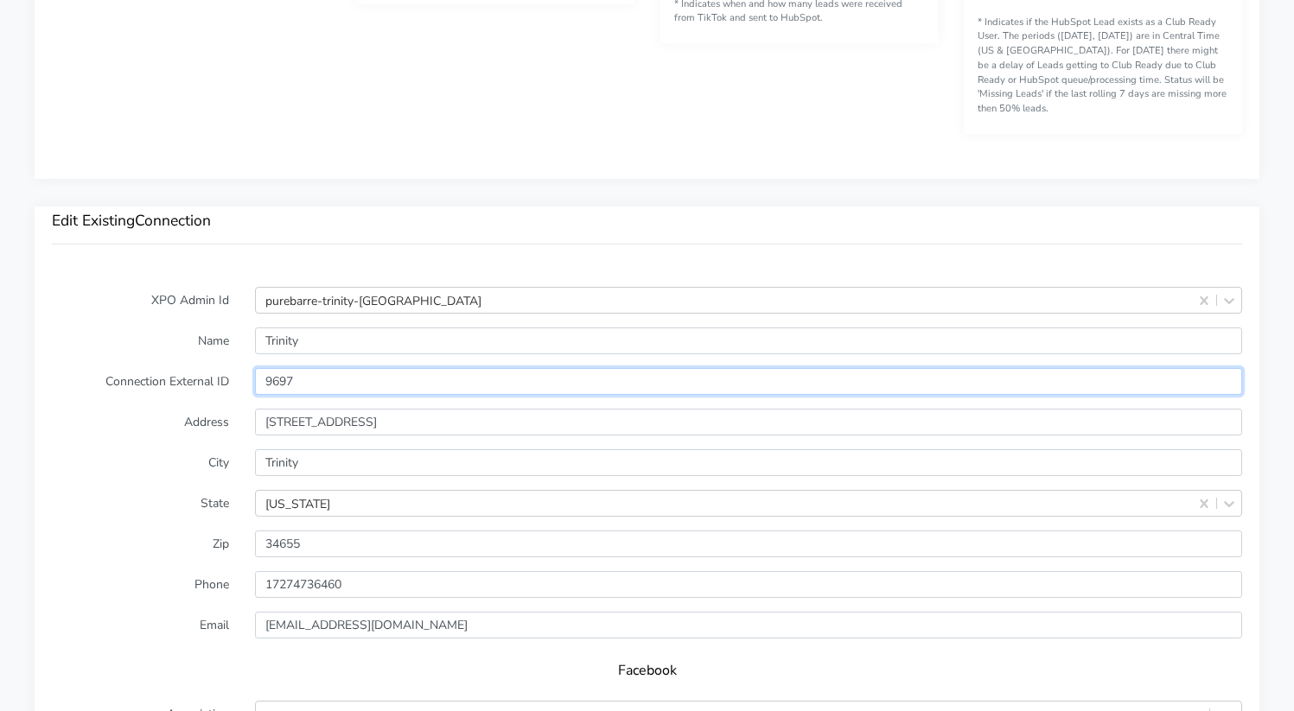
click at [276, 368] on input "9697" at bounding box center [748, 381] width 987 height 27
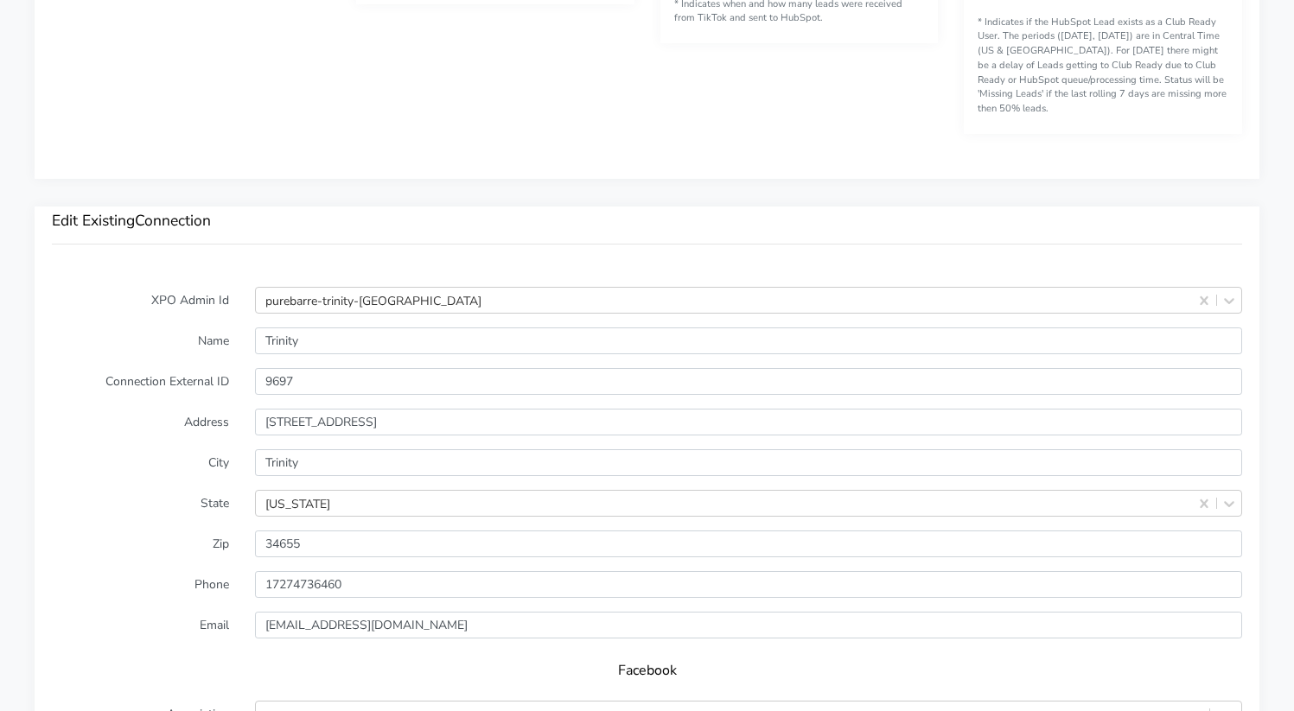
click at [351, 229] on div "Edit Existing Connection" at bounding box center [647, 238] width 1225 height 63
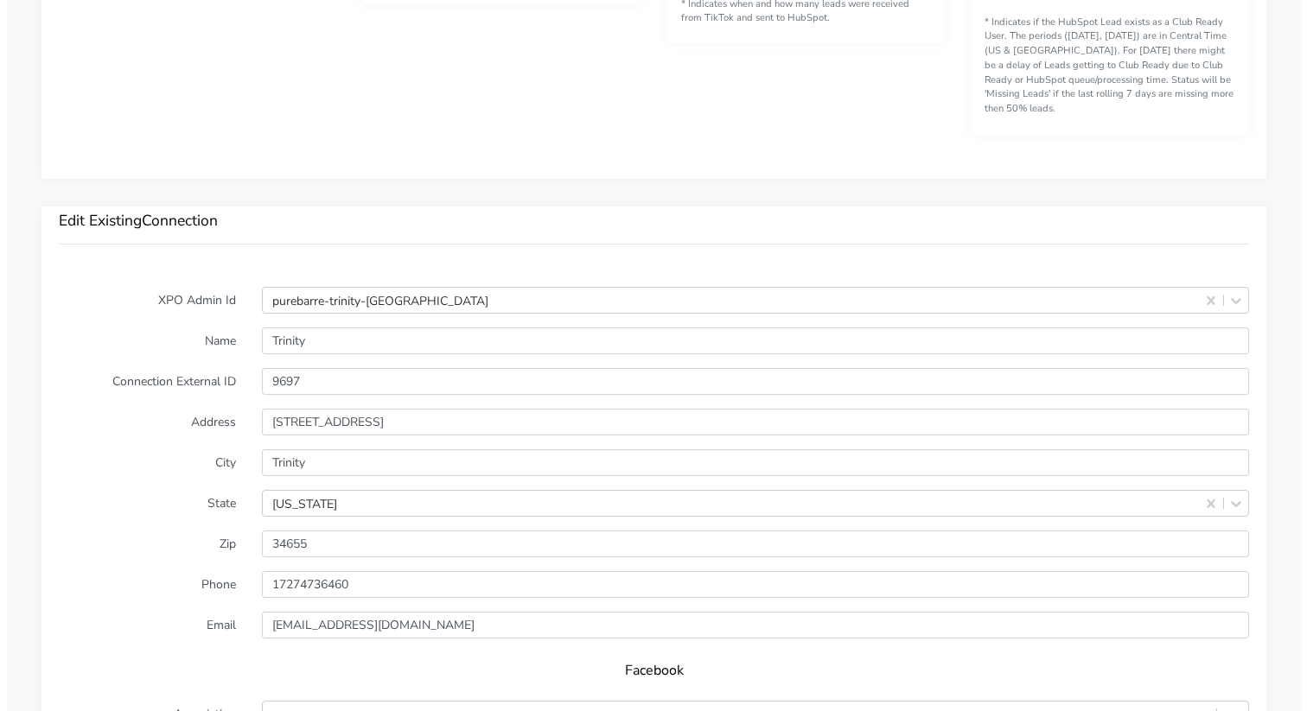
scroll to position [1785, 0]
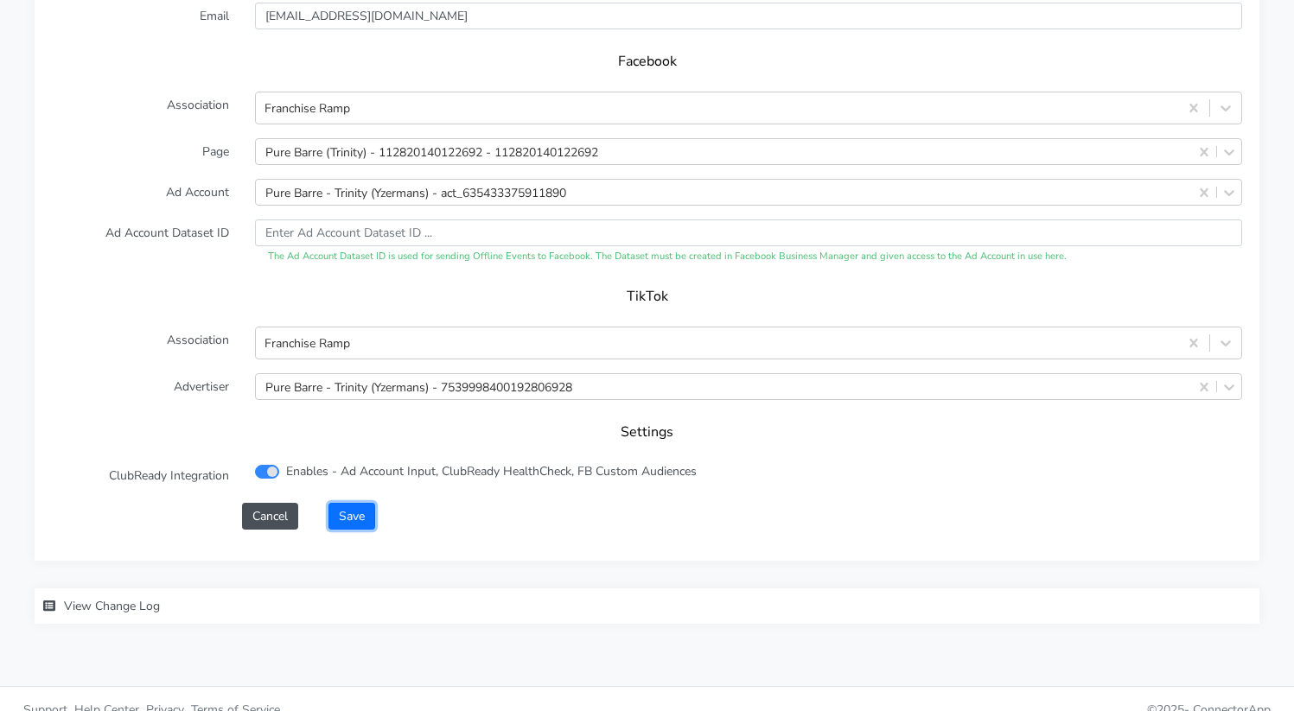
click at [340, 503] on button "Save" at bounding box center [351, 516] width 47 height 27
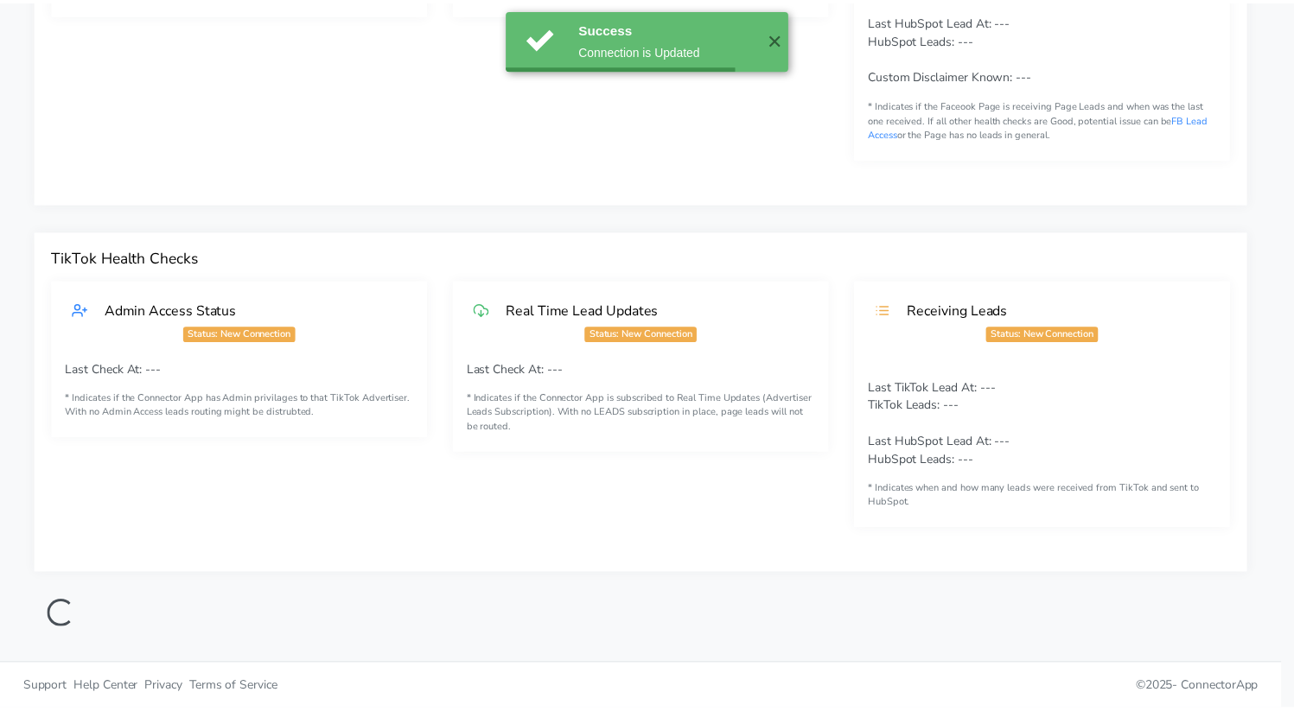
scroll to position [358, 0]
